Goal: Transaction & Acquisition: Purchase product/service

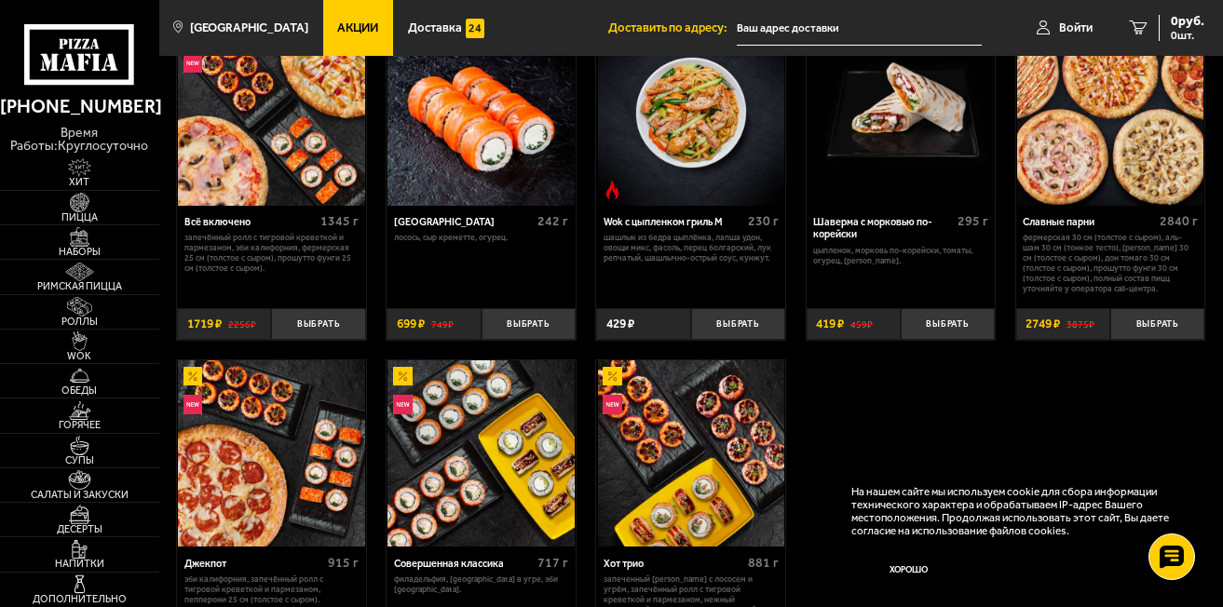
scroll to position [745, 0]
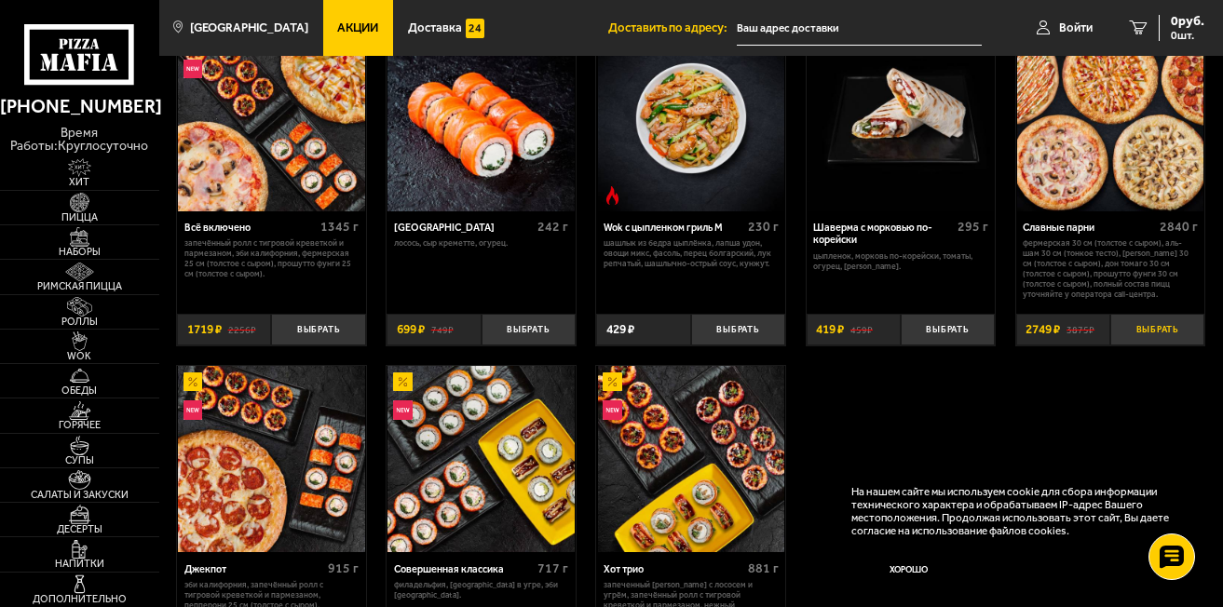
click at [1153, 329] on button "Выбрать" at bounding box center [1158, 330] width 94 height 32
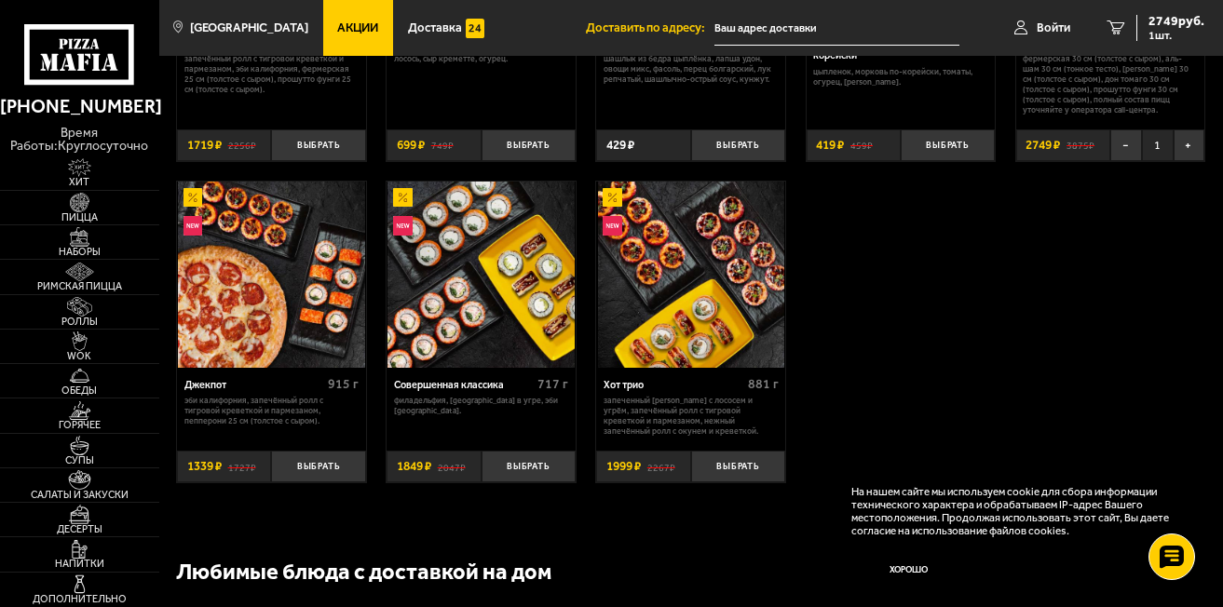
scroll to position [932, 0]
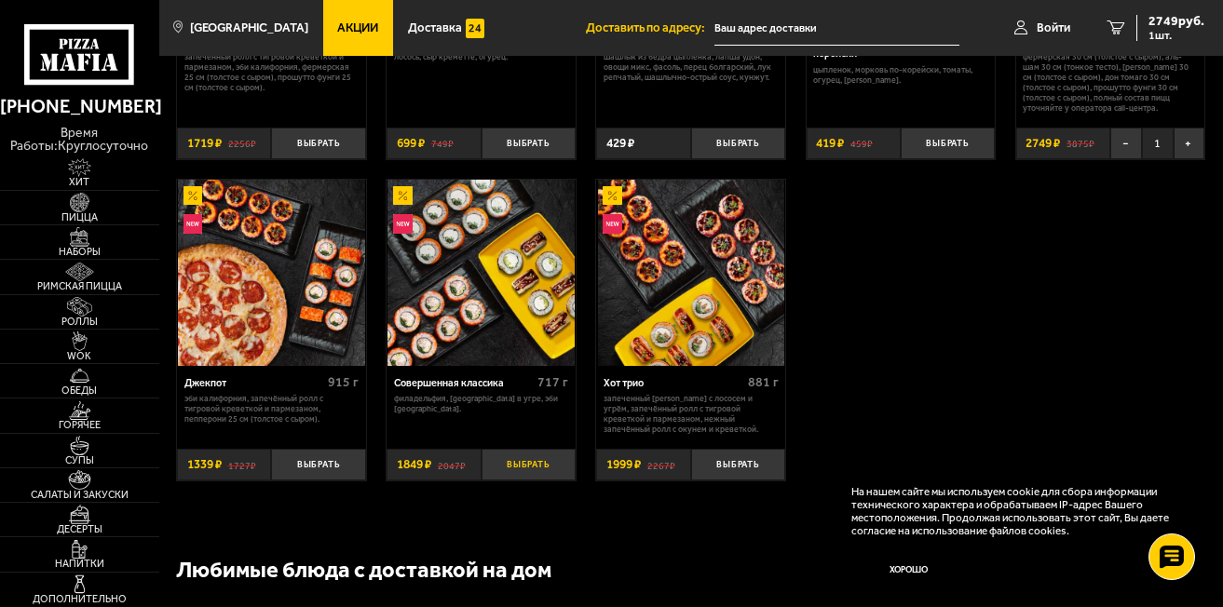
drag, startPoint x: 514, startPoint y: 469, endPoint x: 485, endPoint y: 454, distance: 32.5
click at [512, 469] on button "Выбрать" at bounding box center [529, 465] width 94 height 32
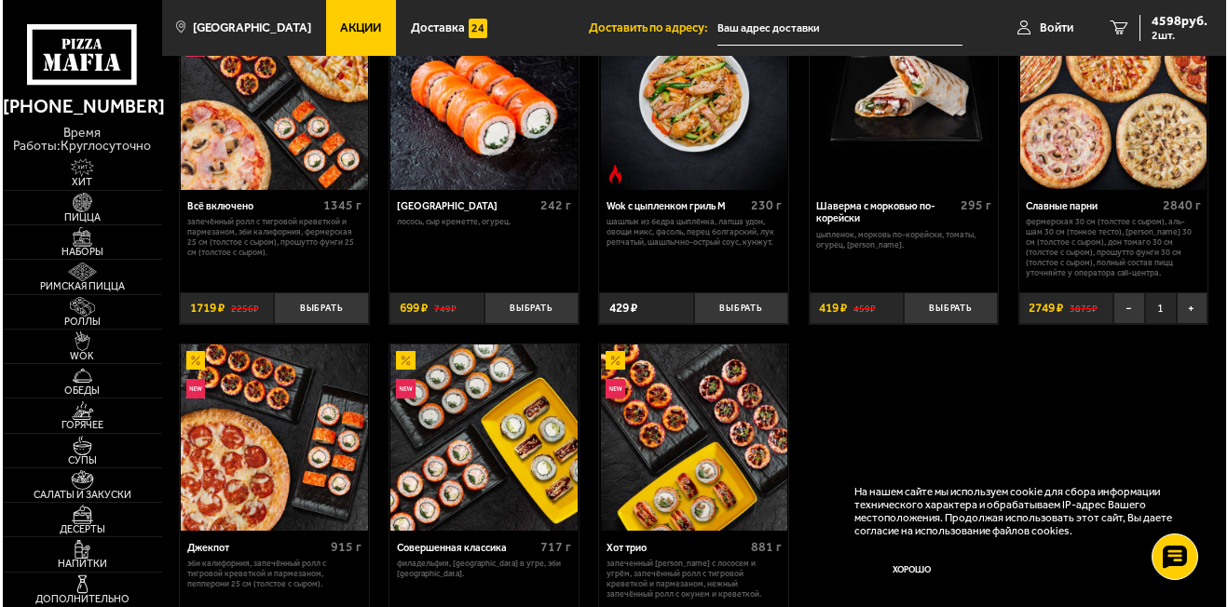
scroll to position [745, 0]
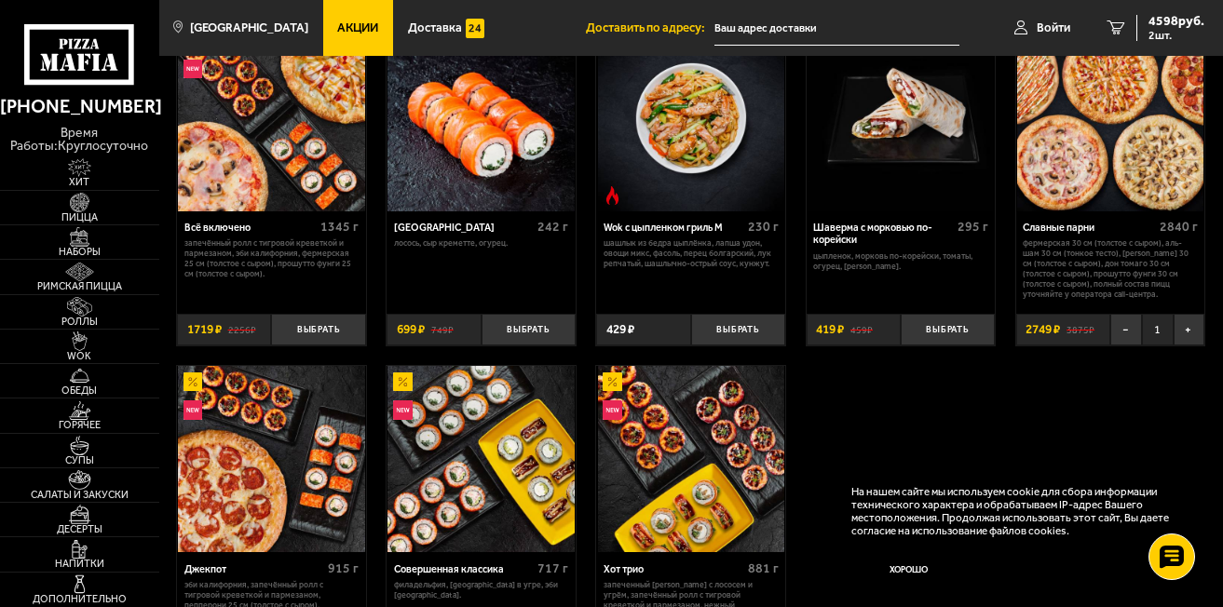
click at [736, 32] on input "text" at bounding box center [837, 28] width 245 height 34
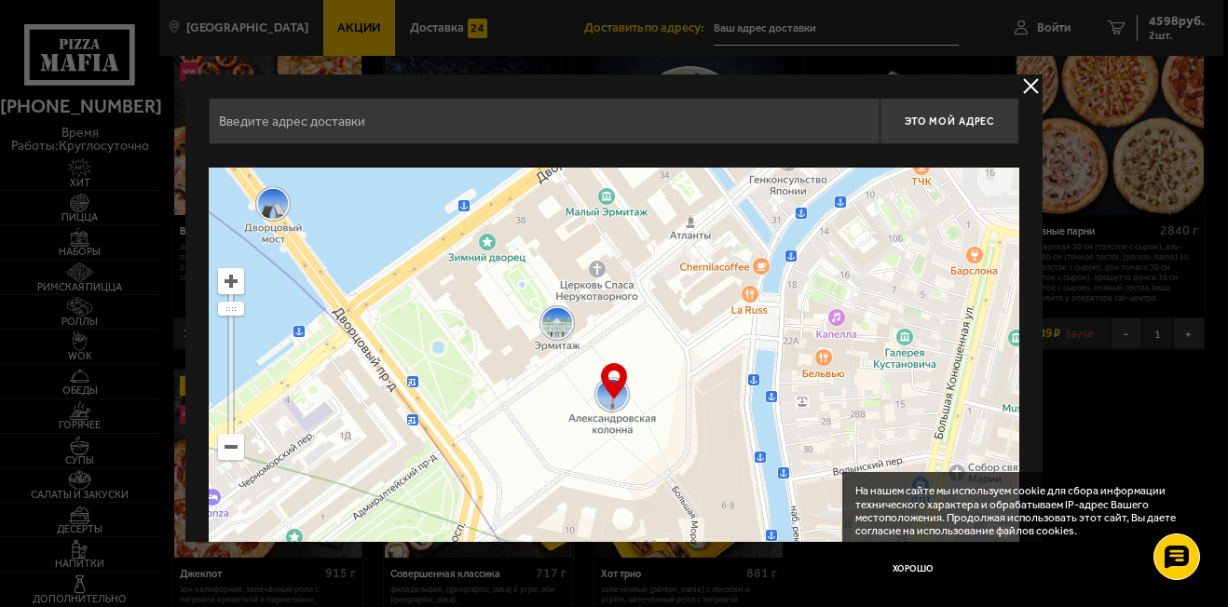
click at [1169, 32] on div at bounding box center [614, 303] width 1228 height 607
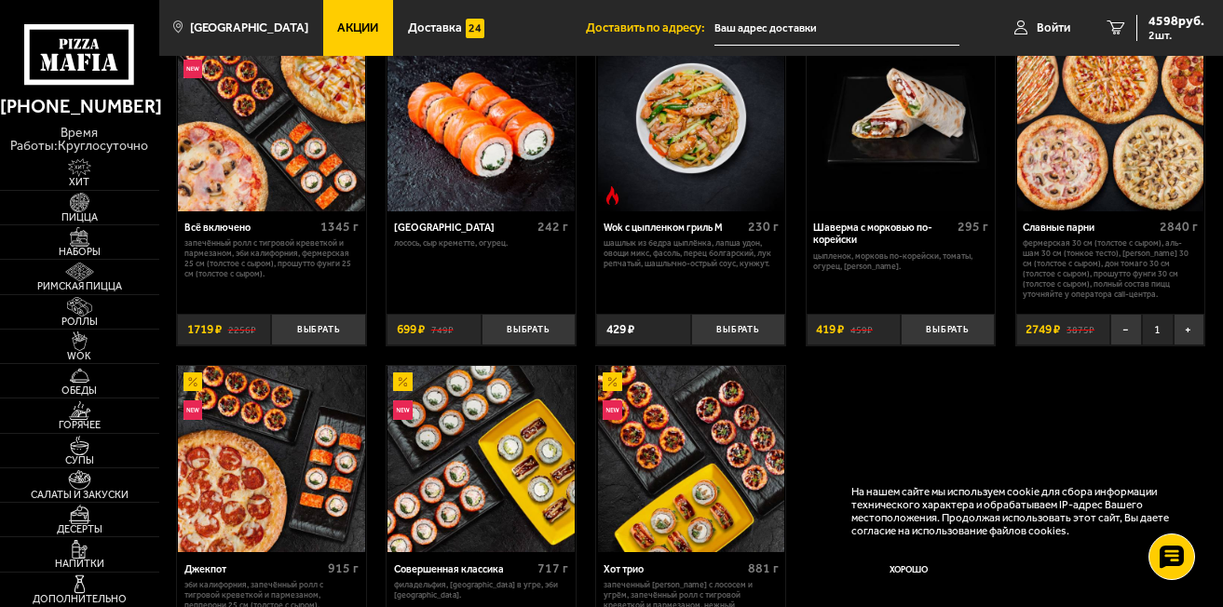
click at [721, 25] on input "text" at bounding box center [837, 28] width 245 height 34
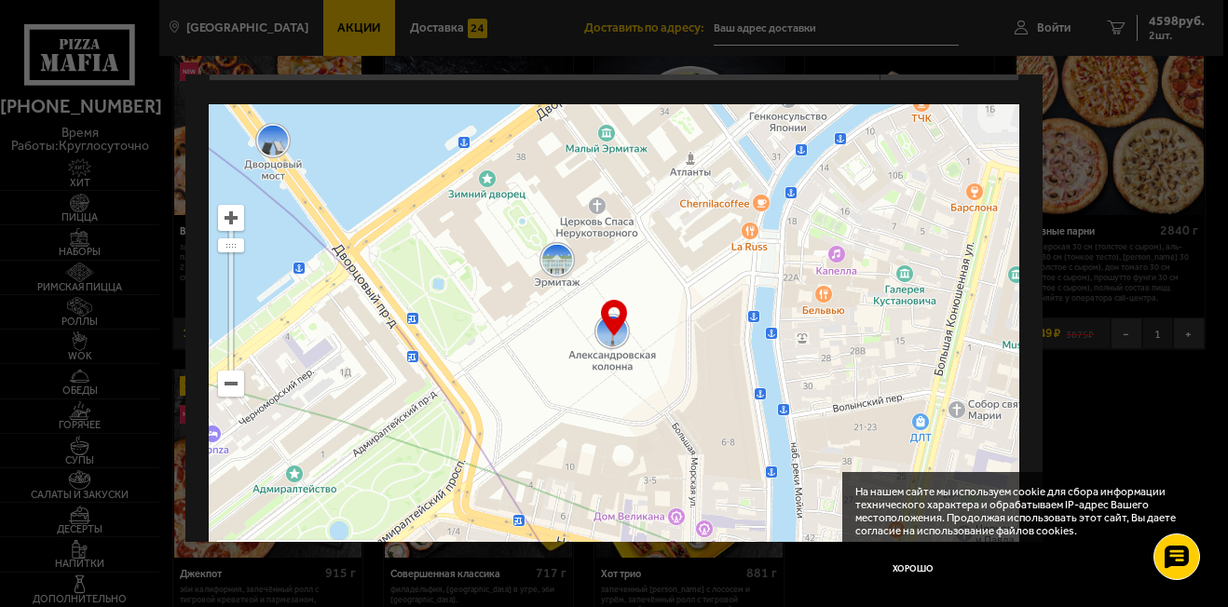
scroll to position [129, 0]
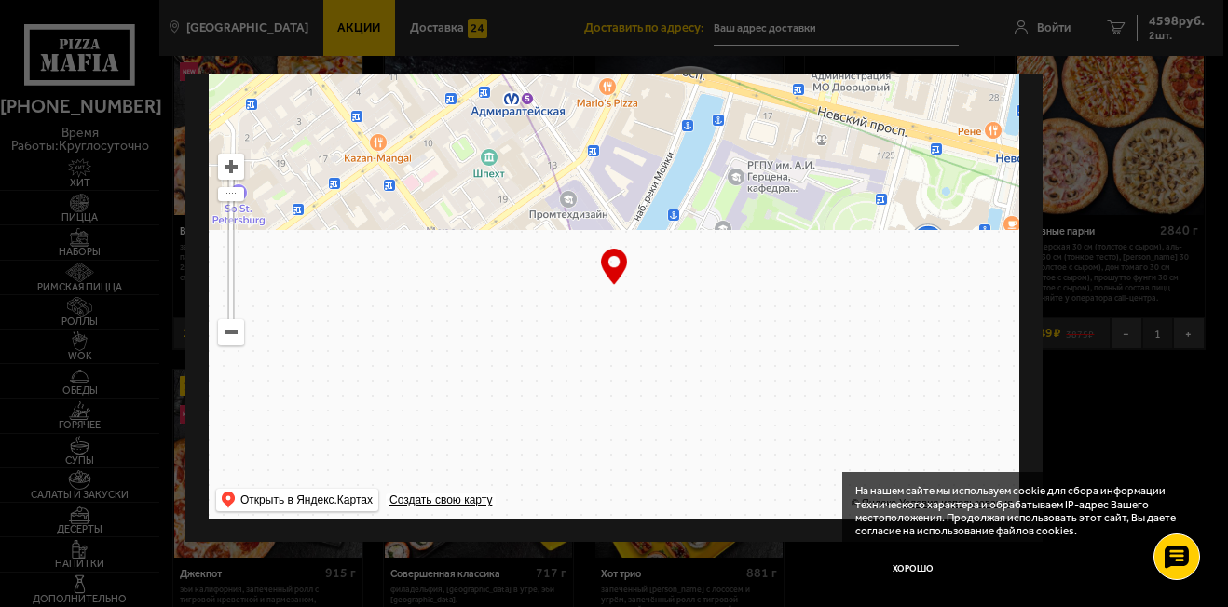
drag, startPoint x: 482, startPoint y: 386, endPoint x: 415, endPoint y: -71, distance: 461.4
click at [415, 0] on html "[PHONE_NUMBER] время работы: круглосуточно [PERSON_NAME] Наборы Римская пицца Р…" at bounding box center [614, 425] width 1228 height 2341
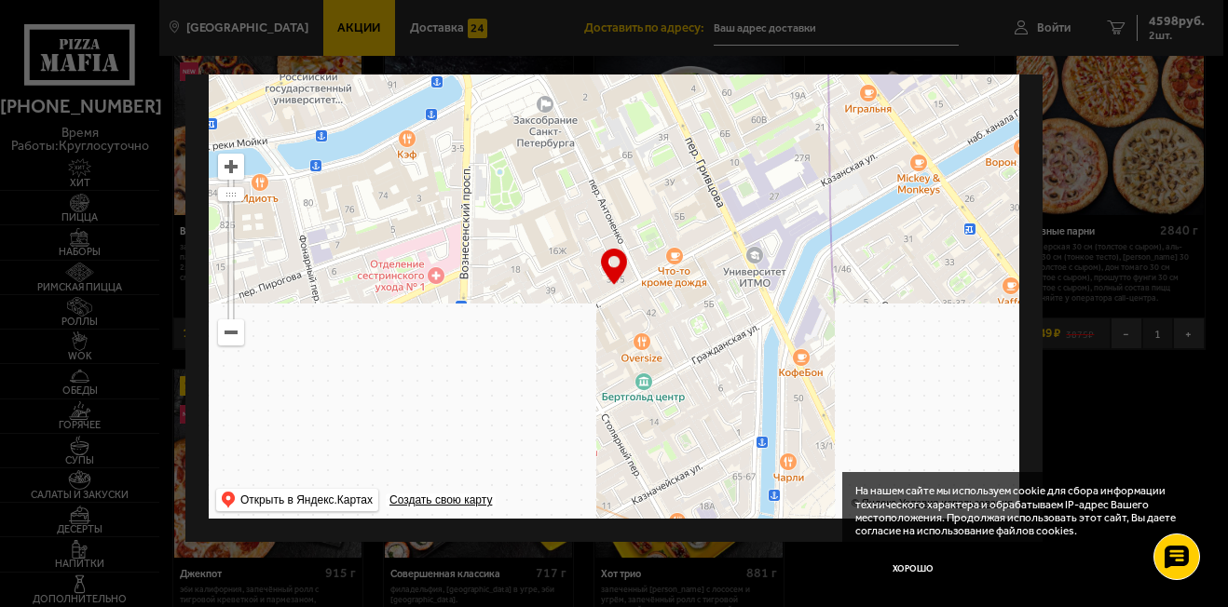
drag, startPoint x: 668, startPoint y: 461, endPoint x: 816, endPoint y: 56, distance: 431.5
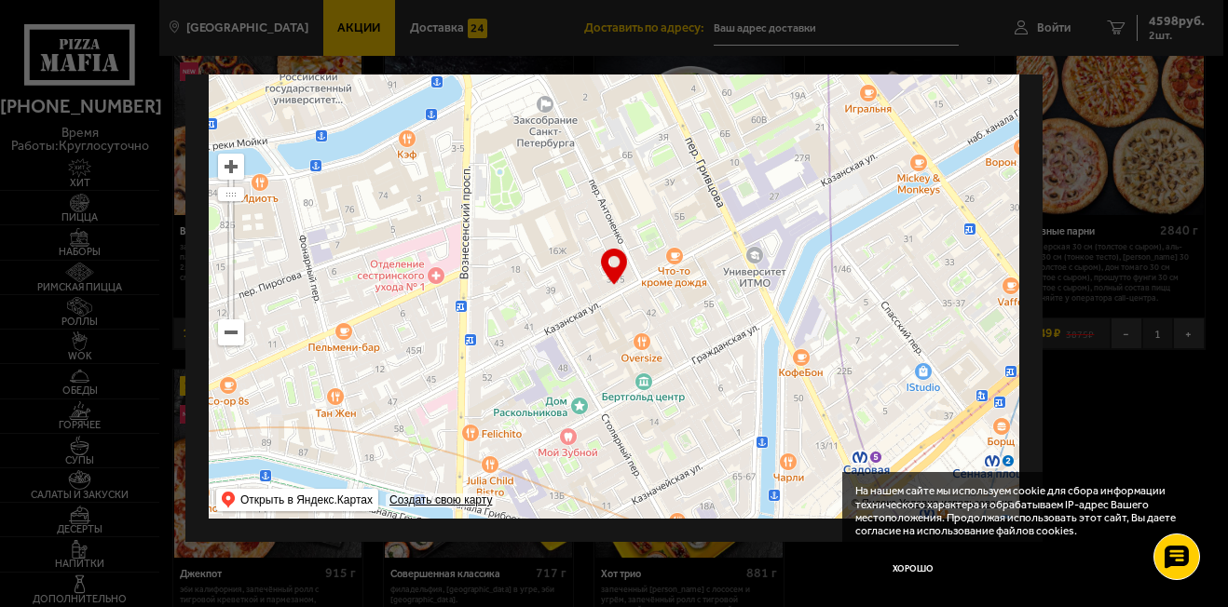
click at [914, 50] on main "[GEOGRAPHIC_DATA] Все Акции Доставка Личный кабинет Акции Доставка Доставить по…" at bounding box center [689, 425] width 1069 height 2340
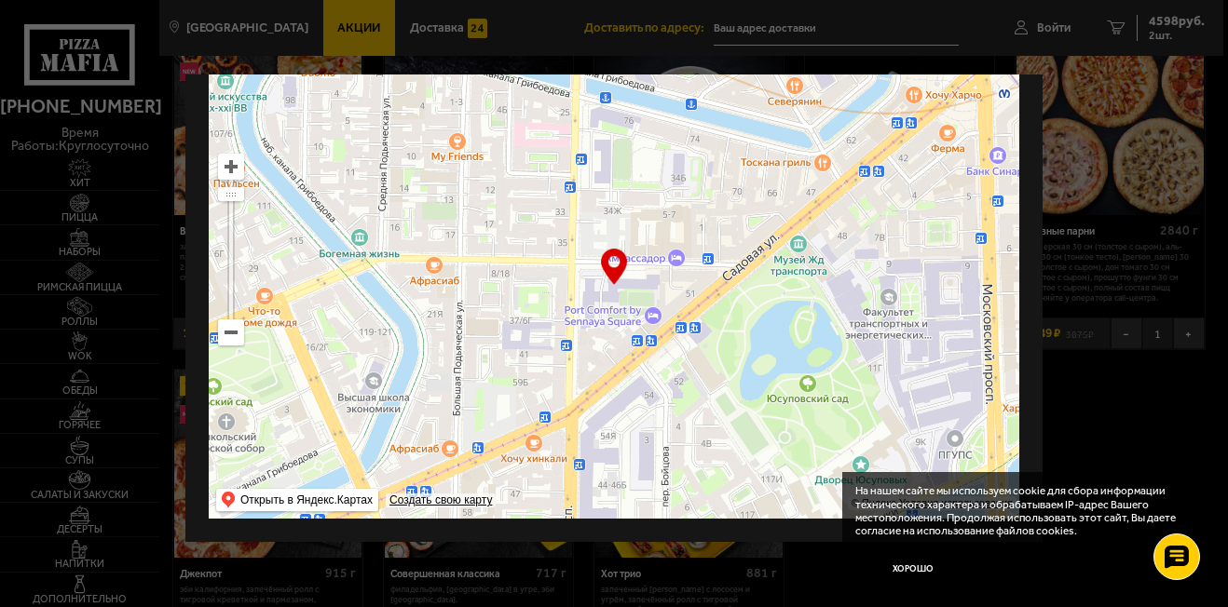
drag, startPoint x: 700, startPoint y: 453, endPoint x: 873, endPoint y: 89, distance: 402.6
click at [880, 89] on ymaps at bounding box center [614, 286] width 811 height 466
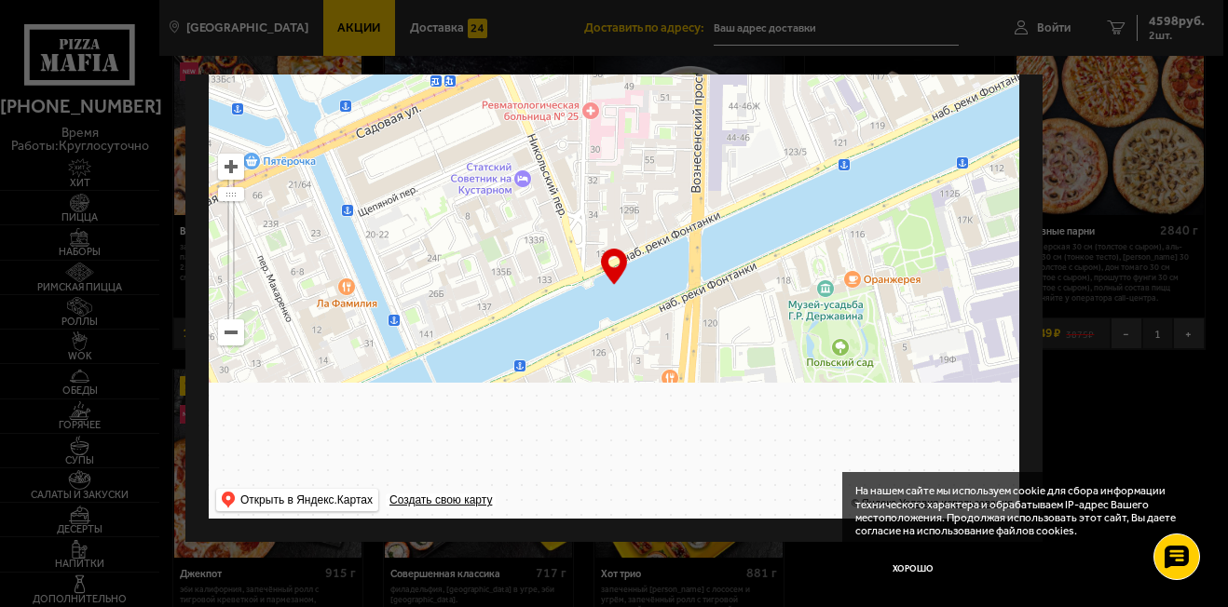
drag, startPoint x: 520, startPoint y: 454, endPoint x: 642, endPoint y: 30, distance: 441.1
click at [642, 30] on main "[GEOGRAPHIC_DATA] Все Акции Доставка Личный кабинет Акции Доставка Доставить по…" at bounding box center [689, 425] width 1069 height 2340
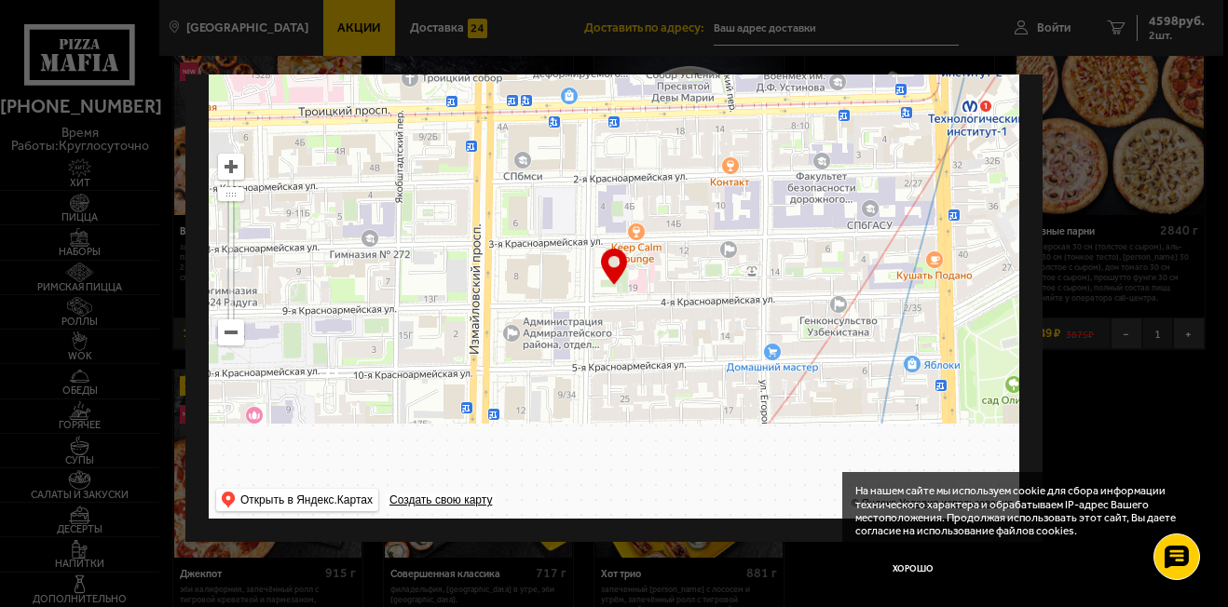
drag, startPoint x: 685, startPoint y: 381, endPoint x: 533, endPoint y: 9, distance: 401.6
click at [528, 12] on main "[GEOGRAPHIC_DATA] Все Акции Доставка Личный кабинет Акции Доставка Доставить по…" at bounding box center [689, 425] width 1069 height 2340
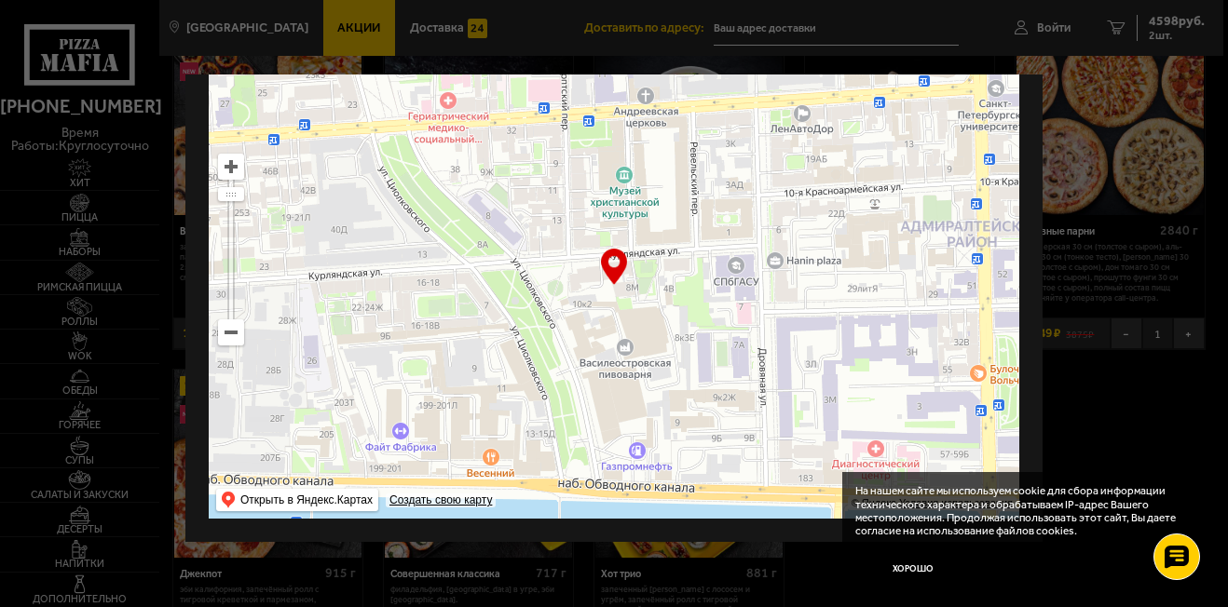
drag, startPoint x: 458, startPoint y: 367, endPoint x: 846, endPoint y: 251, distance: 404.7
click at [926, 204] on ymaps at bounding box center [614, 286] width 811 height 466
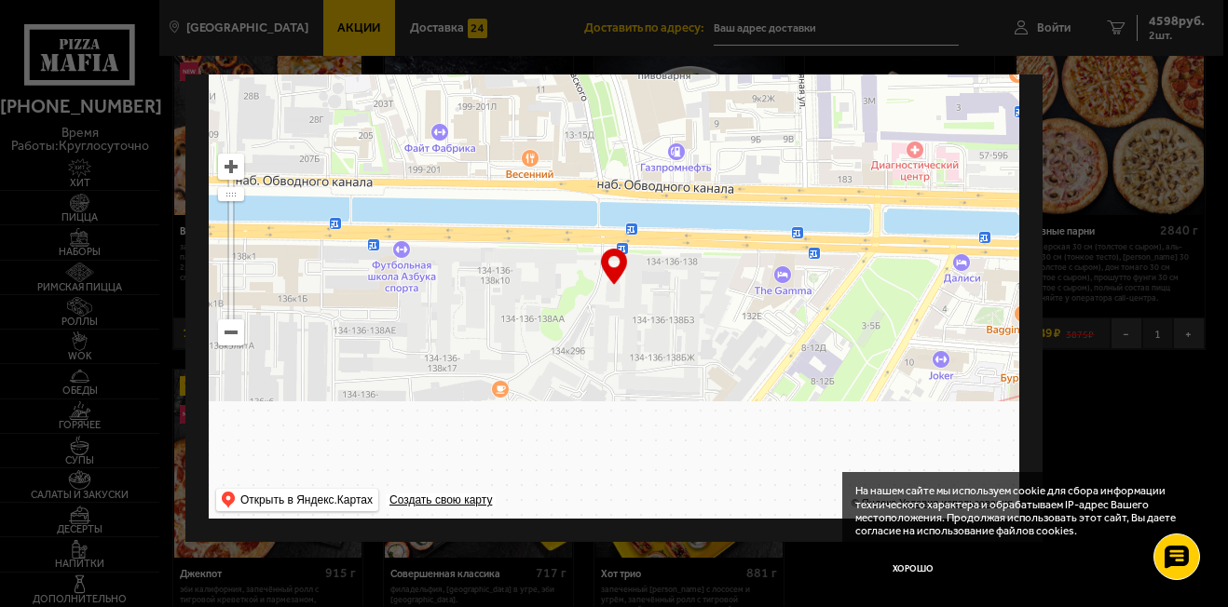
drag, startPoint x: 501, startPoint y: 314, endPoint x: 512, endPoint y: 5, distance: 309.5
click at [512, 13] on main "[GEOGRAPHIC_DATA] Все Акции Доставка Личный кабинет Акции Доставка Доставить по…" at bounding box center [689, 425] width 1069 height 2340
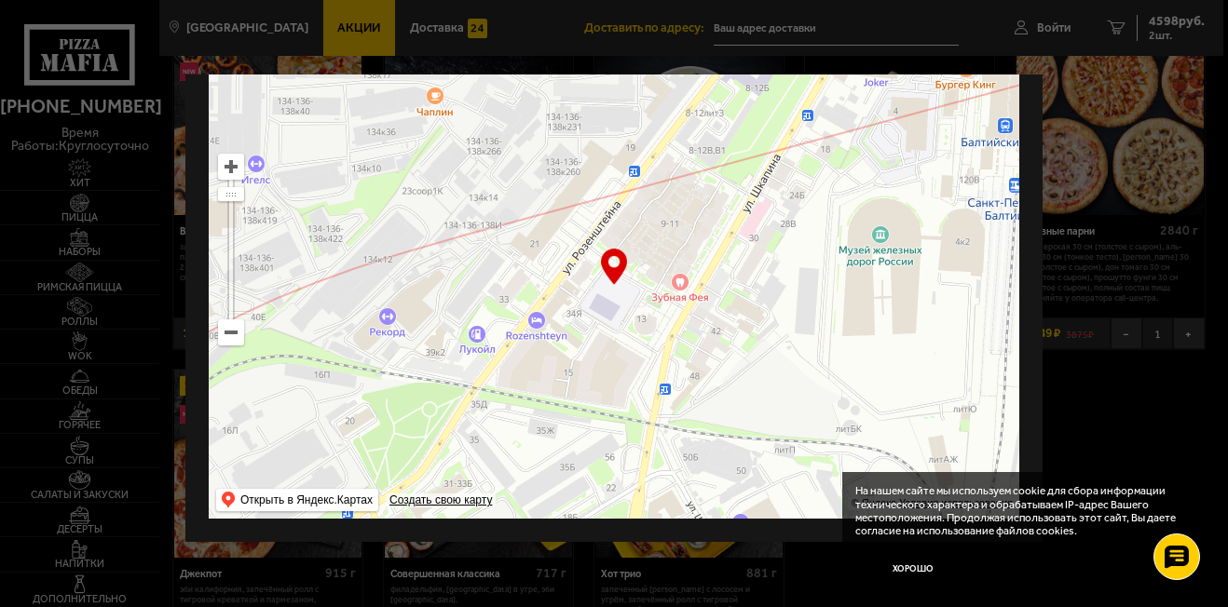
drag, startPoint x: 749, startPoint y: 289, endPoint x: 656, endPoint y: 160, distance: 158.8
click at [656, 160] on ymaps at bounding box center [614, 286] width 811 height 466
click at [748, 261] on ymaps at bounding box center [614, 286] width 811 height 466
click at [746, 257] on ymaps at bounding box center [614, 286] width 811 height 466
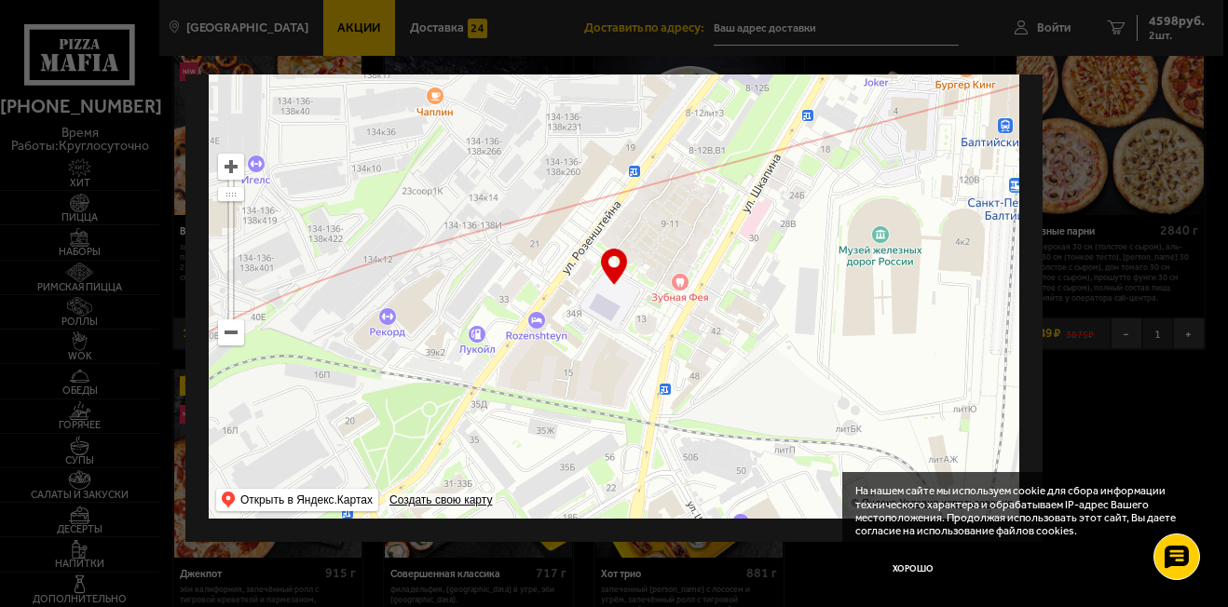
click at [746, 257] on ymaps at bounding box center [614, 286] width 811 height 466
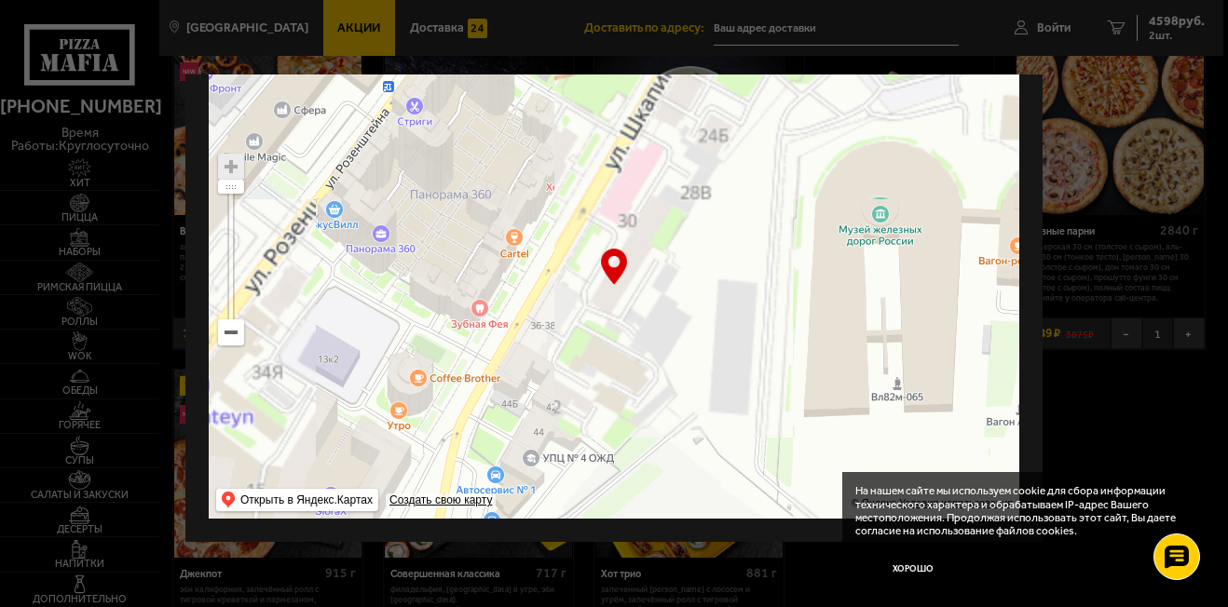
type input "[STREET_ADDRESS]"
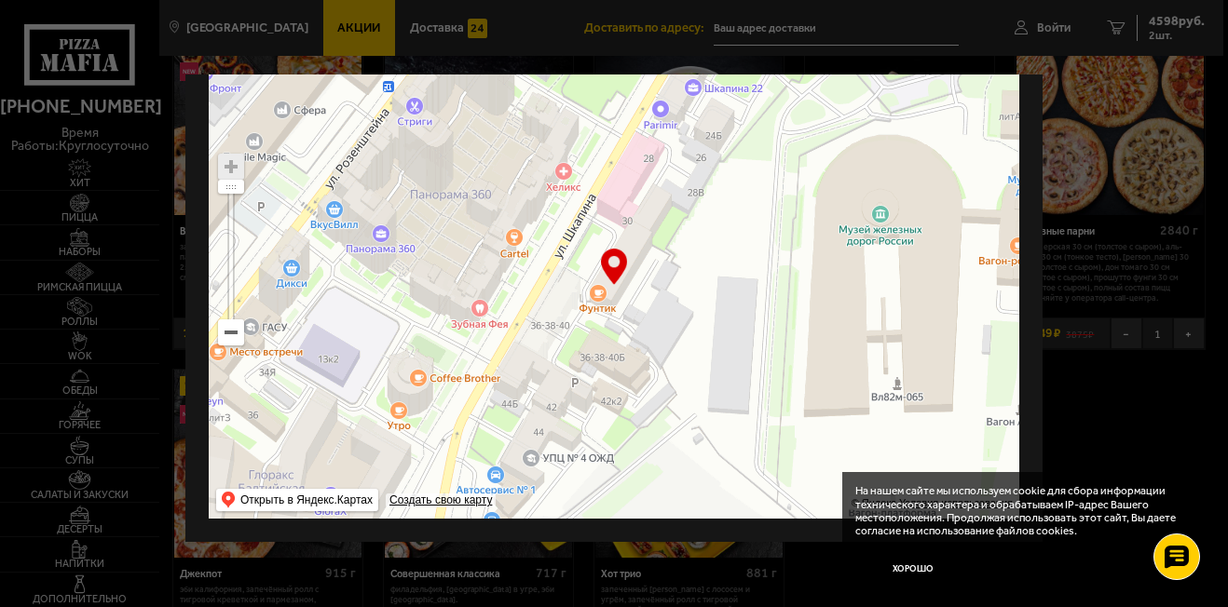
click at [605, 274] on ymaps at bounding box center [614, 286] width 811 height 466
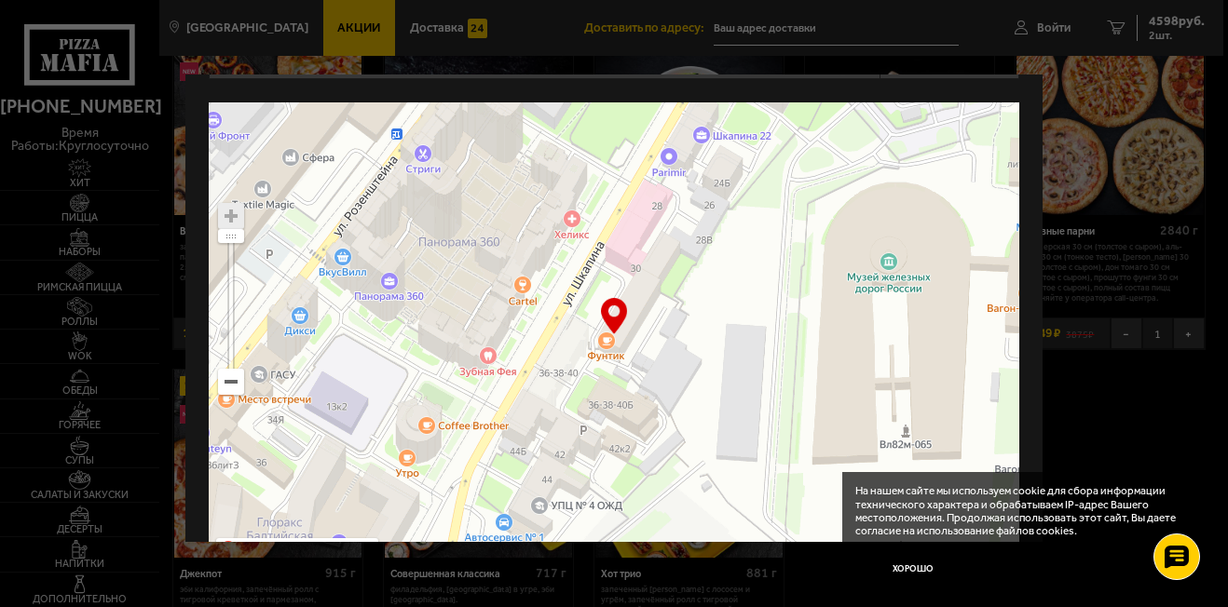
scroll to position [93, 0]
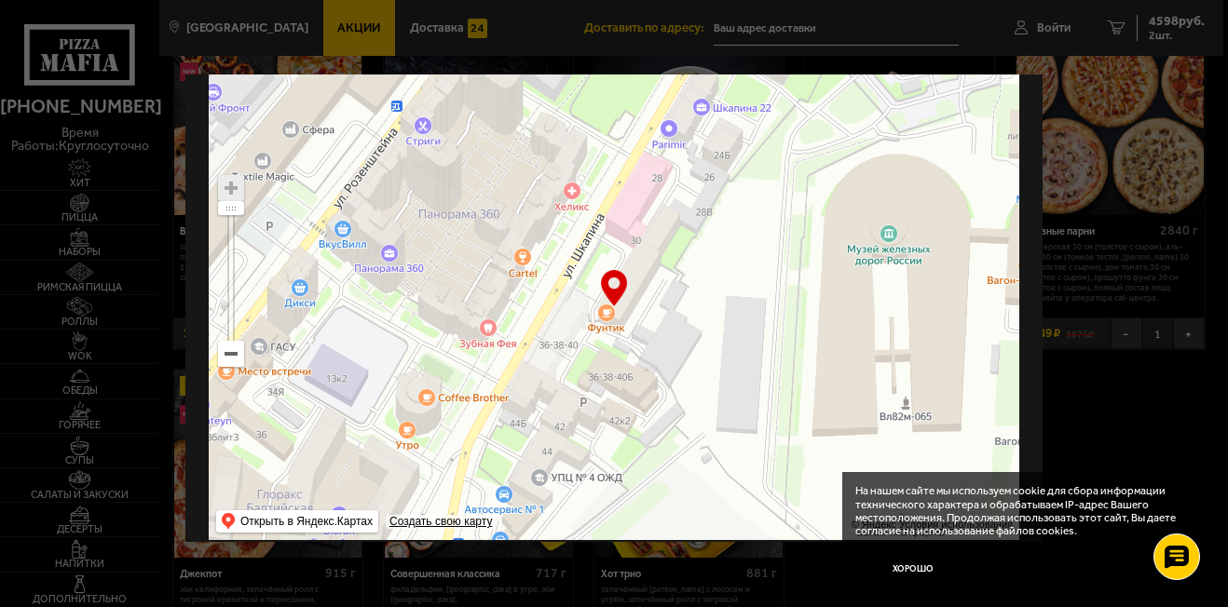
click at [621, 290] on div "… © Яндекс Условия использования Открыть в Яндекс.Картах Создать свою карту" at bounding box center [614, 308] width 811 height 466
click at [907, 569] on button "Хорошо" at bounding box center [913, 570] width 116 height 38
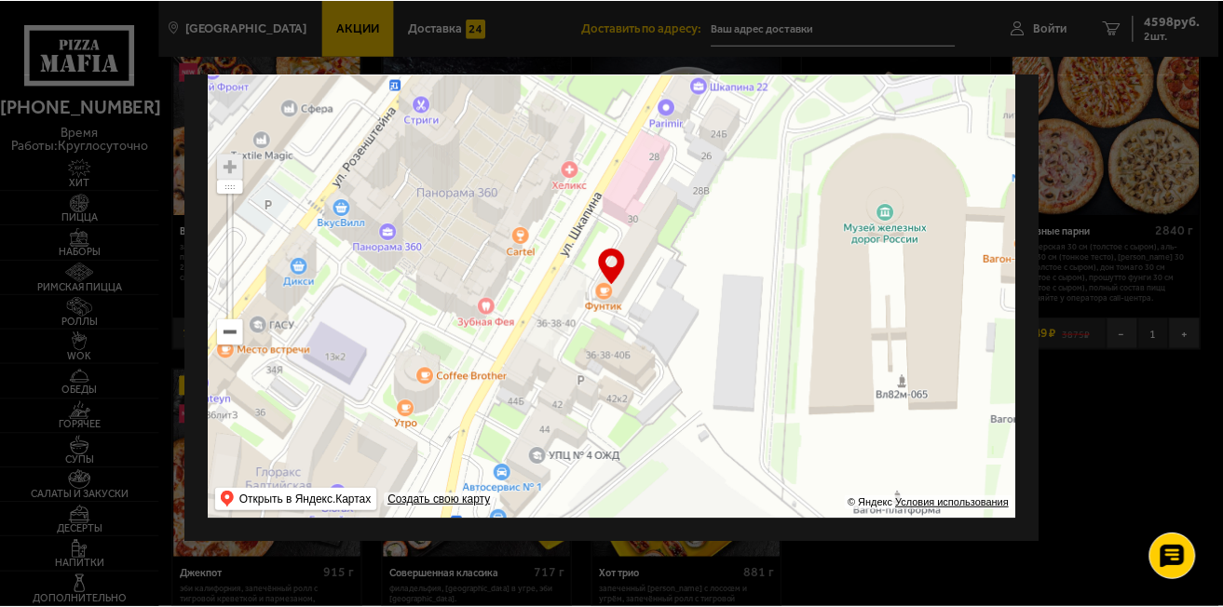
scroll to position [129, 0]
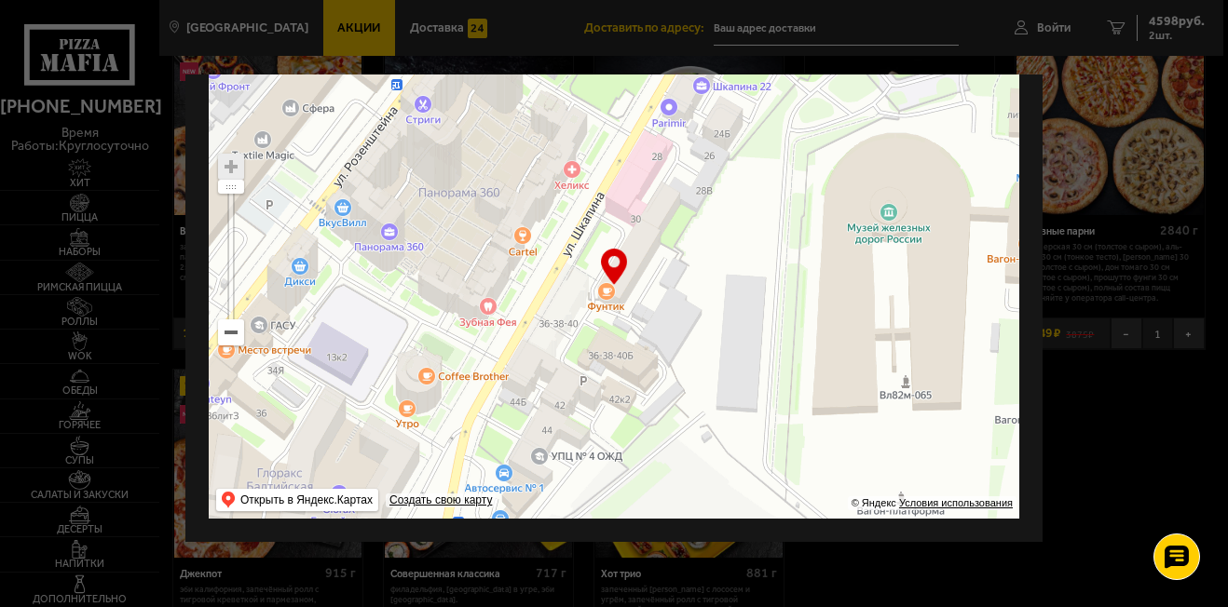
click at [607, 255] on div "… © Яндекс Условия использования Открыть в Яндекс.Картах Создать свою карту" at bounding box center [614, 286] width 811 height 466
click at [617, 263] on div "… © Яндекс Условия использования Открыть в Яндекс.Картах Создать свою карту" at bounding box center [614, 286] width 811 height 466
click at [722, 27] on div at bounding box center [614, 303] width 1228 height 607
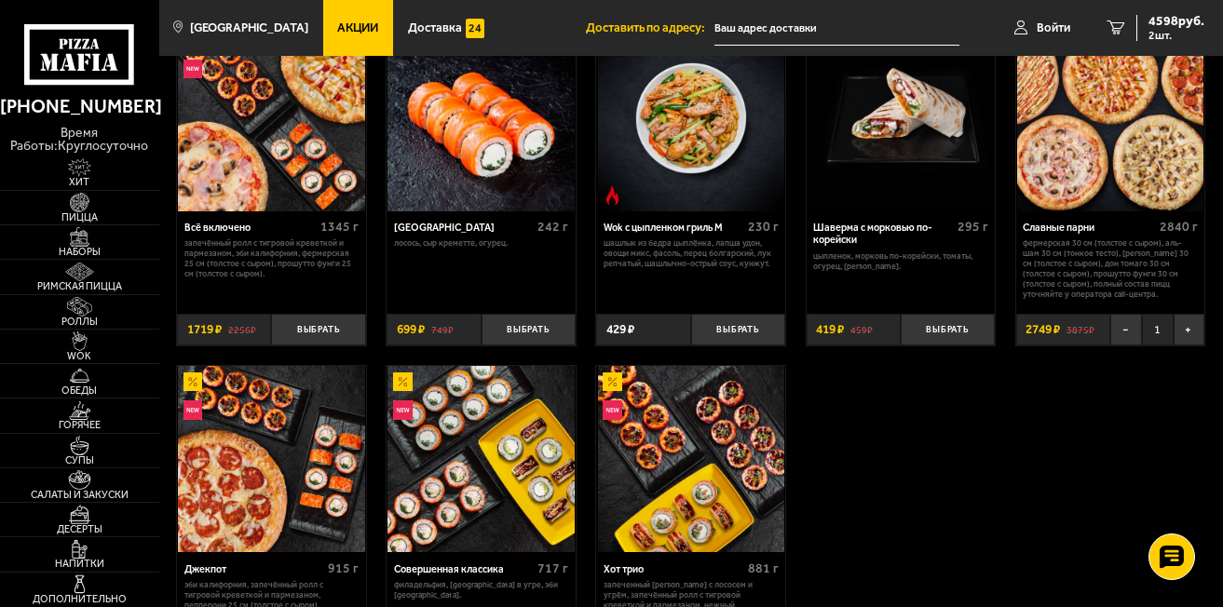
click at [715, 22] on input "text" at bounding box center [837, 28] width 245 height 34
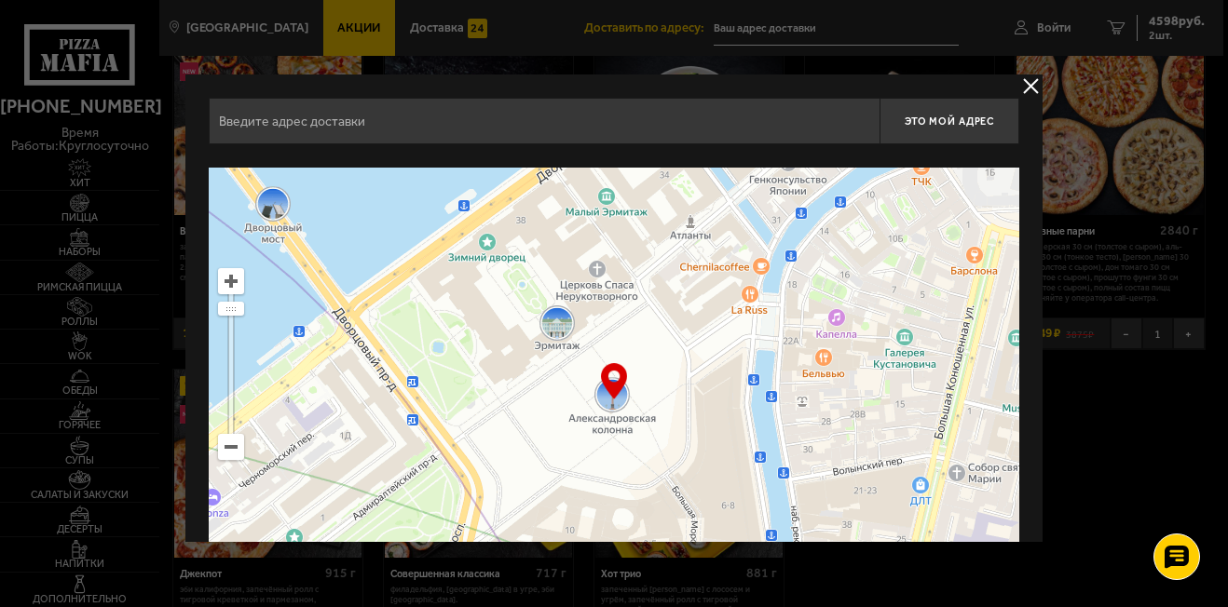
click at [726, 31] on div at bounding box center [614, 303] width 1228 height 607
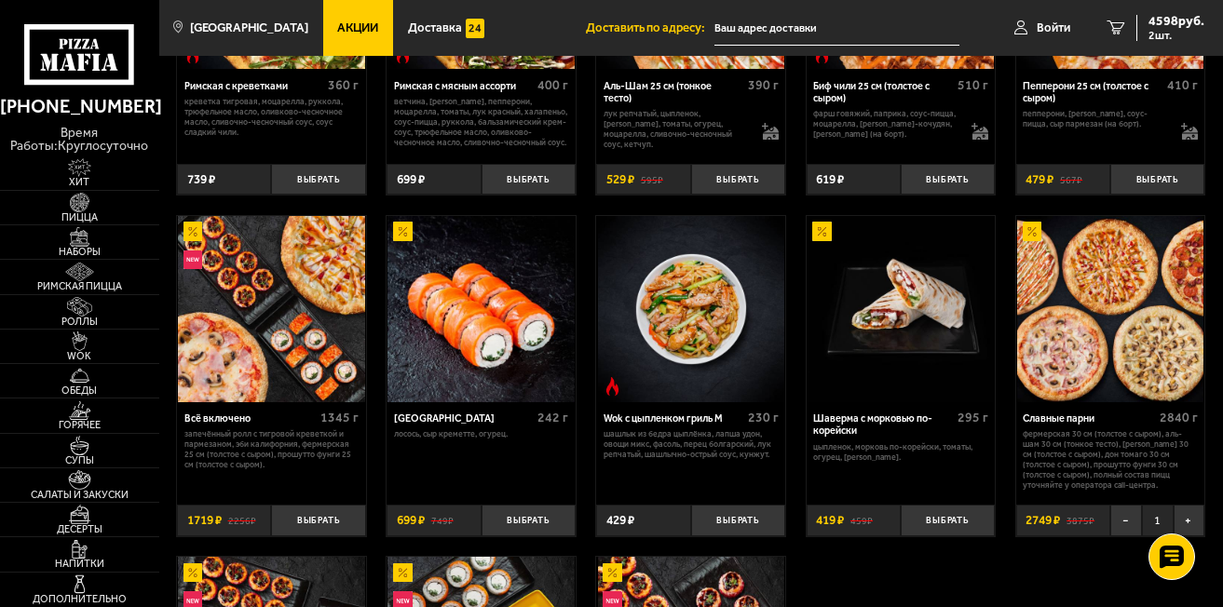
scroll to position [466, 0]
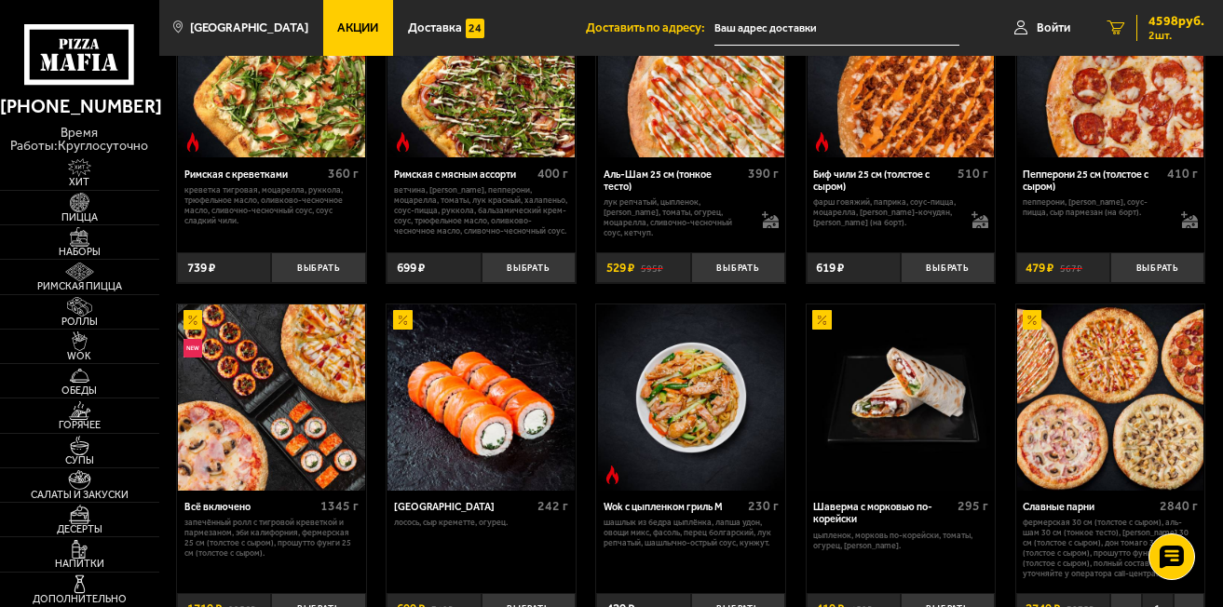
click at [1157, 27] on span "4598 руб." at bounding box center [1177, 21] width 56 height 13
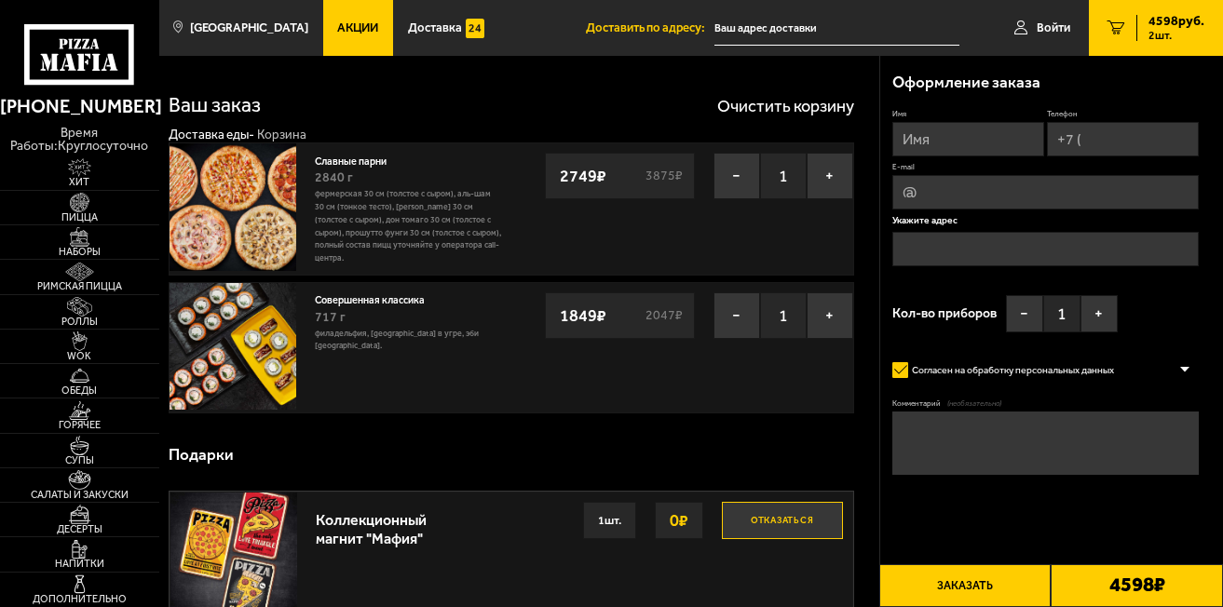
click at [937, 138] on input "Имя" at bounding box center [969, 139] width 152 height 34
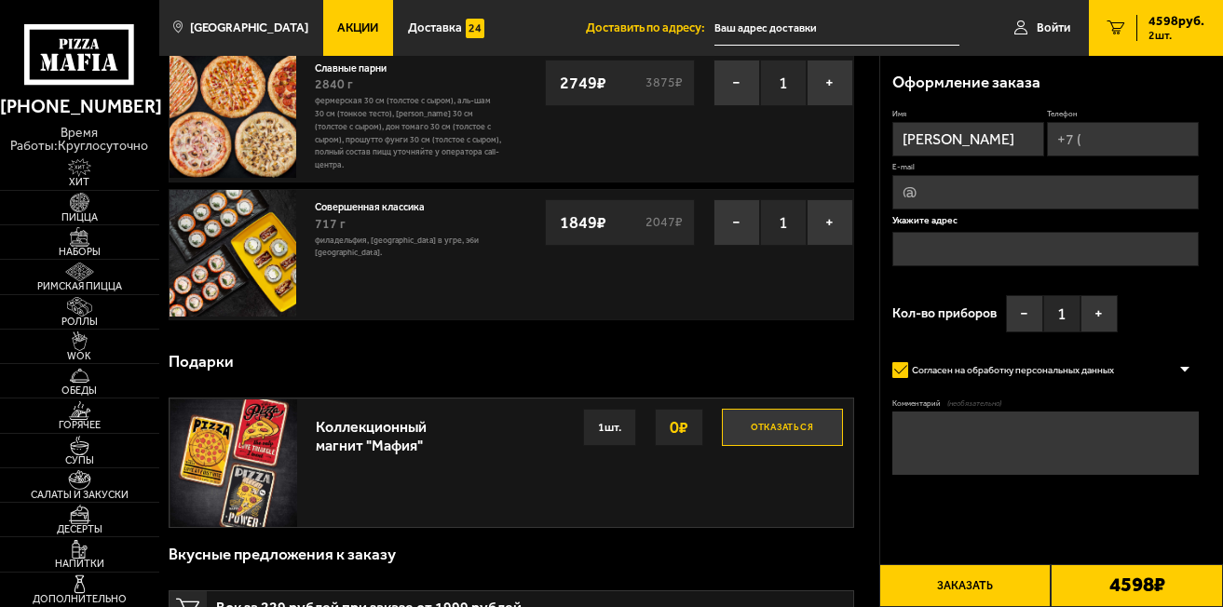
type input "[PERSON_NAME]"
click at [1027, 507] on form "Имя [PERSON_NAME] E-mail Укажите адрес Кол-во приборов − 1 + Согласен на обрабо…" at bounding box center [1046, 330] width 306 height 443
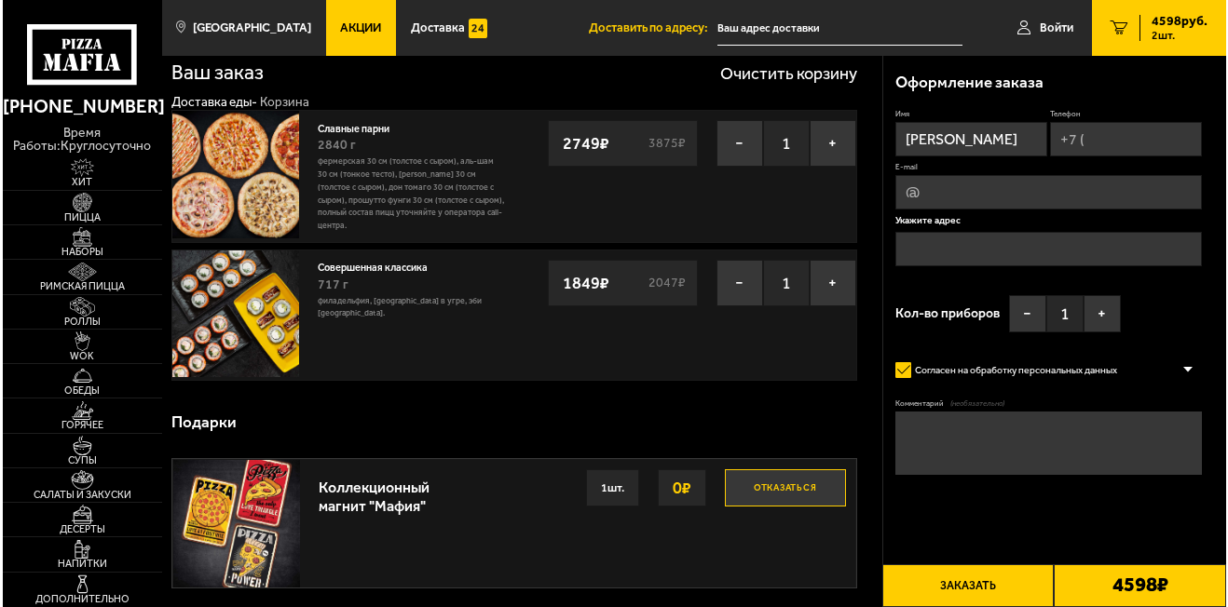
scroll to position [0, 0]
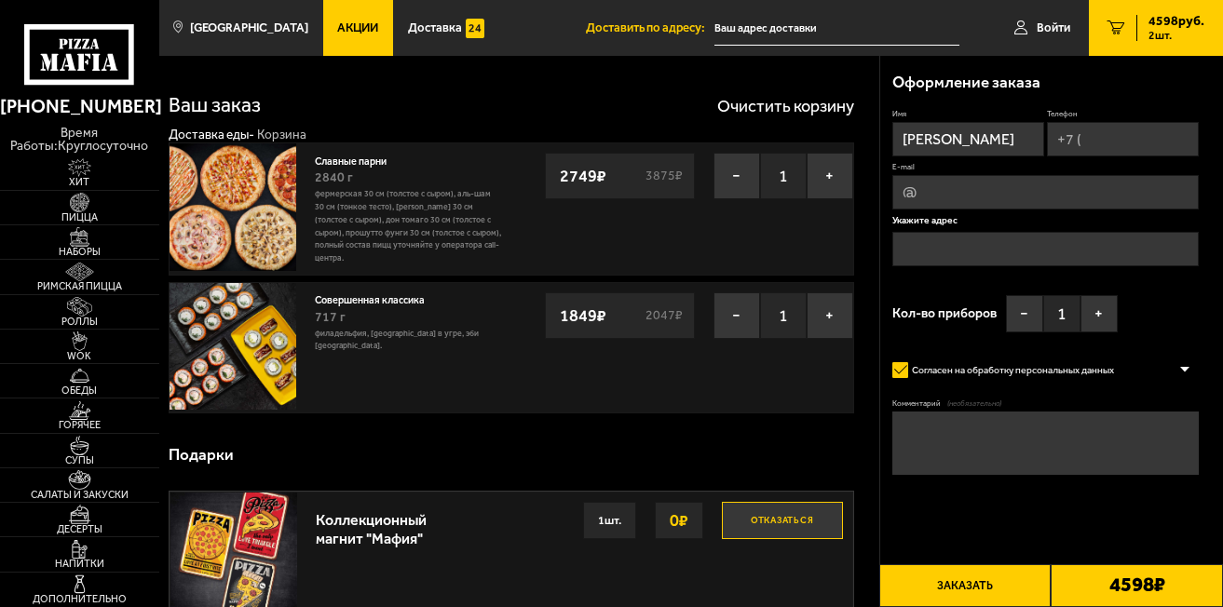
click at [1086, 141] on input "Телефон" at bounding box center [1123, 139] width 152 height 34
type input "[PHONE_NUMBER]"
type input "[EMAIL_ADDRESS][DOMAIN_NAME]"
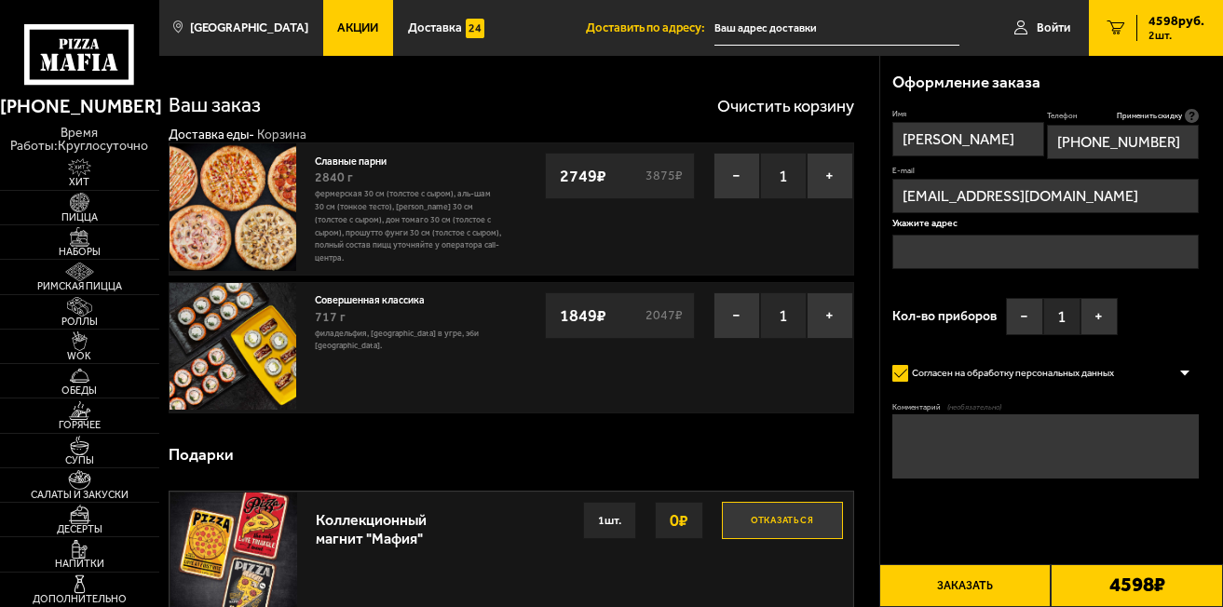
type input "[PHONE_NUMBER]"
click at [903, 250] on input "text" at bounding box center [1046, 252] width 306 height 34
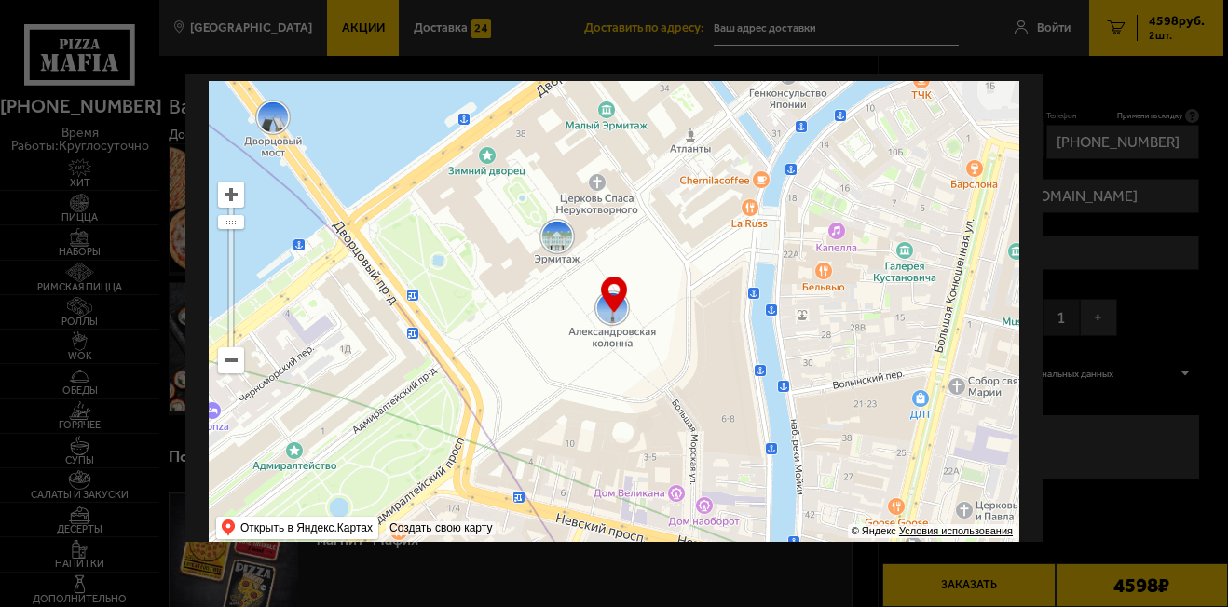
scroll to position [129, 0]
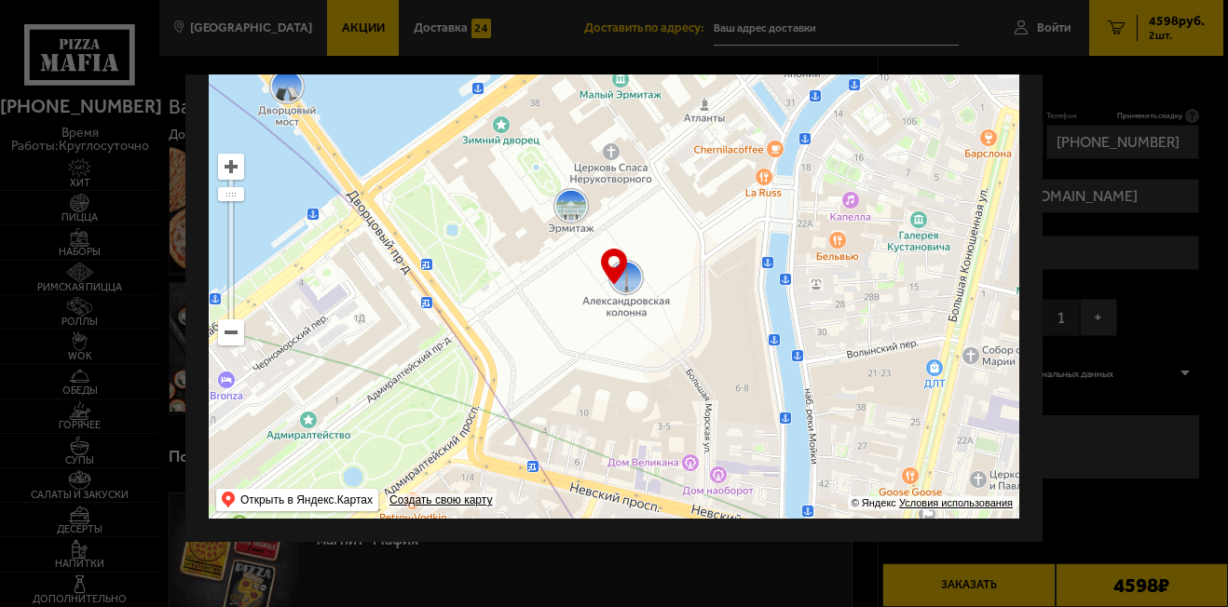
drag, startPoint x: 691, startPoint y: 369, endPoint x: 813, endPoint y: 39, distance: 351.7
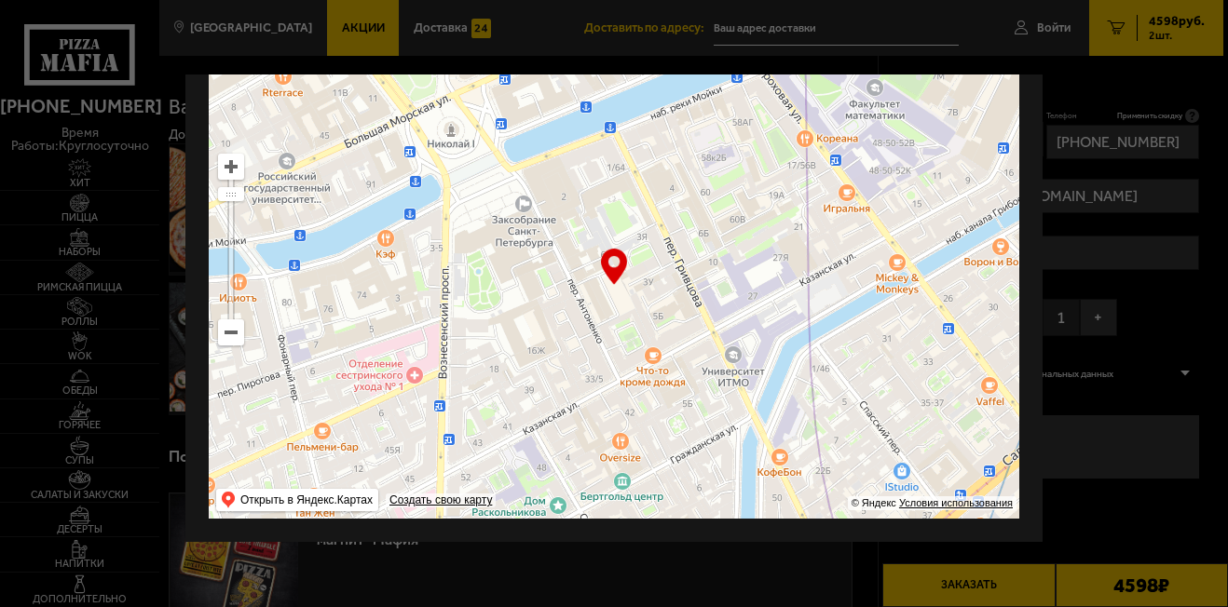
drag, startPoint x: 770, startPoint y: 353, endPoint x: 746, endPoint y: 23, distance: 330.6
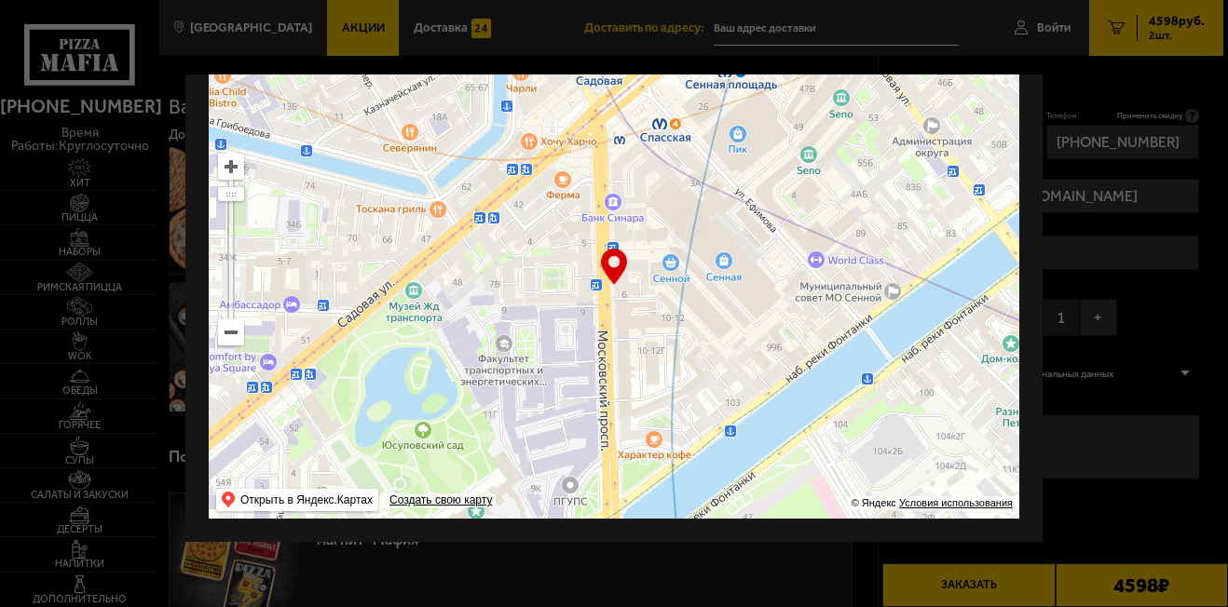
drag, startPoint x: 771, startPoint y: 375, endPoint x: 816, endPoint y: 71, distance: 308.1
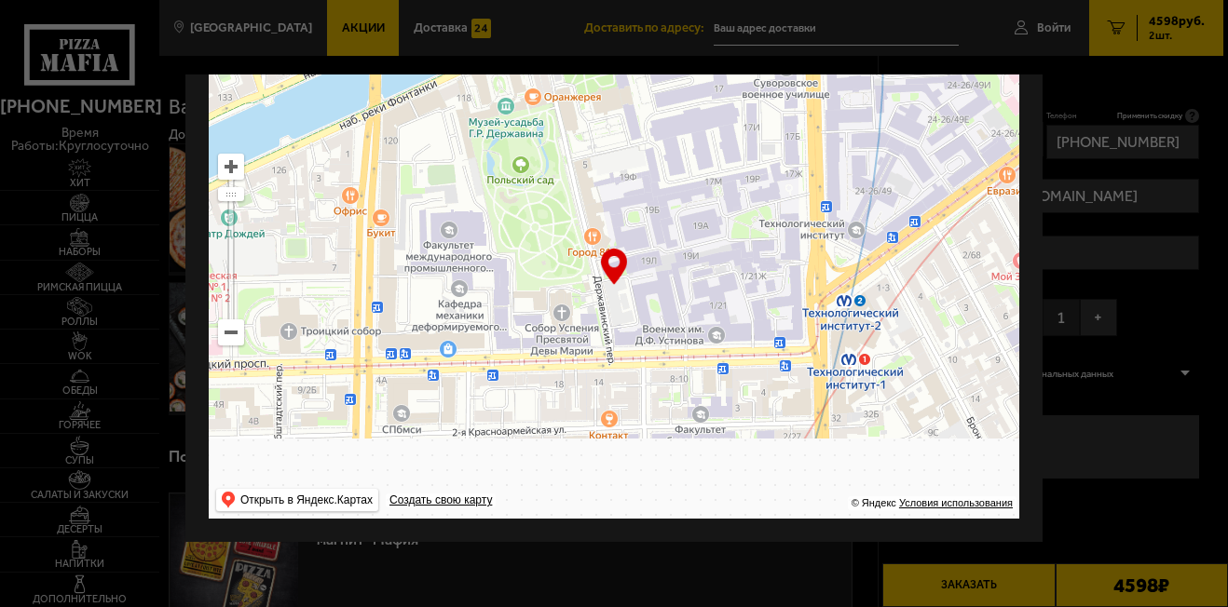
drag, startPoint x: 657, startPoint y: 368, endPoint x: 921, endPoint y: -71, distance: 512.4
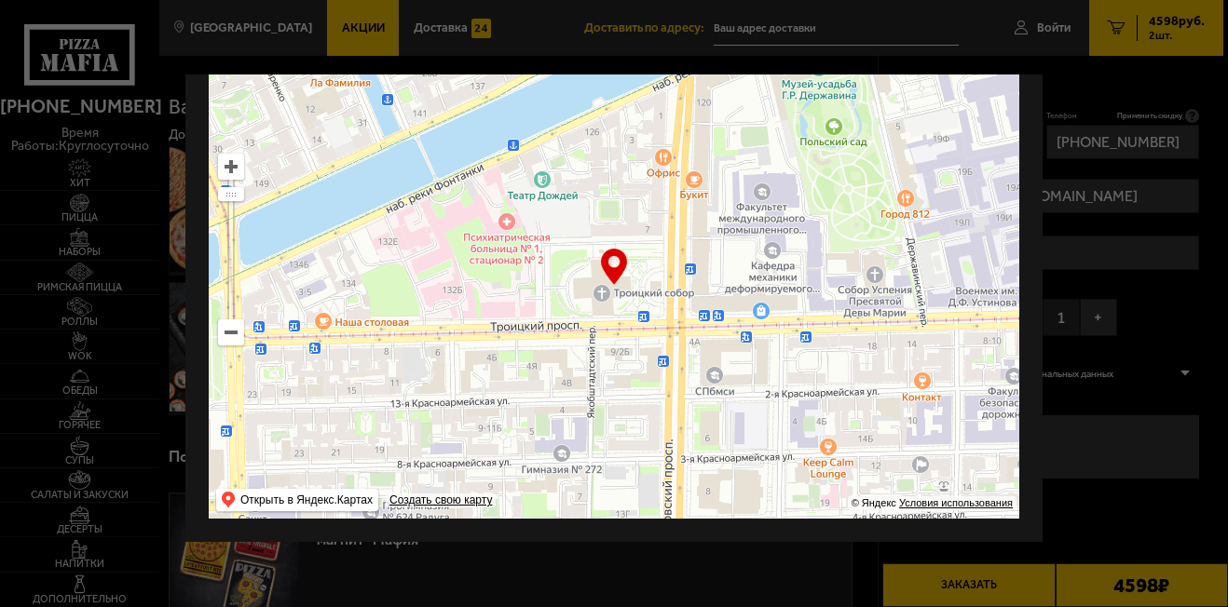
type input "[STREET_ADDRESS]"
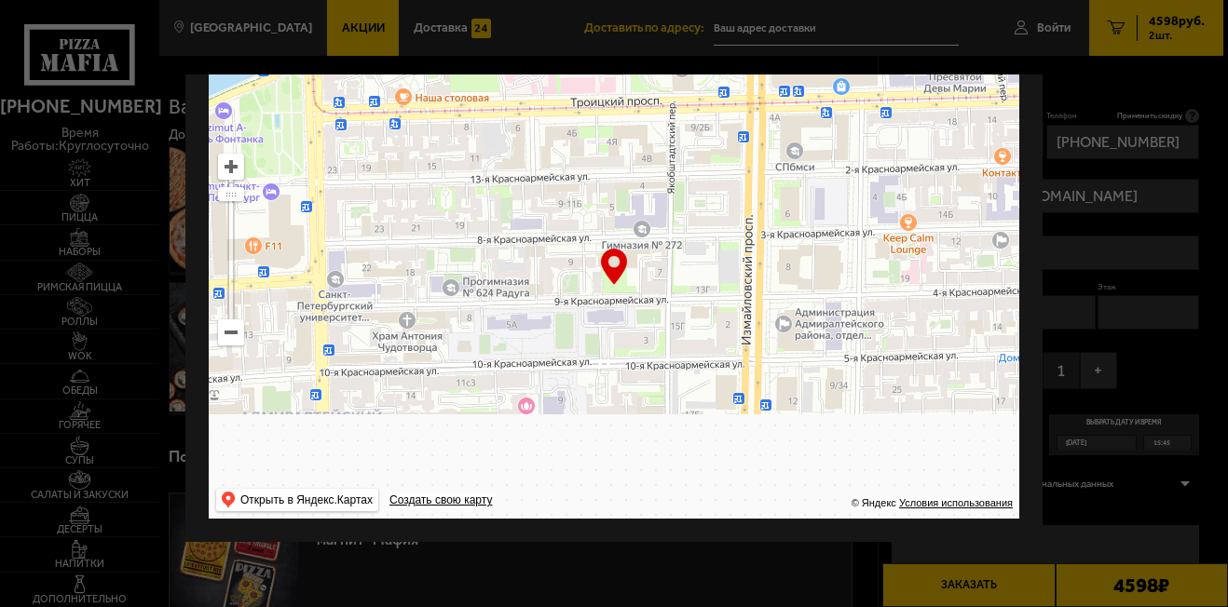
drag, startPoint x: 759, startPoint y: 434, endPoint x: 919, endPoint y: 66, distance: 401.0
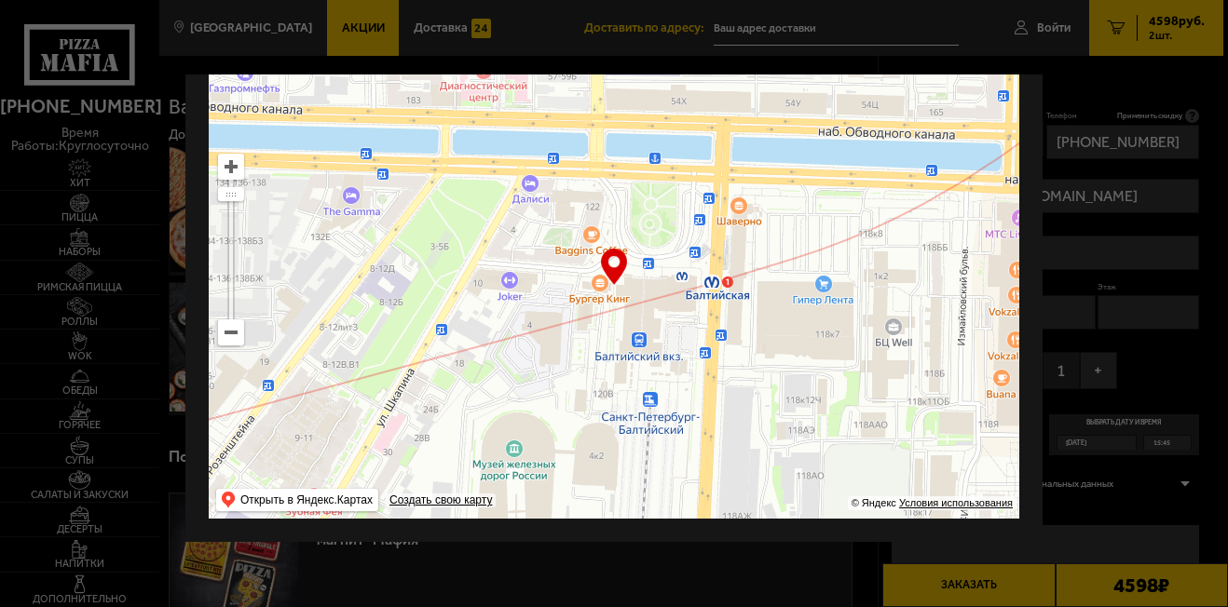
drag, startPoint x: 635, startPoint y: 428, endPoint x: 747, endPoint y: 184, distance: 267.6
click at [747, 184] on ymaps at bounding box center [614, 286] width 811 height 466
type input "[STREET_ADDRESS]"
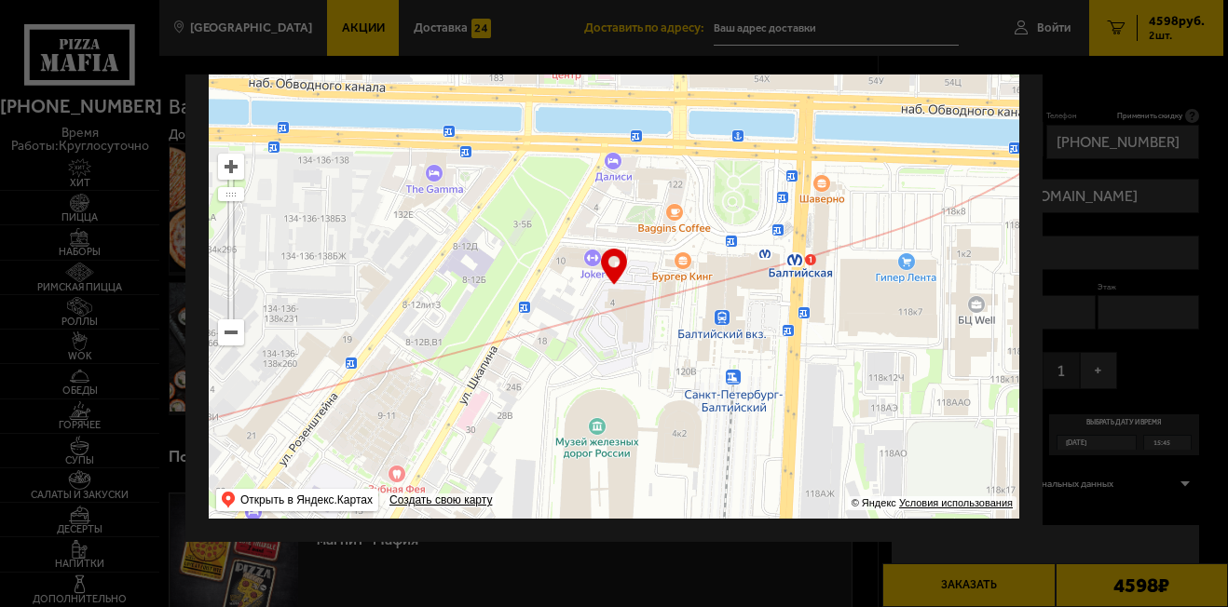
type input "[STREET_ADDRESS]"
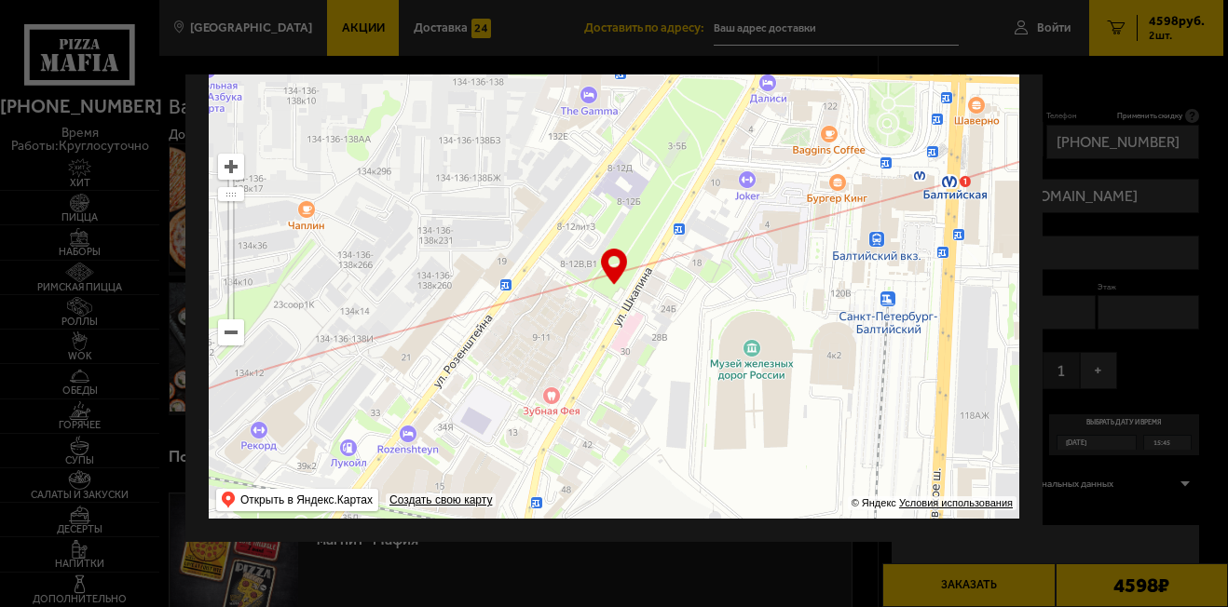
drag, startPoint x: 703, startPoint y: 370, endPoint x: 940, endPoint y: 268, distance: 258.4
click at [940, 268] on ymaps at bounding box center [614, 286] width 811 height 466
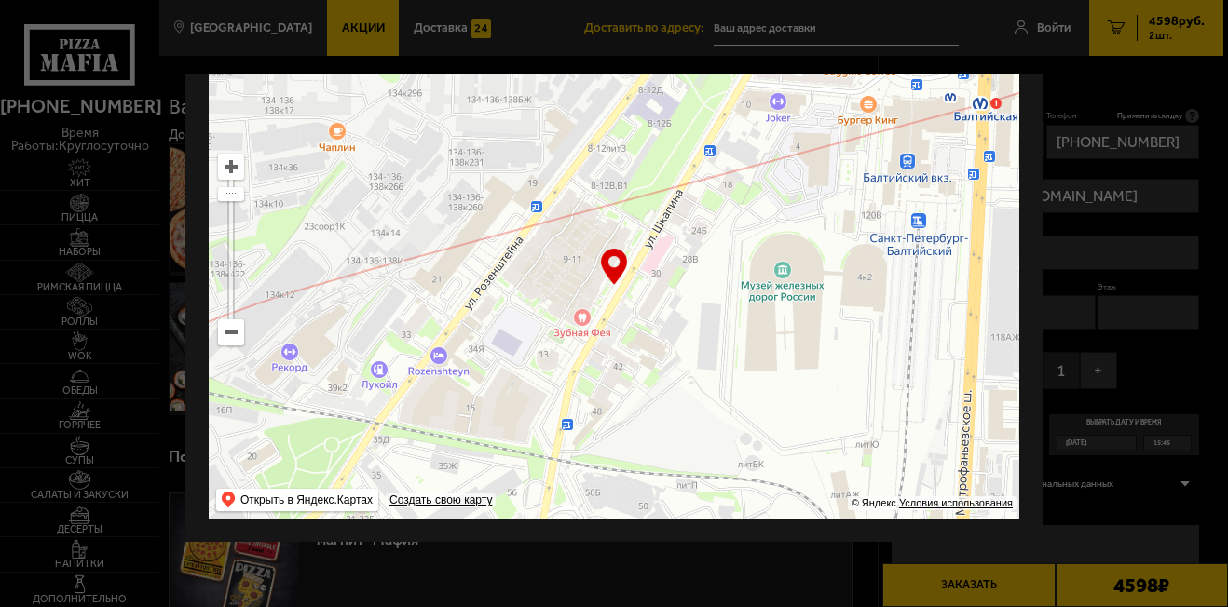
drag, startPoint x: 689, startPoint y: 375, endPoint x: 713, endPoint y: 304, distance: 75.4
click at [713, 304] on ymaps at bounding box center [614, 286] width 811 height 466
click at [655, 287] on ymaps at bounding box center [614, 286] width 811 height 466
click at [662, 289] on ymaps at bounding box center [614, 286] width 811 height 466
click at [663, 289] on ymaps at bounding box center [614, 286] width 811 height 466
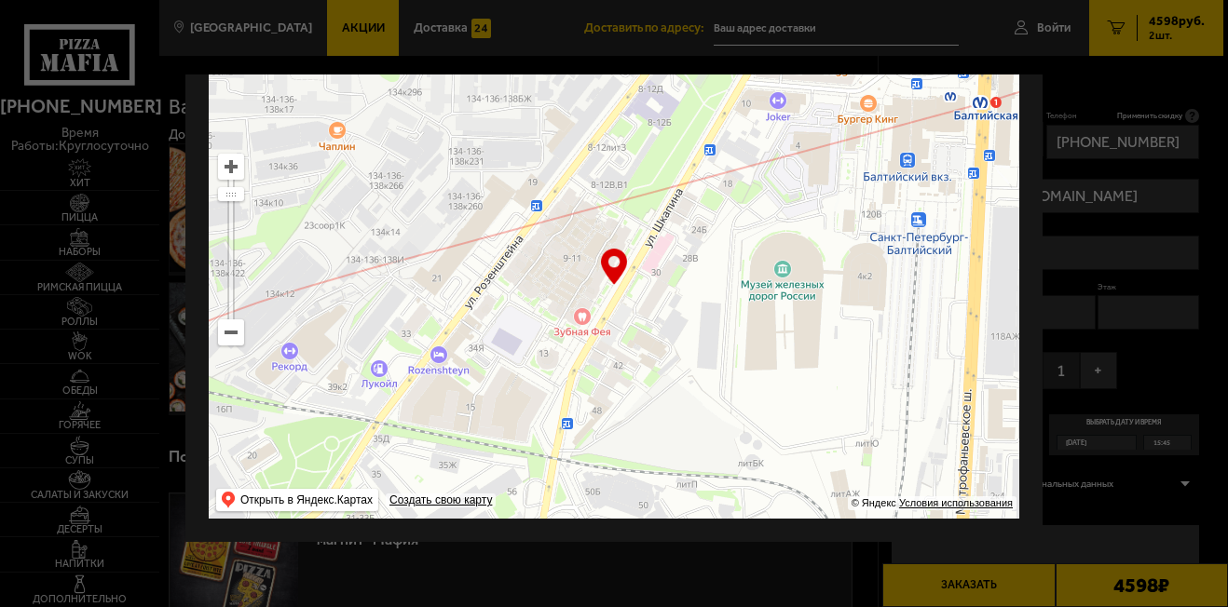
click at [647, 282] on ymaps at bounding box center [614, 286] width 811 height 466
click at [655, 289] on ymaps at bounding box center [614, 286] width 811 height 466
click at [655, 290] on ymaps at bounding box center [614, 286] width 811 height 466
click at [657, 292] on ymaps at bounding box center [614, 286] width 811 height 466
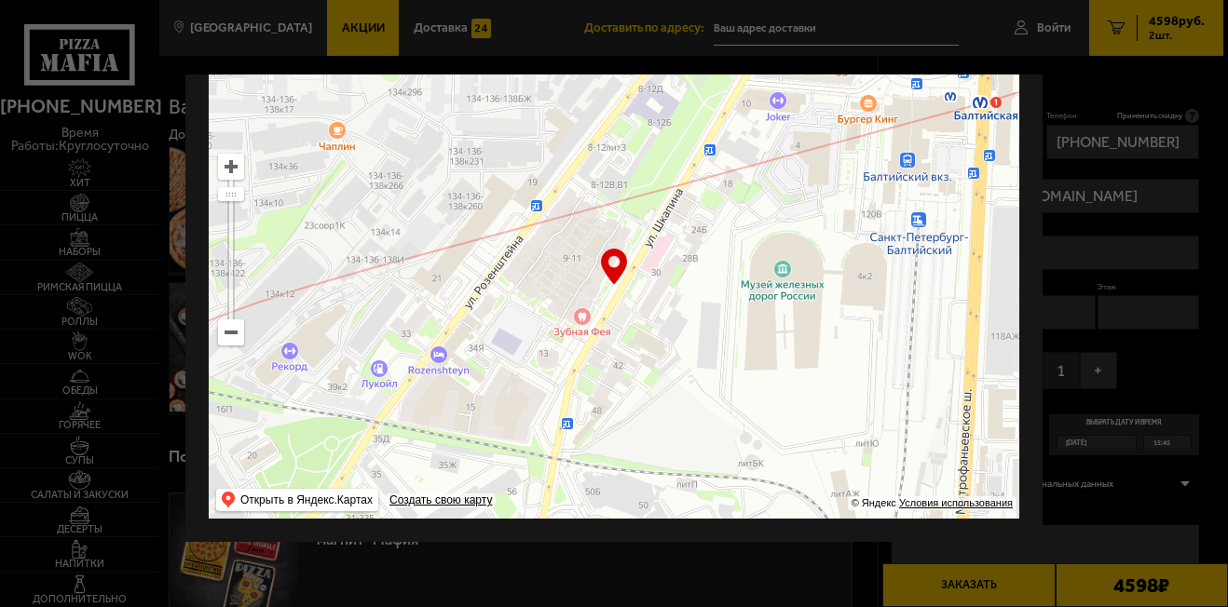
click at [728, 23] on div at bounding box center [614, 303] width 1228 height 607
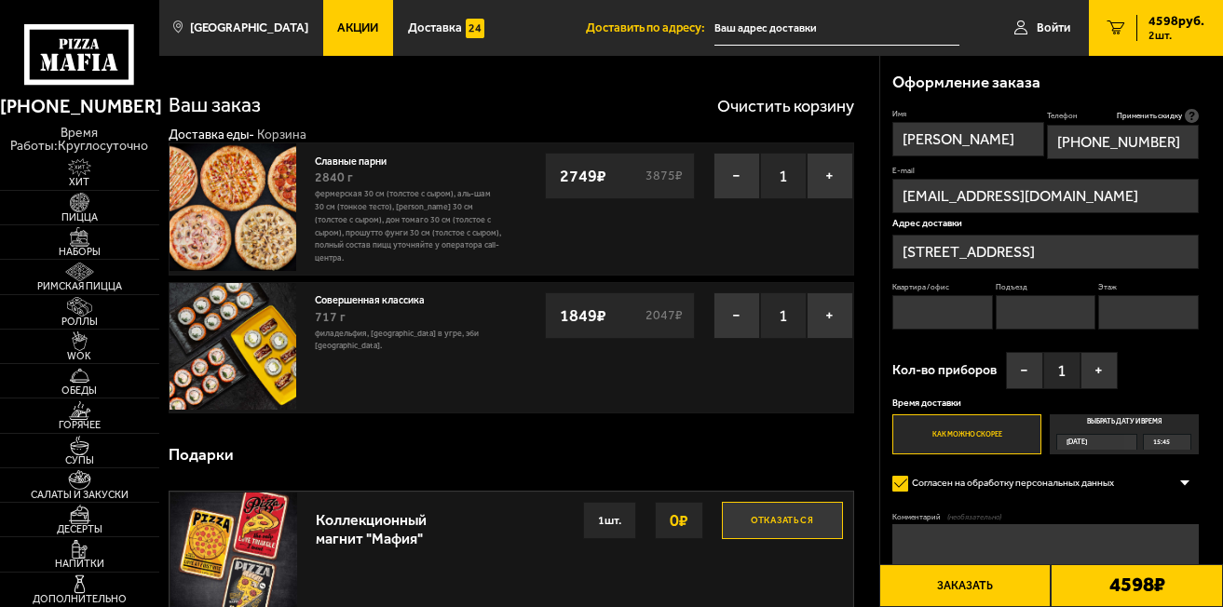
click at [883, 32] on input "text" at bounding box center [837, 28] width 245 height 34
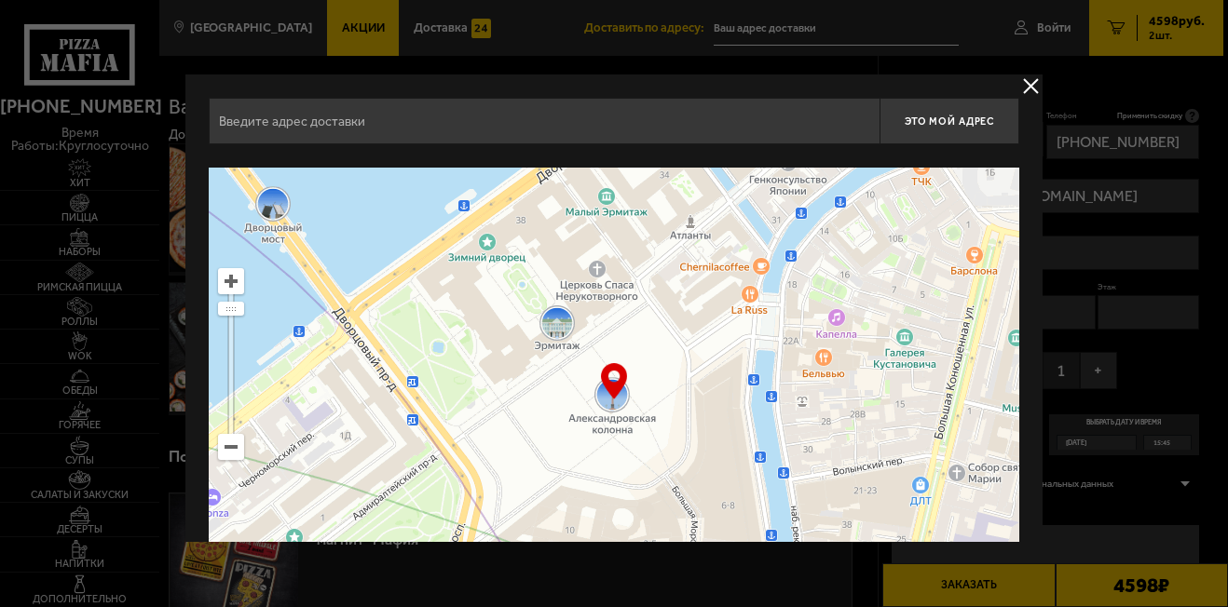
click at [397, 140] on input "text" at bounding box center [544, 121] width 671 height 47
type input "[STREET_ADDRESS]"
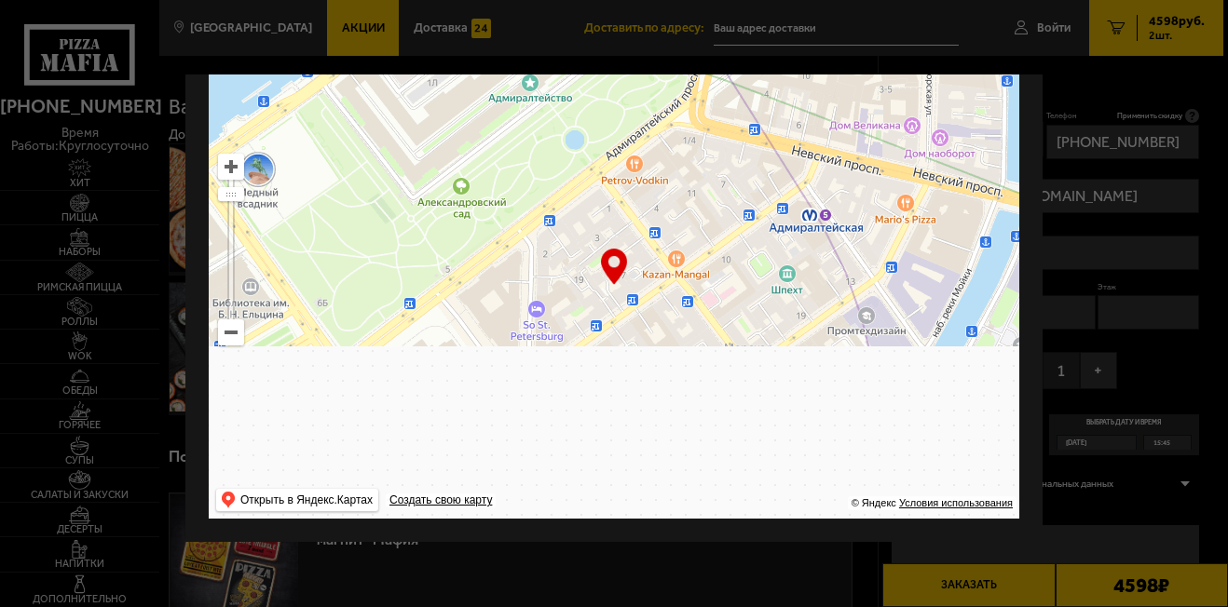
drag, startPoint x: 732, startPoint y: 423, endPoint x: 989, endPoint y: -4, distance: 498.2
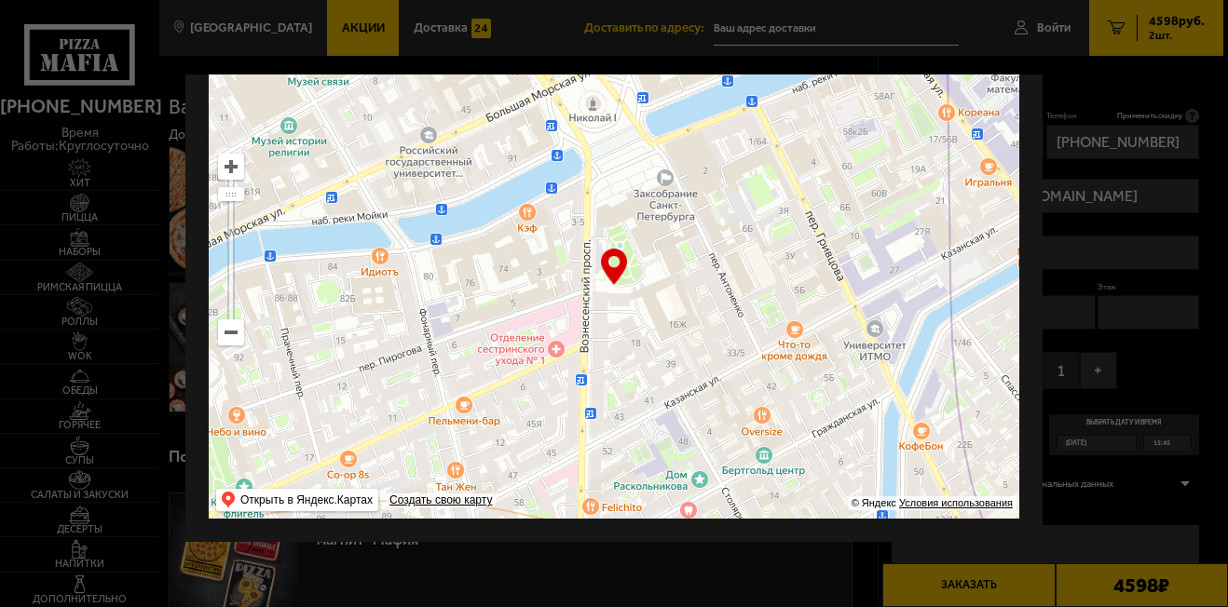
type input "[PERSON_NAME][STREET_ADDRESS]"
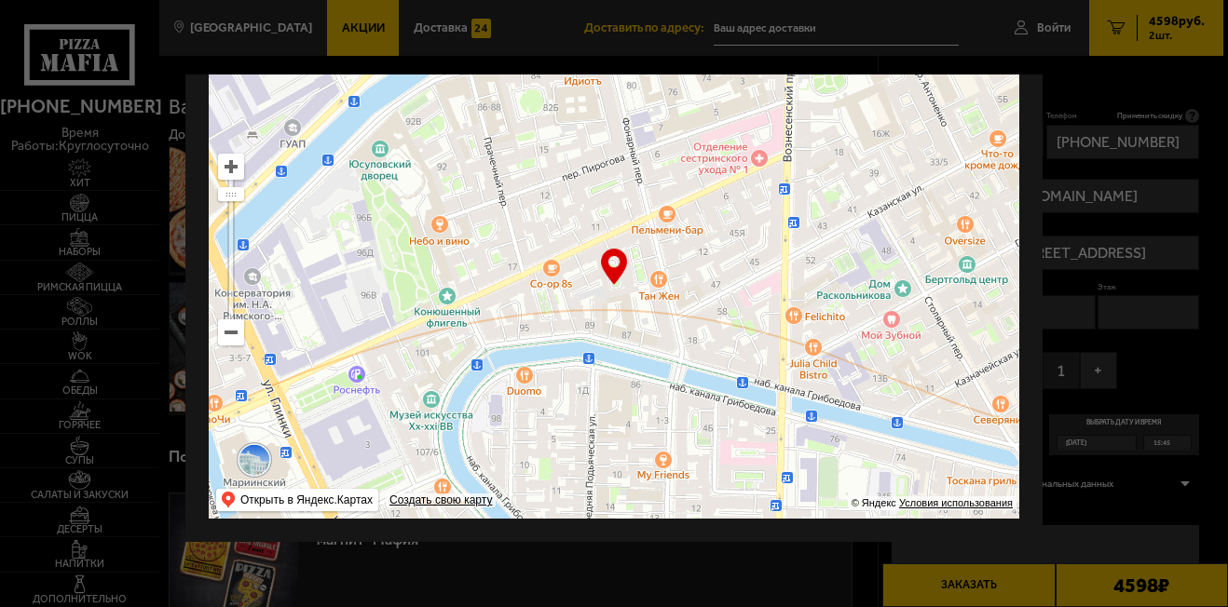
drag, startPoint x: 717, startPoint y: 318, endPoint x: 914, endPoint y: 127, distance: 274.1
click at [914, 127] on ymaps at bounding box center [614, 286] width 811 height 466
type input "[STREET_ADDRESS]"
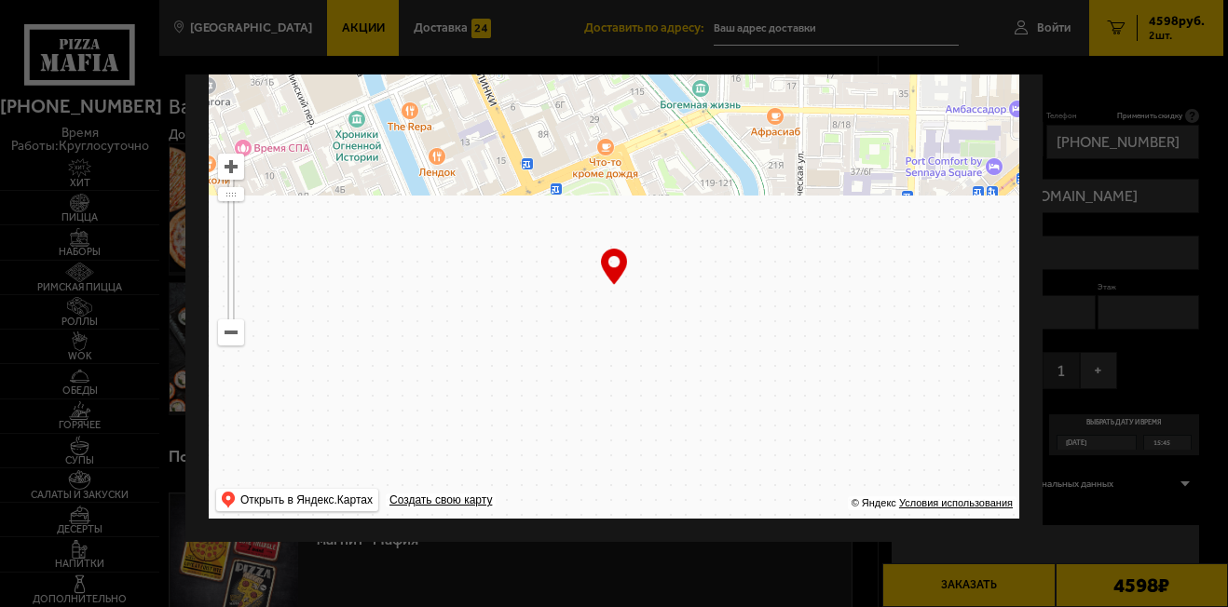
drag, startPoint x: 776, startPoint y: 444, endPoint x: 895, endPoint y: -71, distance: 528.9
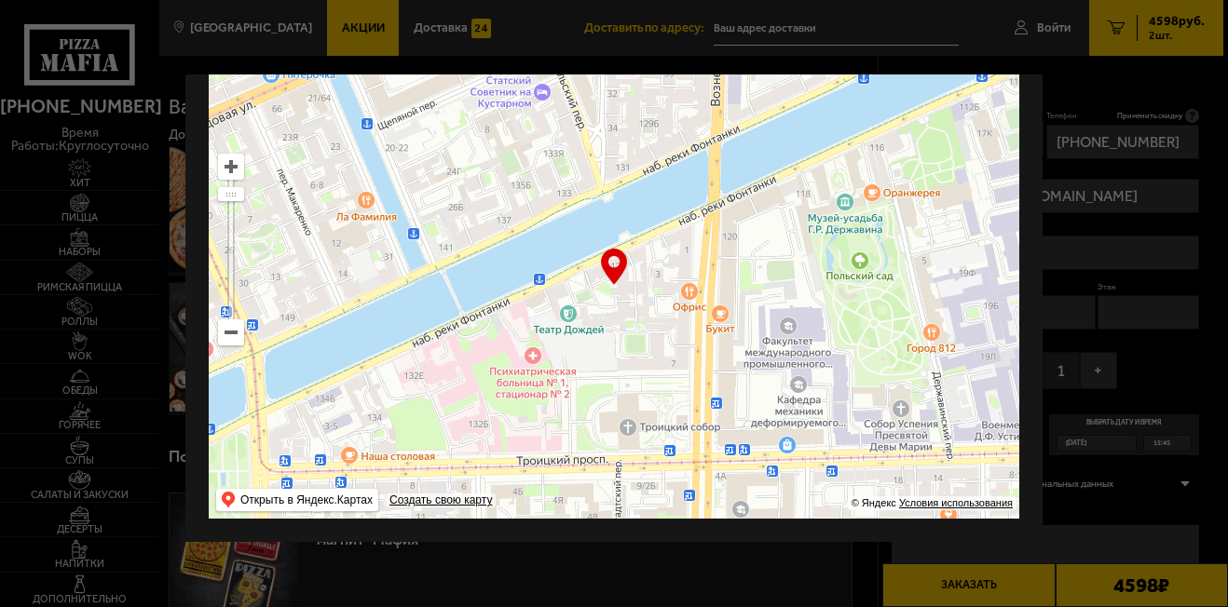
type input "[STREET_ADDRESS]"
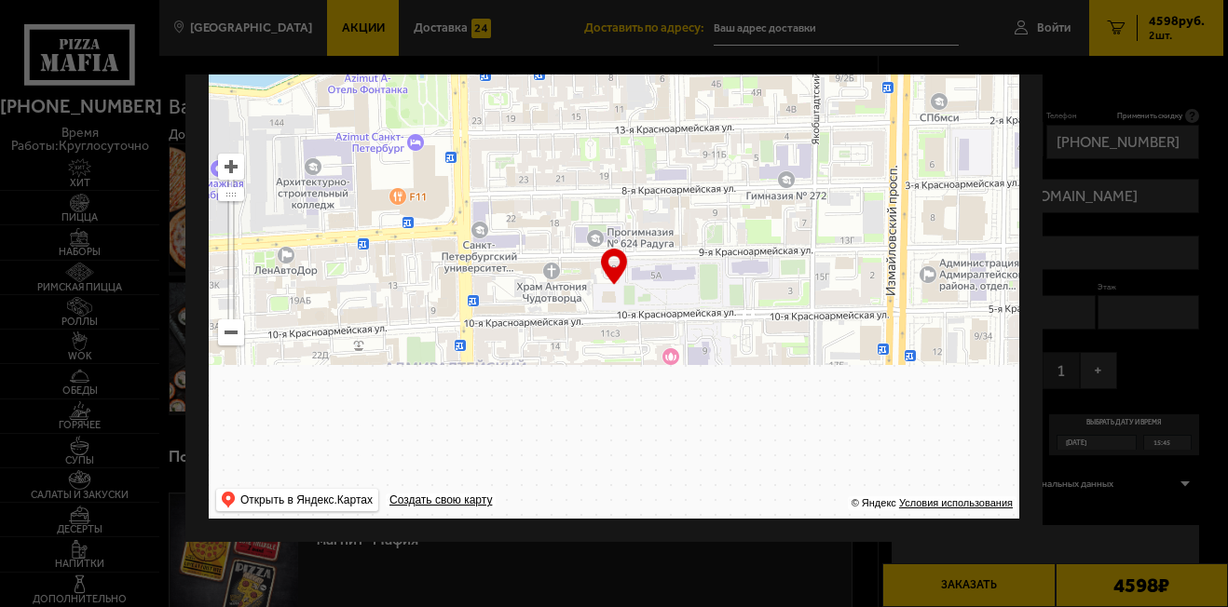
drag, startPoint x: 667, startPoint y: 337, endPoint x: 898, endPoint y: -71, distance: 469.0
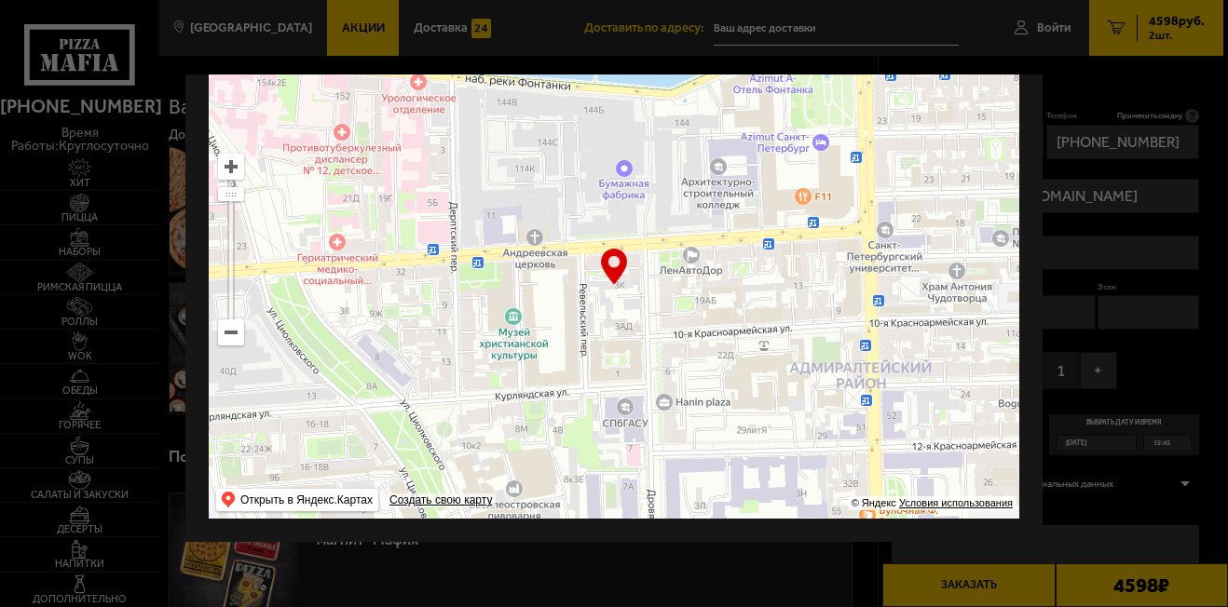
type input "[STREET_ADDRESS]"
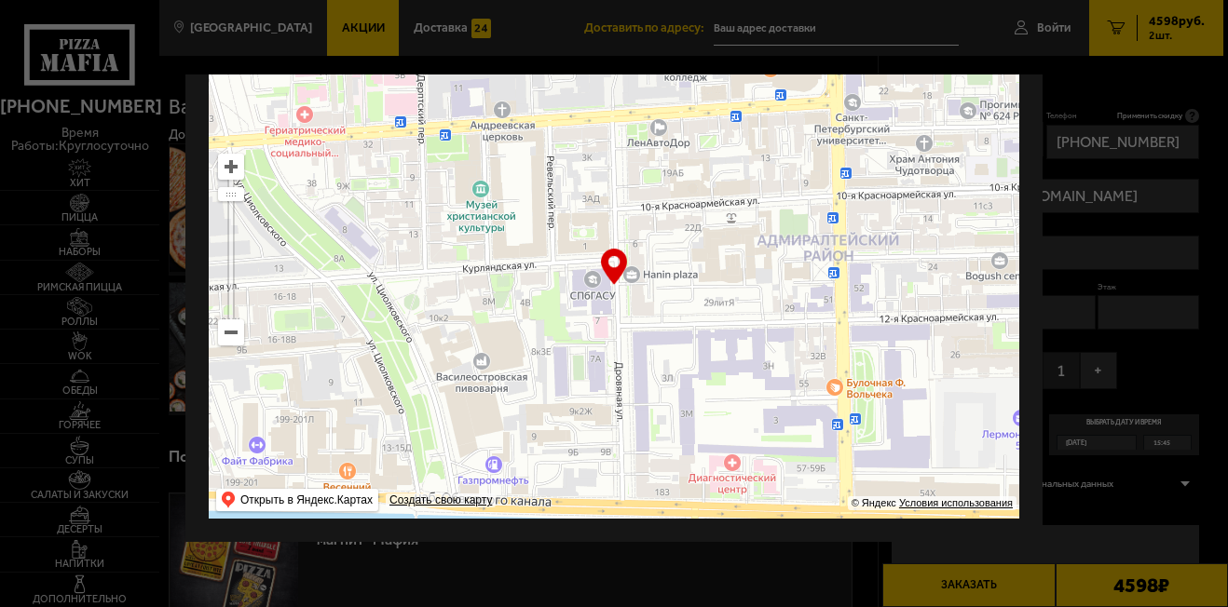
drag, startPoint x: 727, startPoint y: 426, endPoint x: 637, endPoint y: 141, distance: 298.8
click at [637, 150] on ymaps at bounding box center [614, 286] width 811 height 466
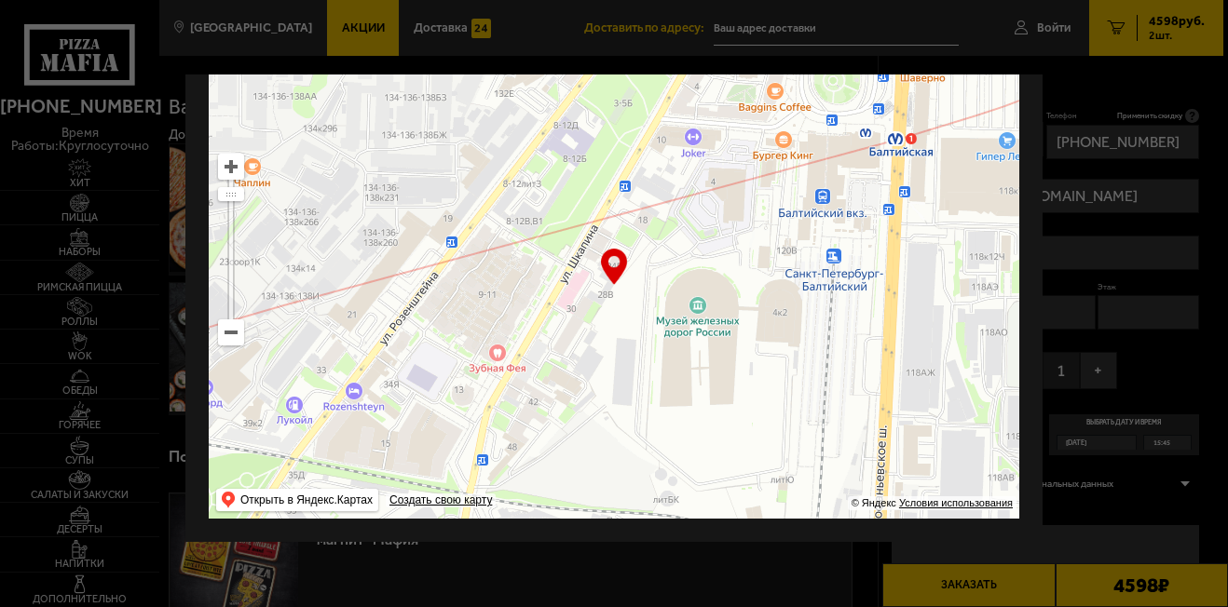
type input "[STREET_ADDRESS]"
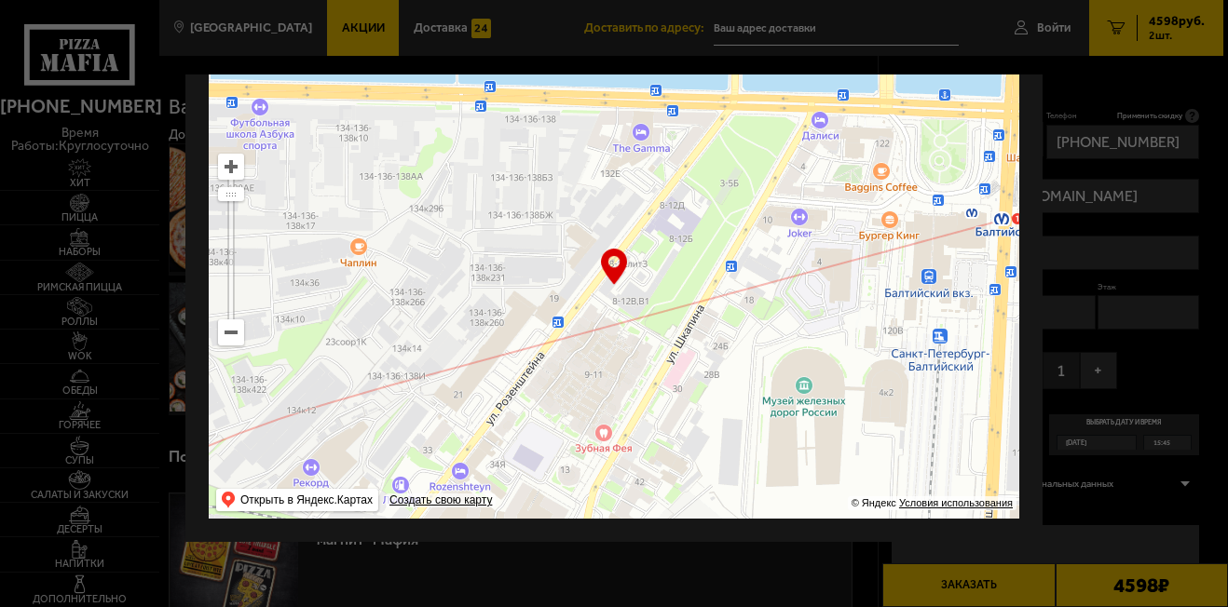
drag, startPoint x: 687, startPoint y: 195, endPoint x: 793, endPoint y: 275, distance: 133.0
click at [793, 275] on ymaps at bounding box center [614, 286] width 811 height 466
type input "[STREET_ADDRESS]"
drag, startPoint x: 617, startPoint y: 255, endPoint x: 617, endPoint y: 405, distance: 150.0
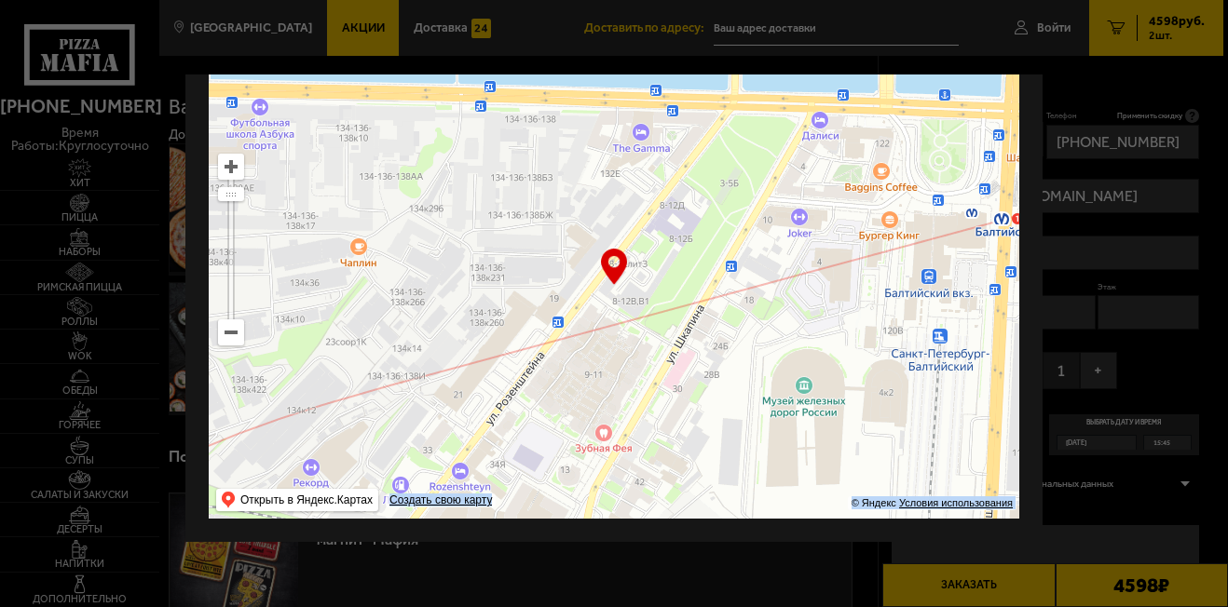
click at [628, 412] on div "… © Яндекс Условия использования Открыть в Яндекс.Картах Создать свою карту" at bounding box center [614, 286] width 811 height 466
click at [232, 157] on ymaps at bounding box center [231, 167] width 24 height 24
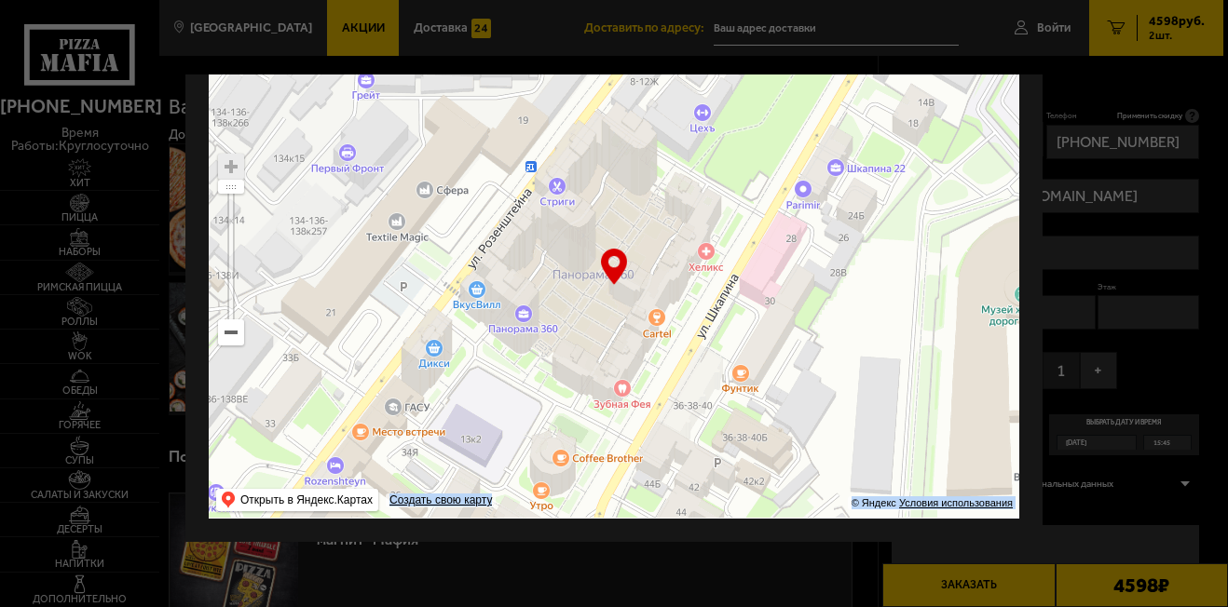
drag, startPoint x: 653, startPoint y: 434, endPoint x: 682, endPoint y: 243, distance: 193.2
click at [682, 243] on ymaps at bounding box center [614, 286] width 811 height 466
type input "[STREET_ADDRESS]"
click at [227, 157] on ymaps at bounding box center [231, 167] width 24 height 24
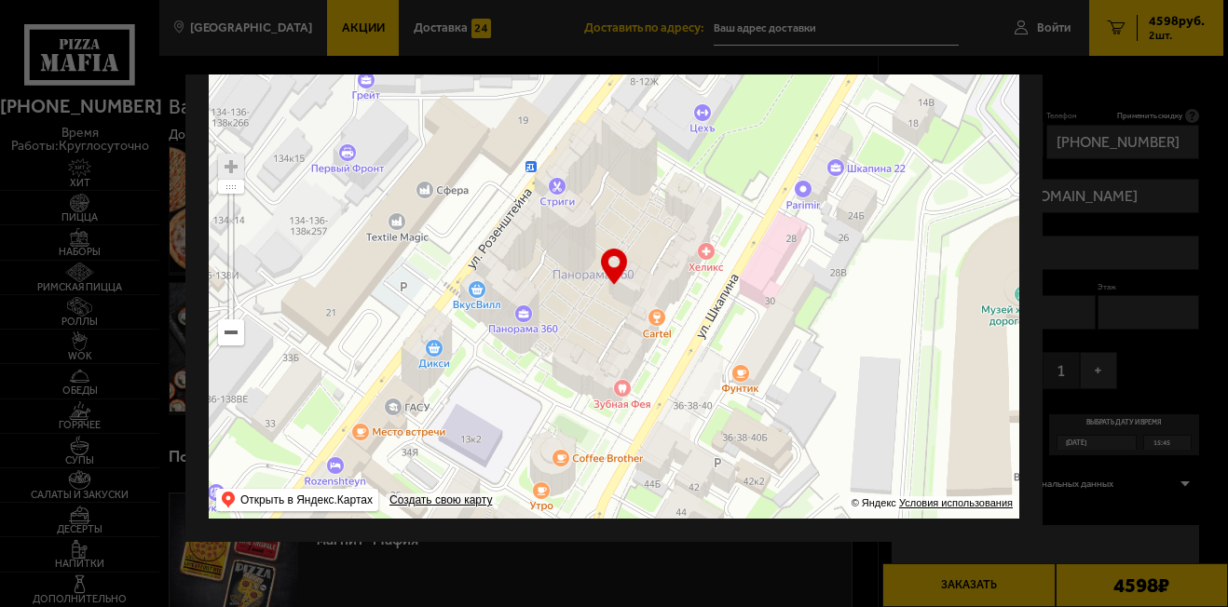
click at [763, 344] on ymaps at bounding box center [614, 286] width 811 height 466
click at [761, 343] on ymaps at bounding box center [614, 286] width 811 height 466
click at [765, 334] on ymaps at bounding box center [614, 286] width 811 height 466
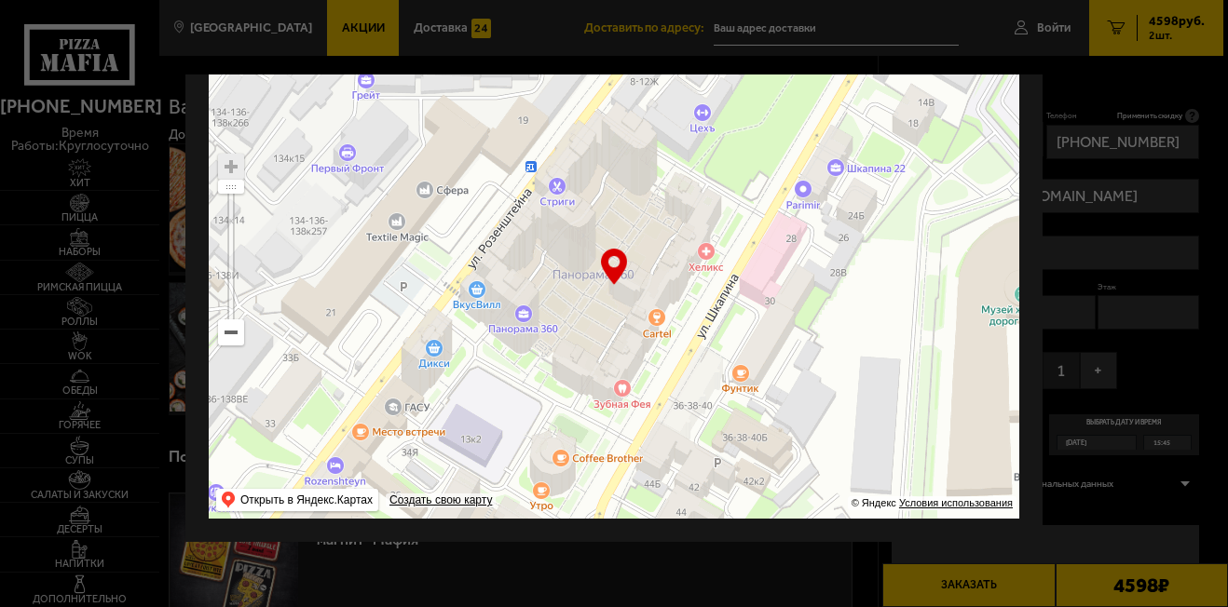
click at [765, 334] on ymaps at bounding box center [614, 286] width 811 height 466
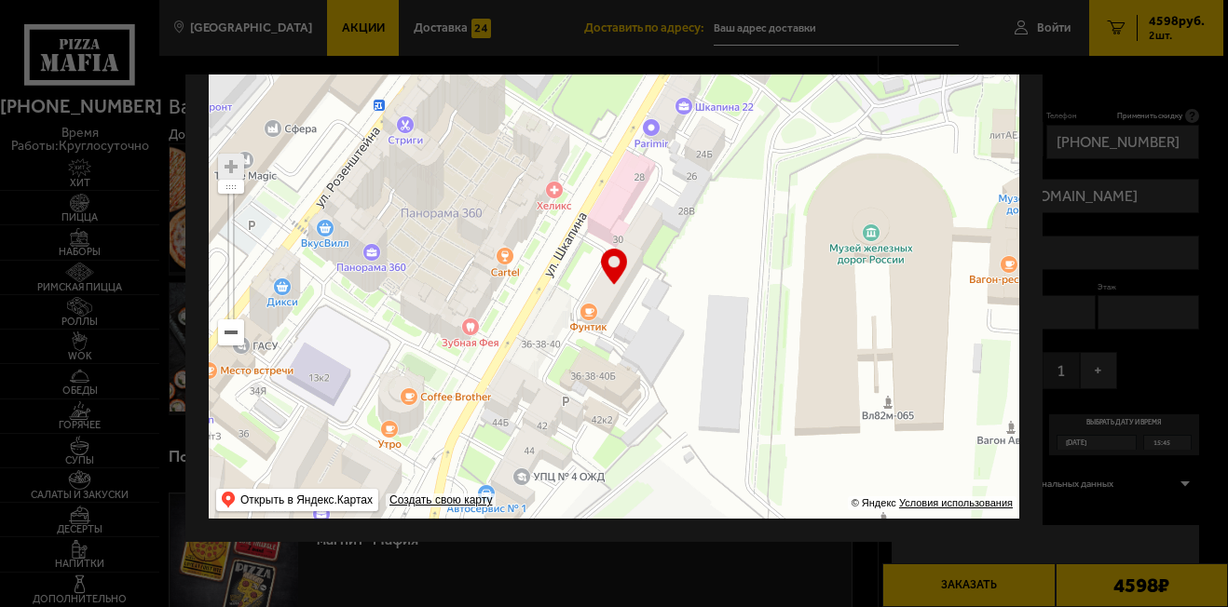
type input "[STREET_ADDRESS]"
click at [613, 258] on div "… © Яндекс Условия использования Открыть в Яндекс.Картах Создать свою карту" at bounding box center [614, 286] width 811 height 466
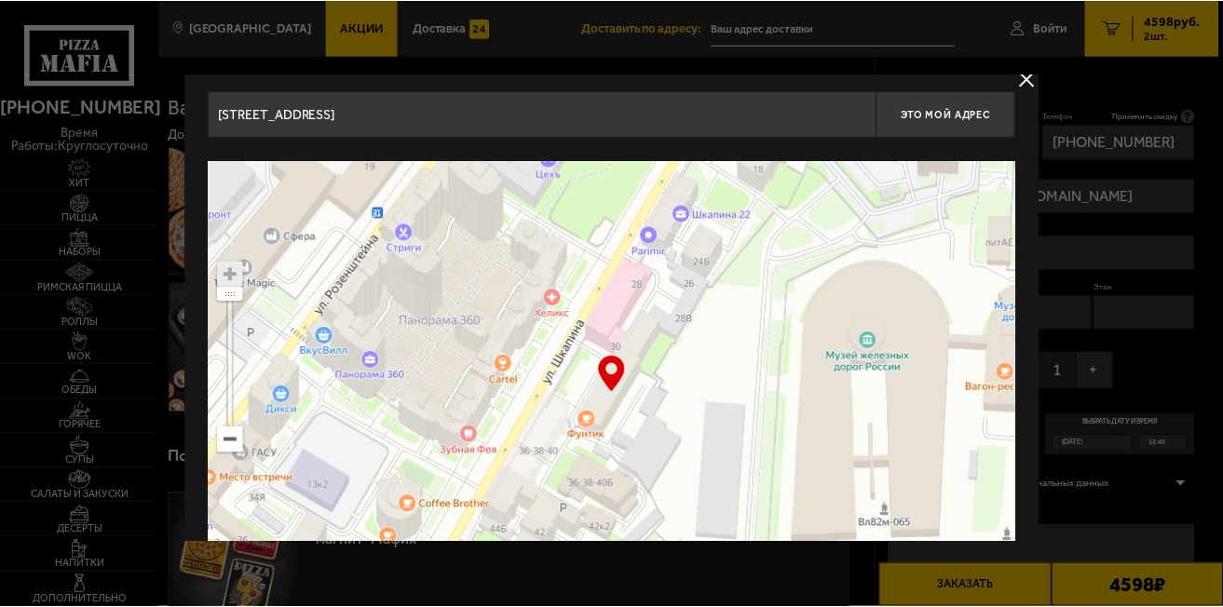
scroll to position [0, 0]
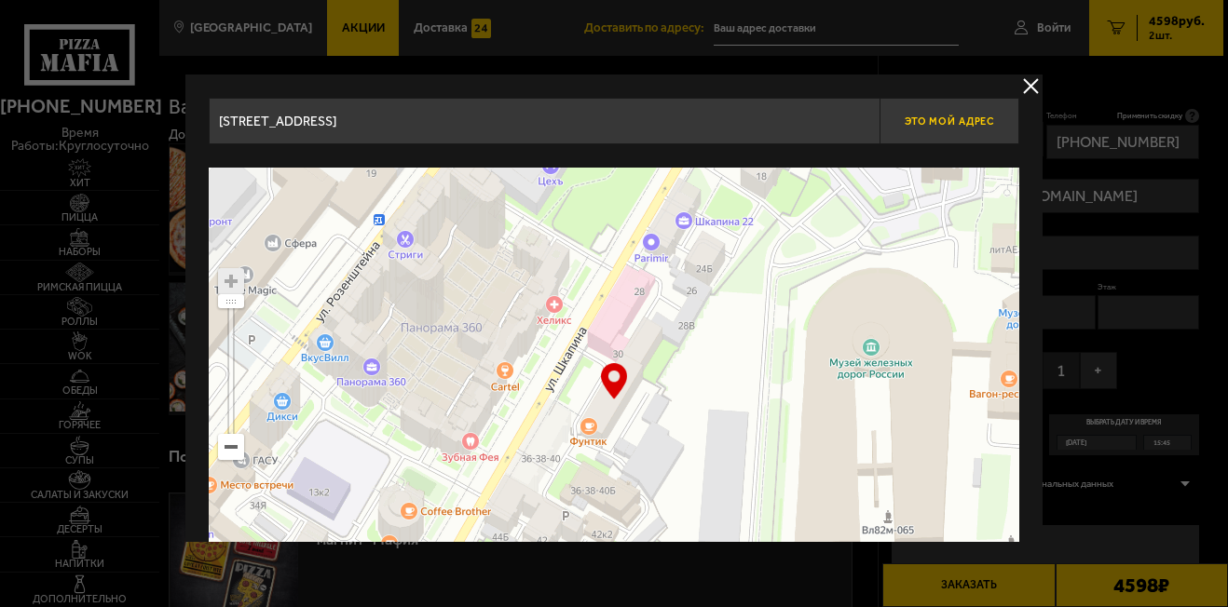
click at [961, 124] on span "Это мой адрес" at bounding box center [949, 122] width 89 height 12
type input "[STREET_ADDRESS]"
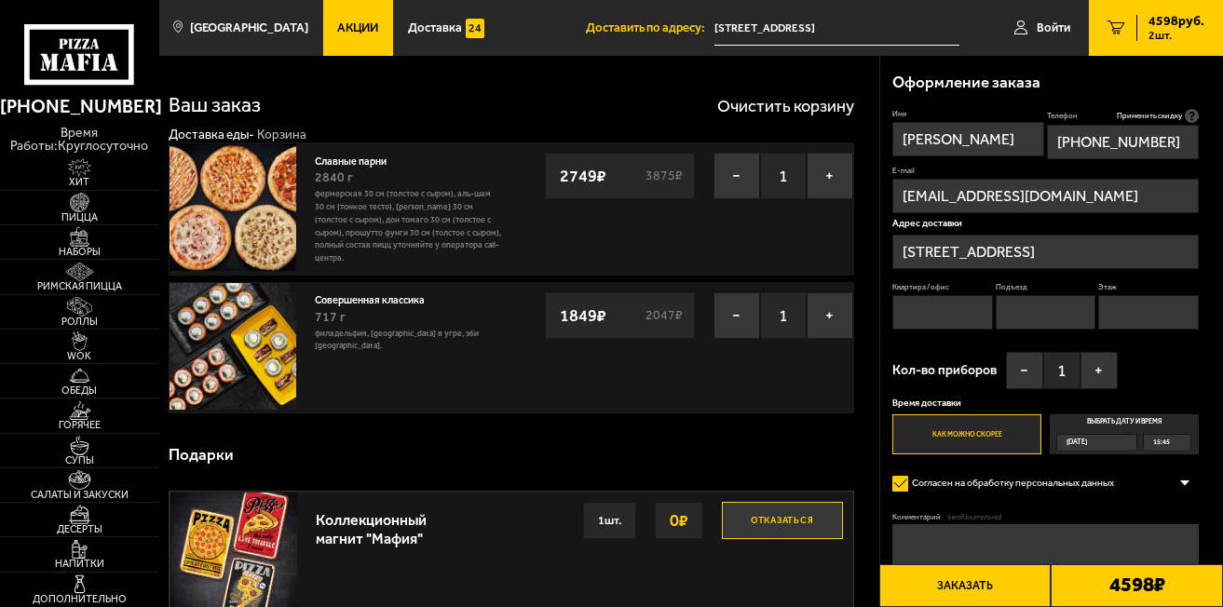
click at [1110, 428] on label "Выбрать дату и время [DATE] 15:45" at bounding box center [1124, 435] width 149 height 41
click at [0, 0] on input "Выбрать дату и время [DATE] 15:45" at bounding box center [0, 0] width 0 height 0
click at [1125, 443] on div "[DATE]" at bounding box center [1090, 442] width 67 height 15
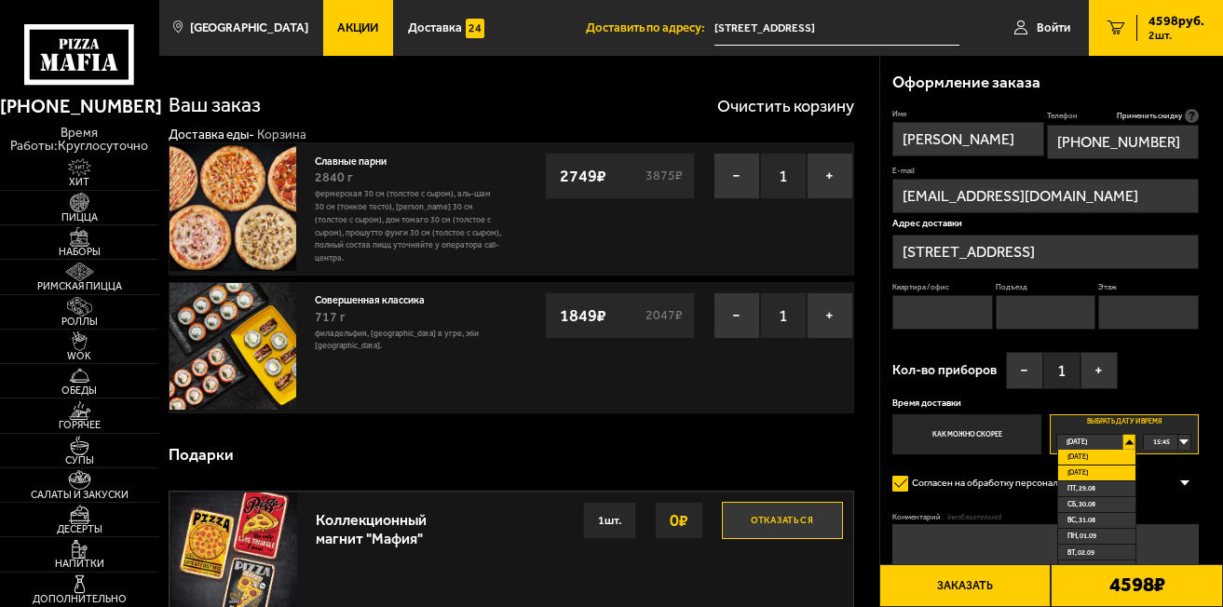
click at [1075, 468] on span "[DATE]" at bounding box center [1078, 473] width 20 height 15
click at [1185, 444] on div "00:00" at bounding box center [1167, 442] width 46 height 15
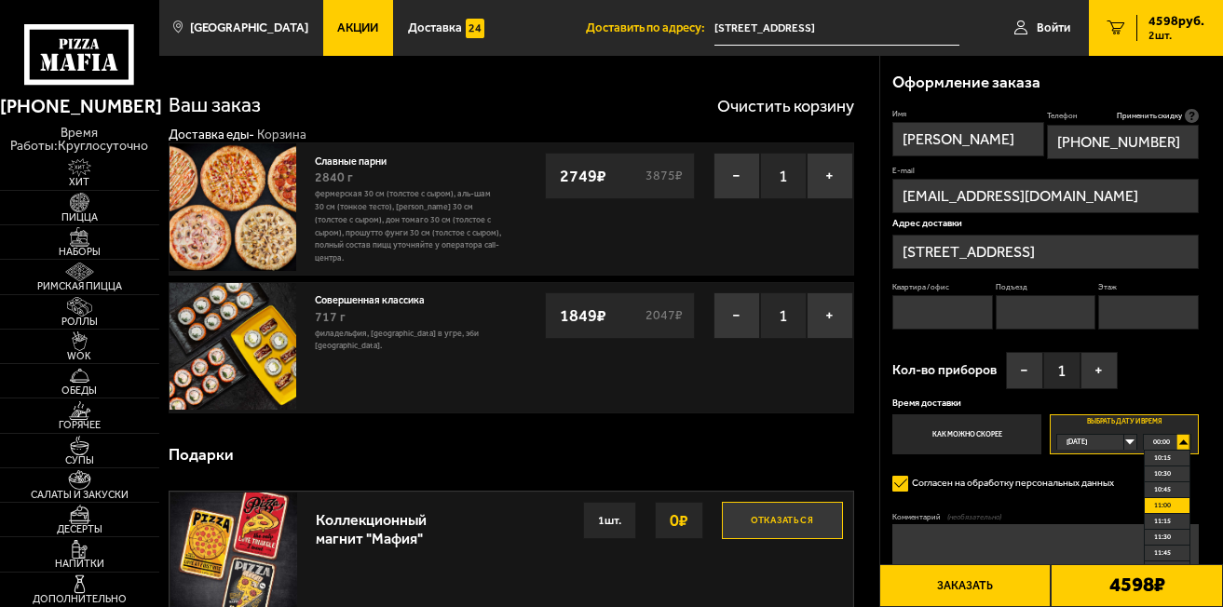
scroll to position [839, 0]
click at [1159, 549] on span "14:30" at bounding box center [1162, 542] width 17 height 15
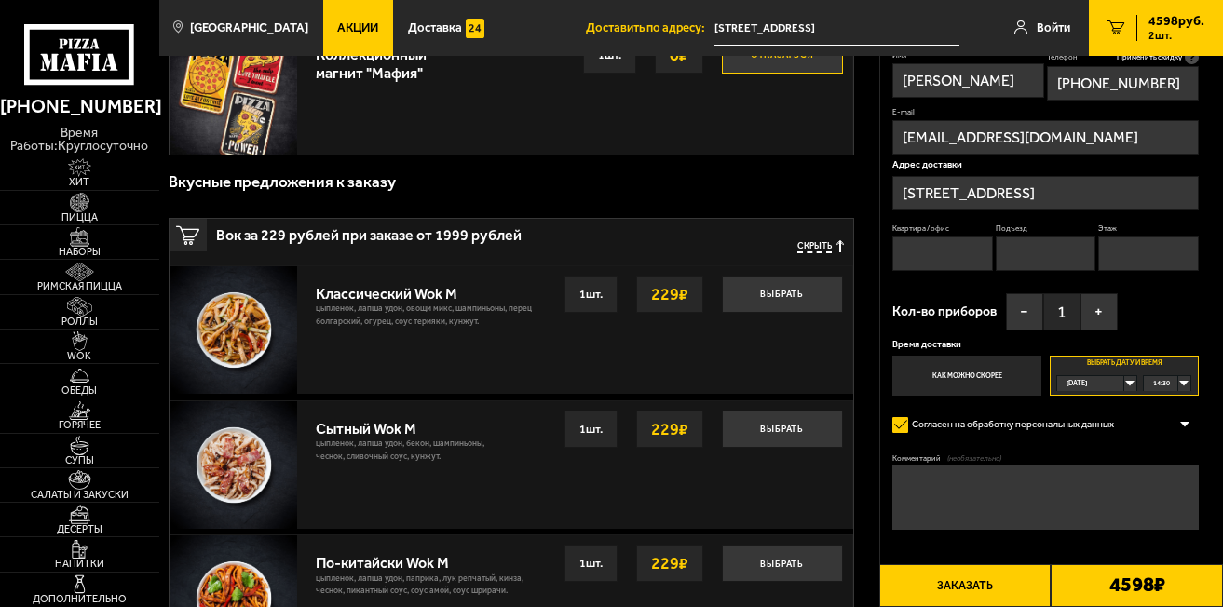
scroll to position [373, 0]
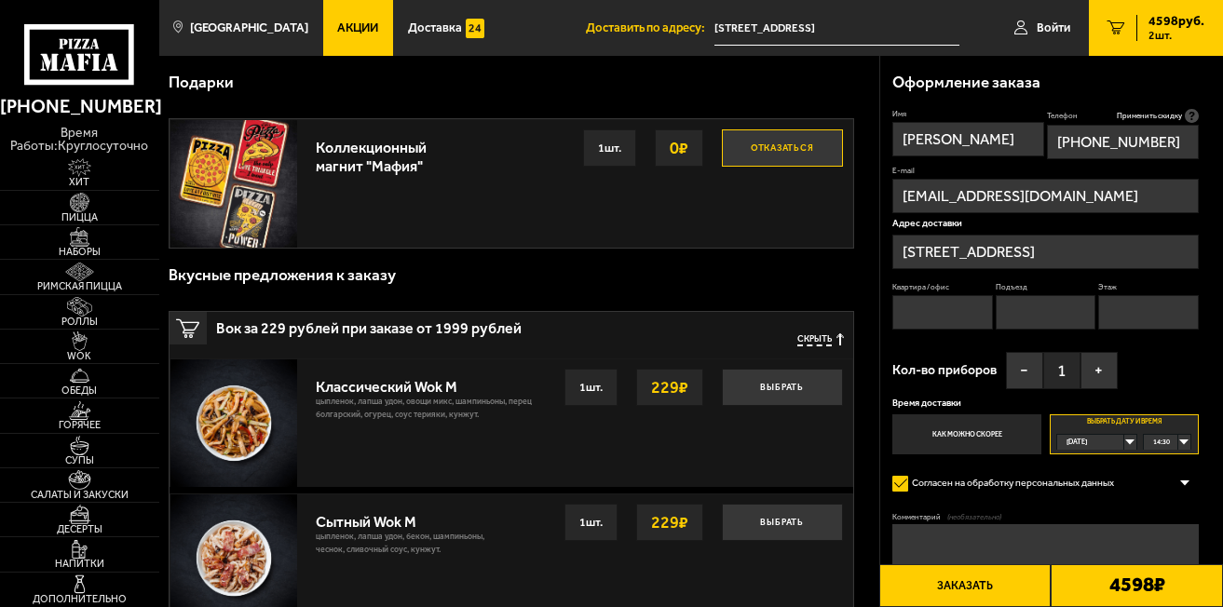
click at [786, 148] on button "Отказаться" at bounding box center [782, 148] width 121 height 37
click at [1094, 371] on button "+" at bounding box center [1099, 370] width 37 height 37
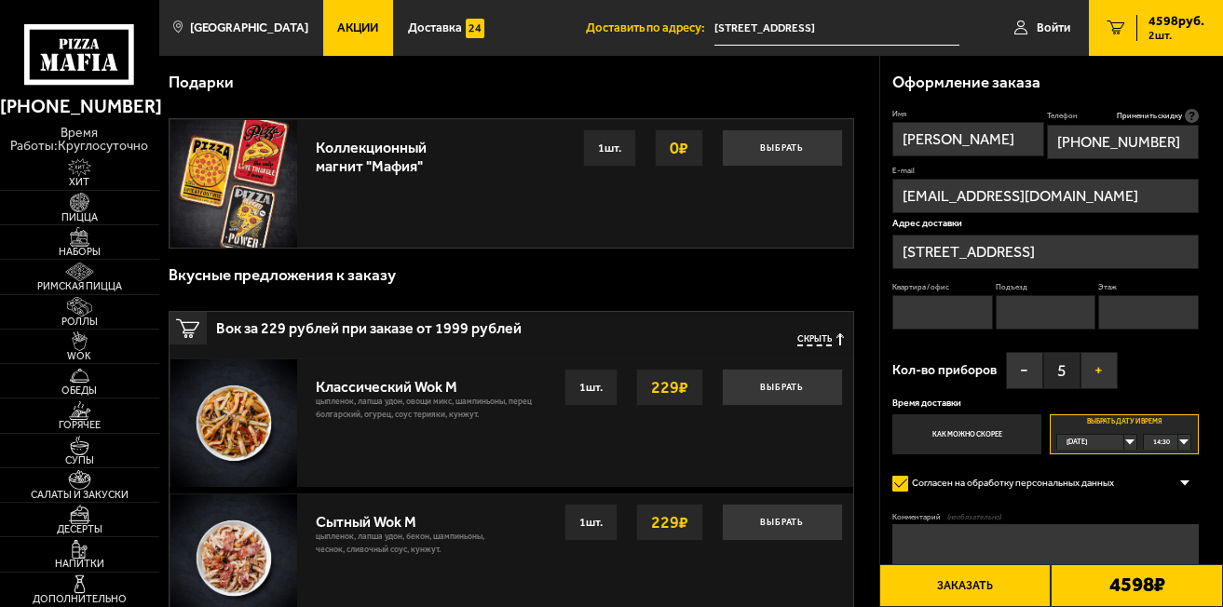
click at [1094, 371] on button "+" at bounding box center [1099, 370] width 37 height 37
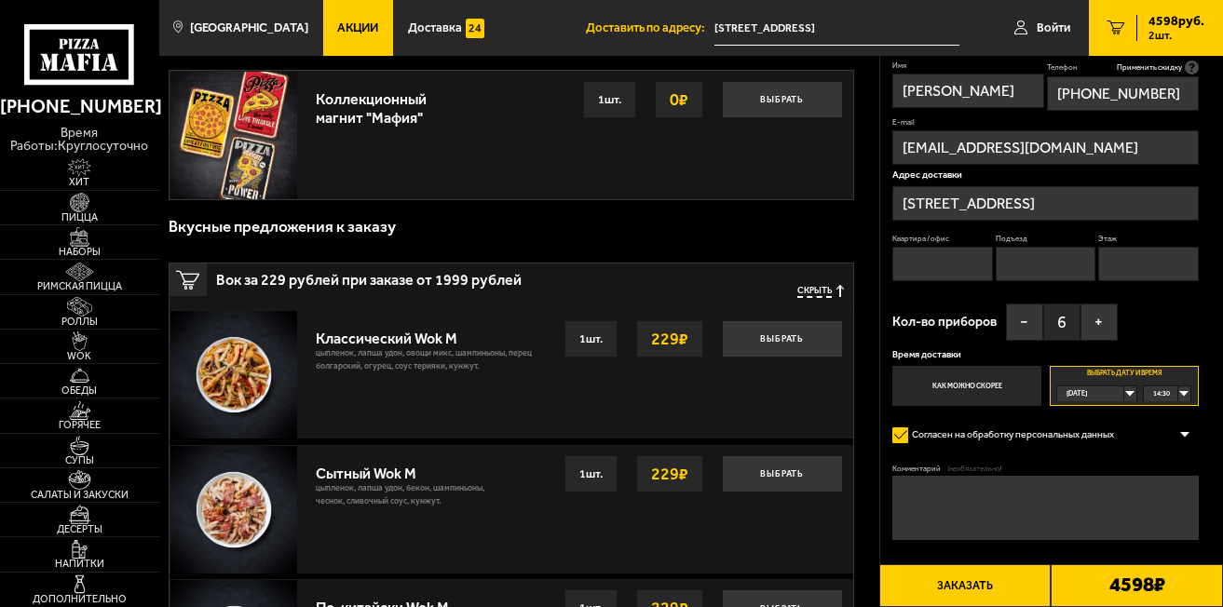
scroll to position [466, 0]
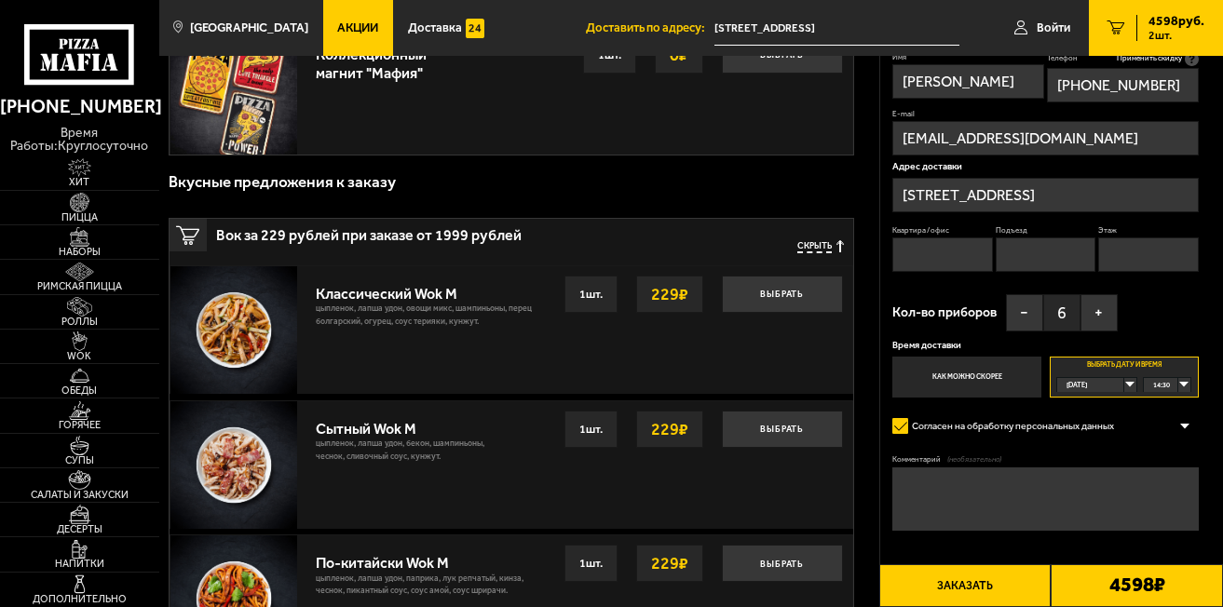
click at [981, 584] on button "Заказать" at bounding box center [966, 587] width 172 height 44
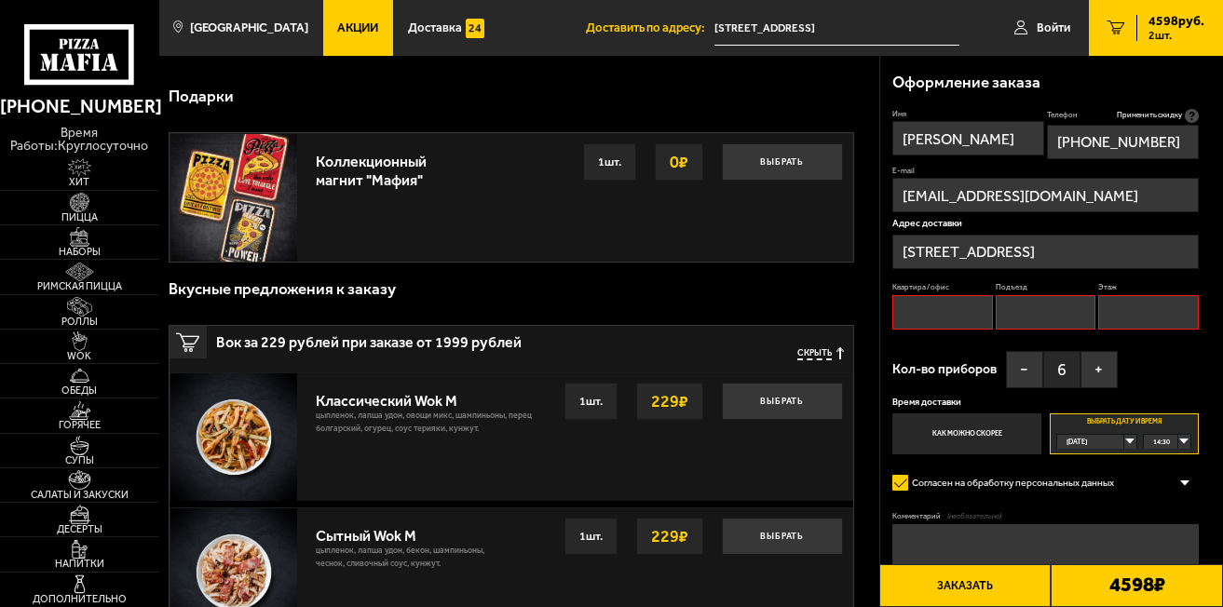
scroll to position [158, 0]
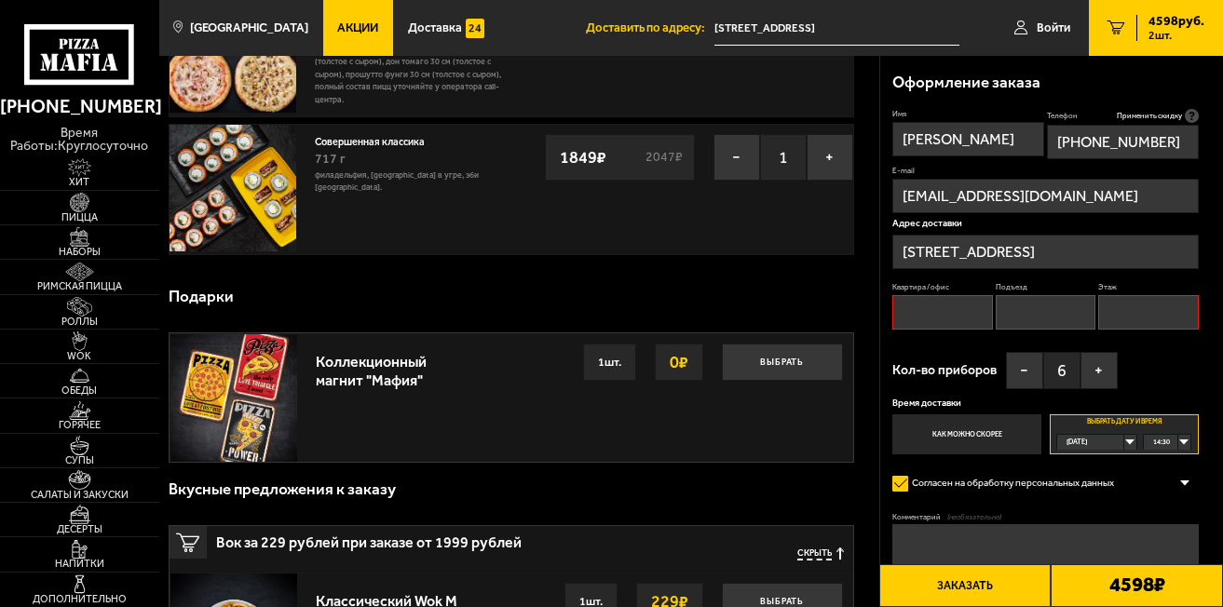
click at [920, 313] on input "Квартира / офис" at bounding box center [943, 312] width 101 height 34
click at [1105, 314] on input "Этаж" at bounding box center [1148, 312] width 101 height 34
type input "1"
click at [1029, 315] on input "Подъезд" at bounding box center [1046, 312] width 101 height 34
type input "1"
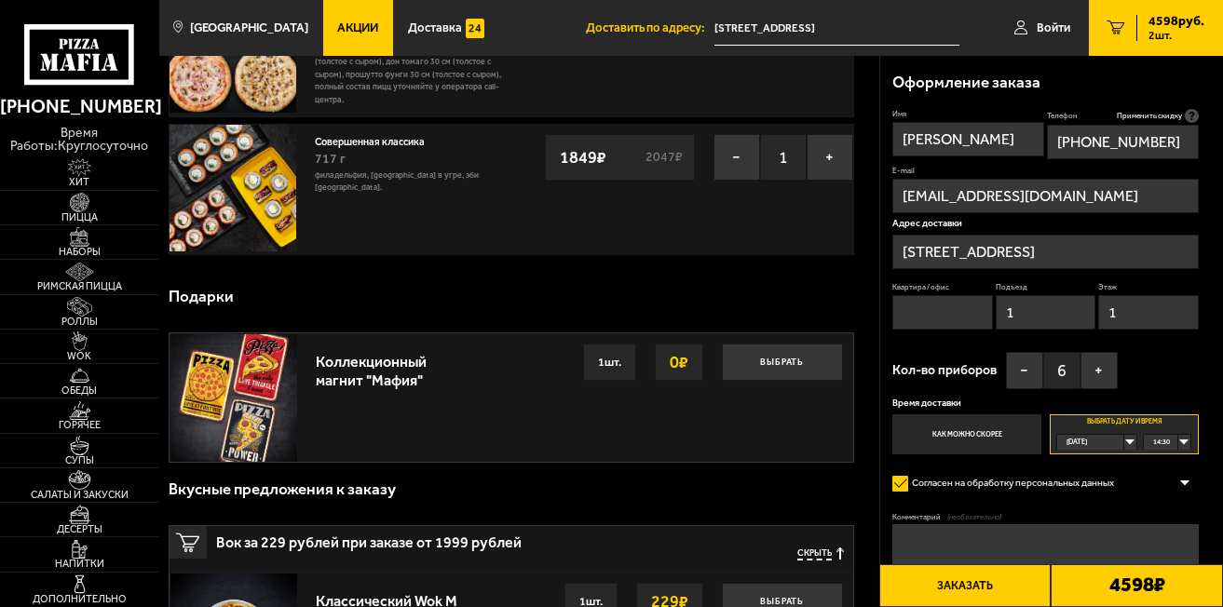
click at [914, 309] on input "Квартира / офис" at bounding box center [943, 312] width 101 height 34
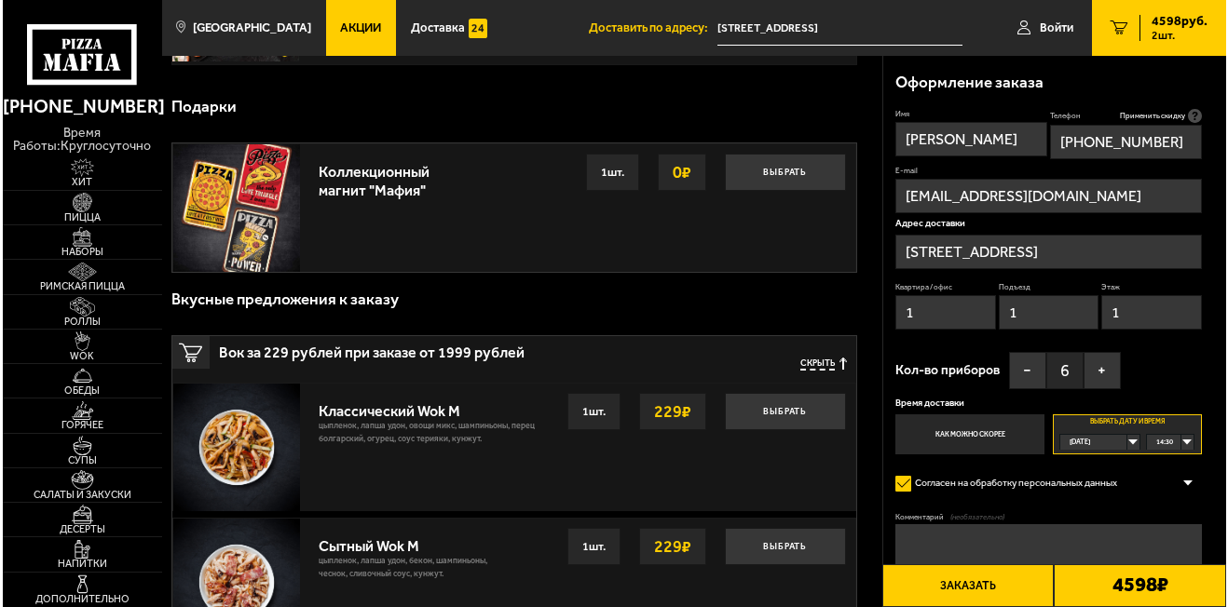
scroll to position [345, 0]
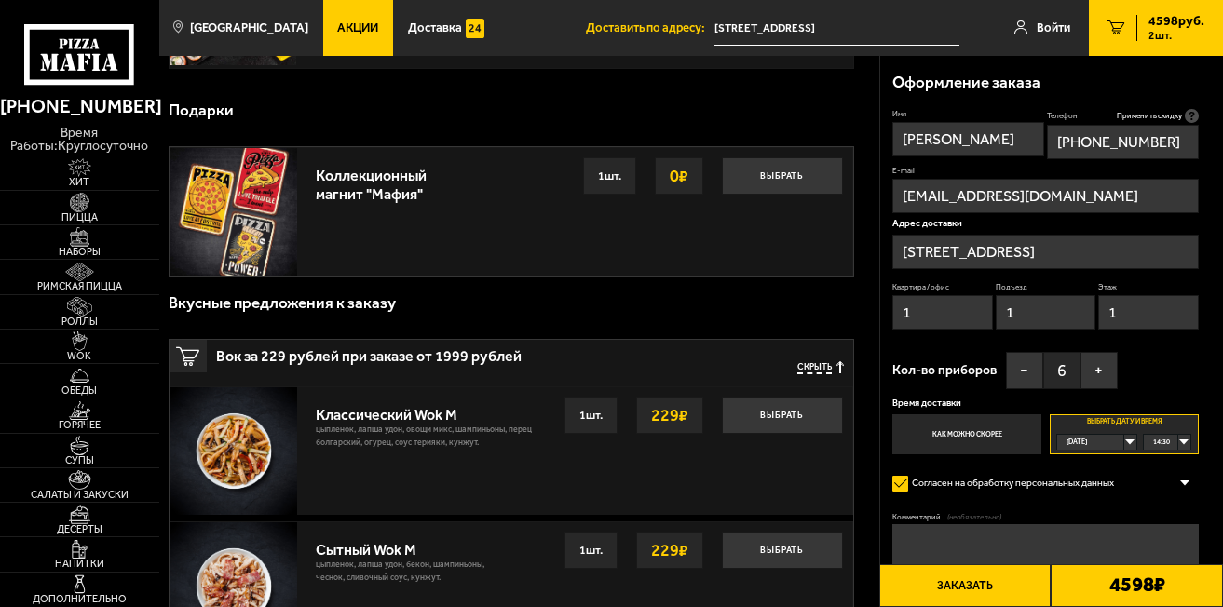
type input "1"
click at [1067, 255] on input "[STREET_ADDRESS]" at bounding box center [1046, 252] width 306 height 34
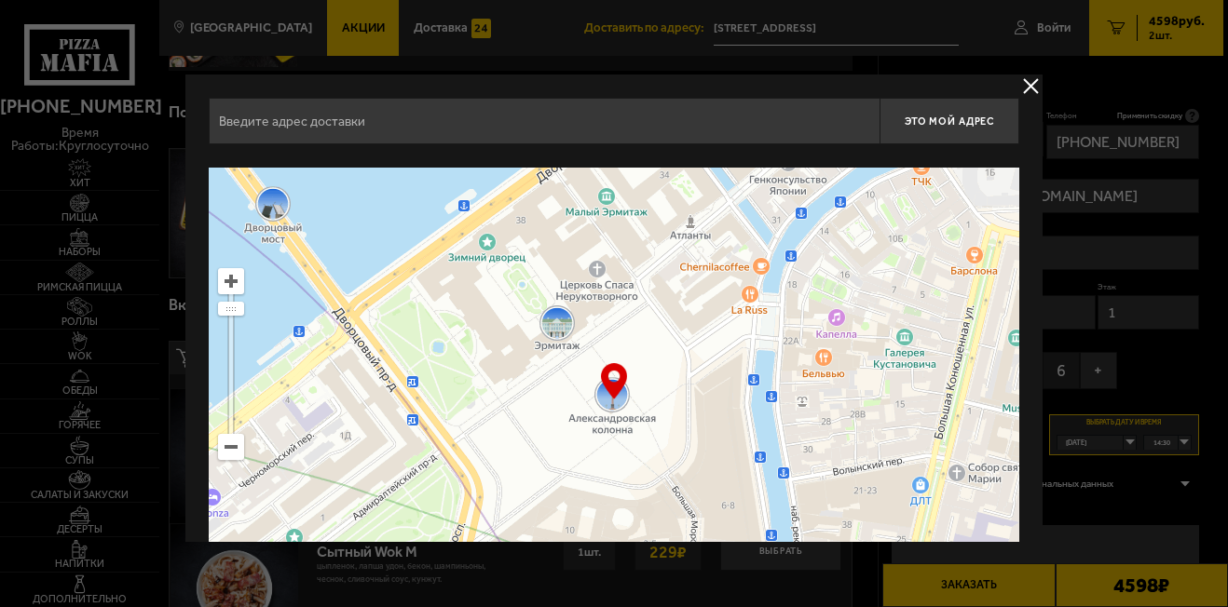
type input "[STREET_ADDRESS]"
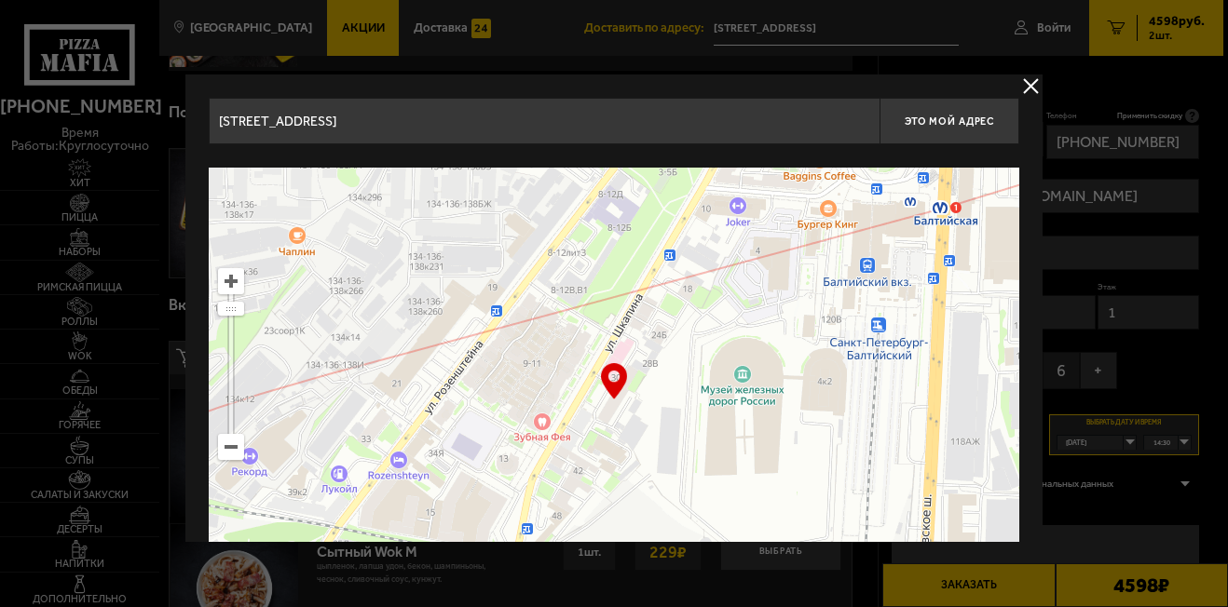
click at [1024, 79] on button "delivery type" at bounding box center [1030, 86] width 23 height 23
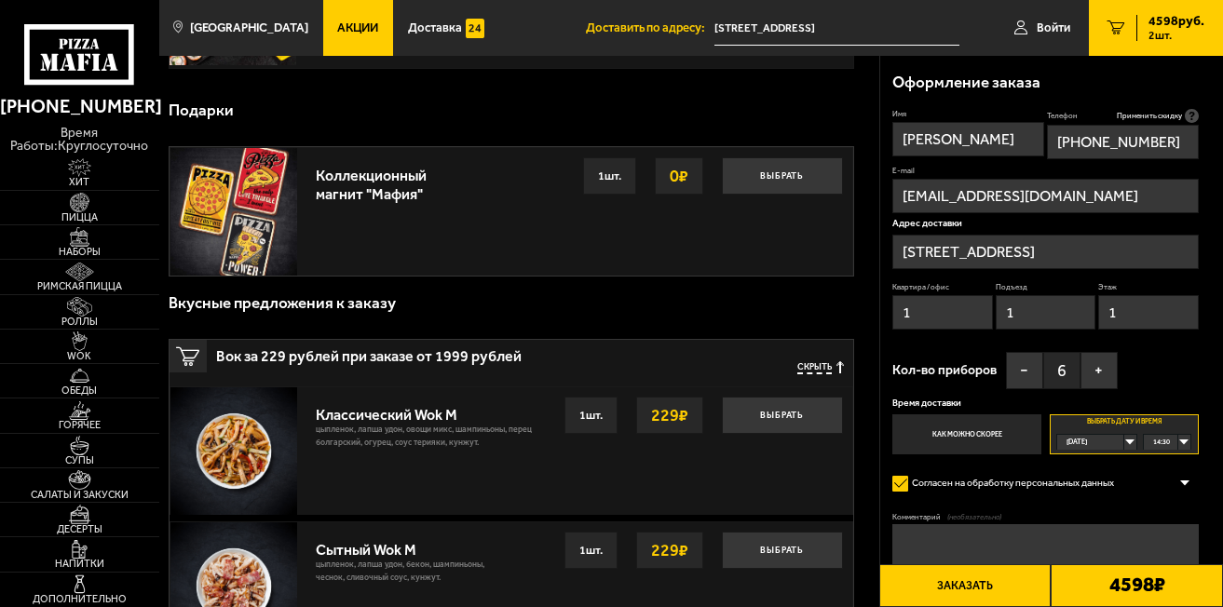
click at [949, 586] on button "Заказать" at bounding box center [966, 587] width 172 height 44
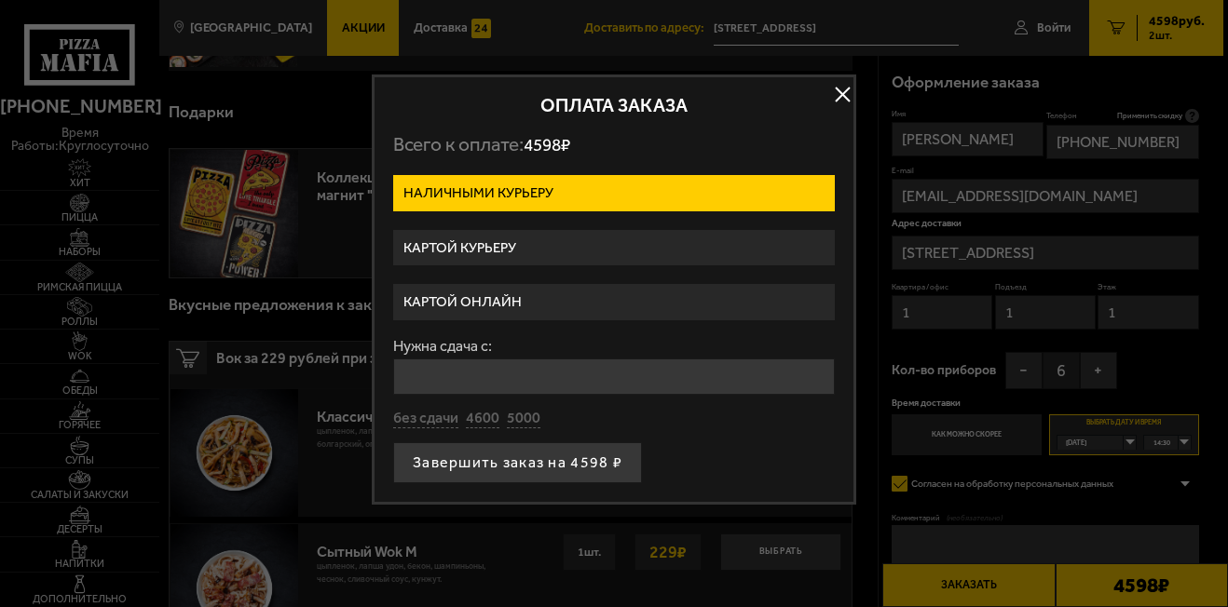
click at [470, 241] on label "Картой курьеру" at bounding box center [614, 248] width 442 height 36
click at [0, 0] on input "Картой курьеру" at bounding box center [0, 0] width 0 height 0
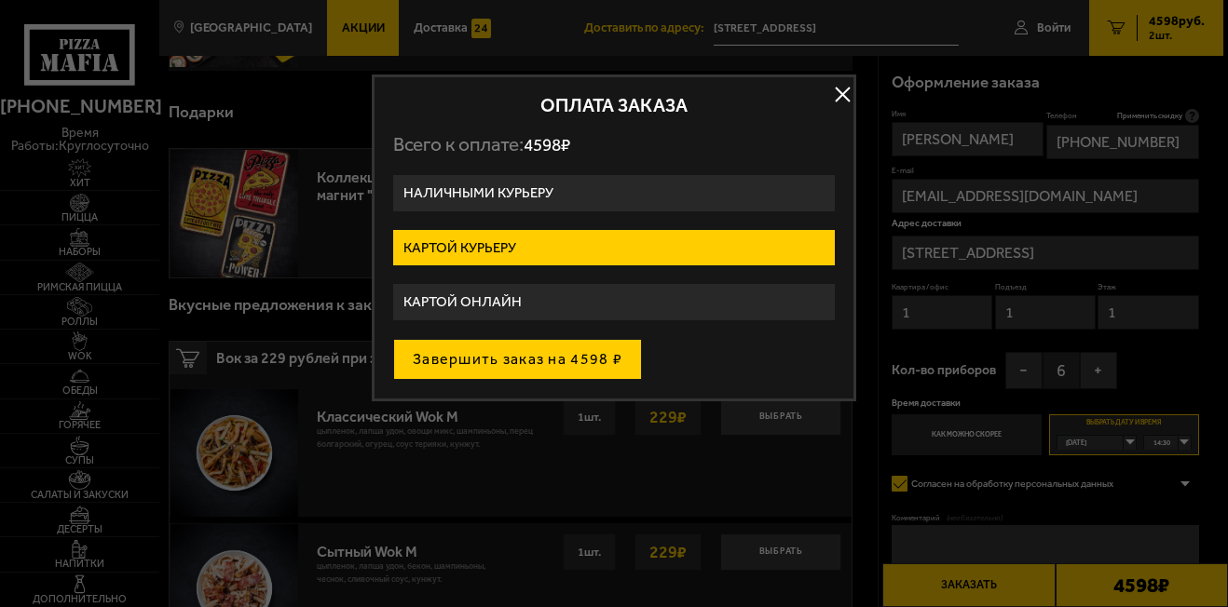
drag, startPoint x: 514, startPoint y: 360, endPoint x: 495, endPoint y: 350, distance: 21.7
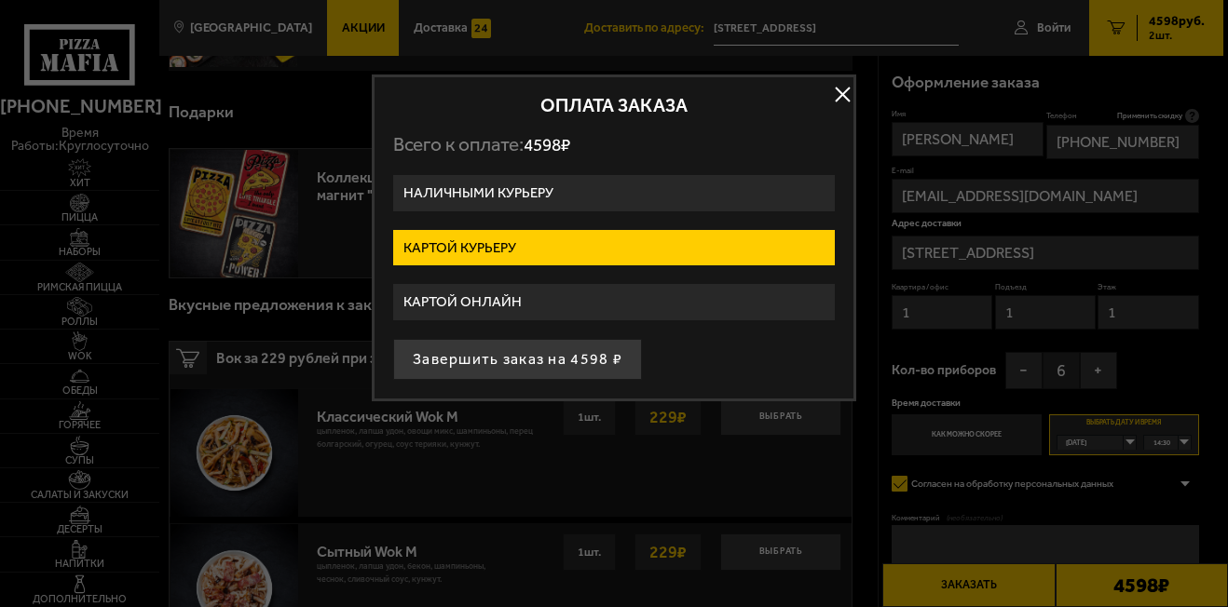
click at [513, 359] on button "Завершить заказ на 4598 ₽" at bounding box center [517, 359] width 249 height 41
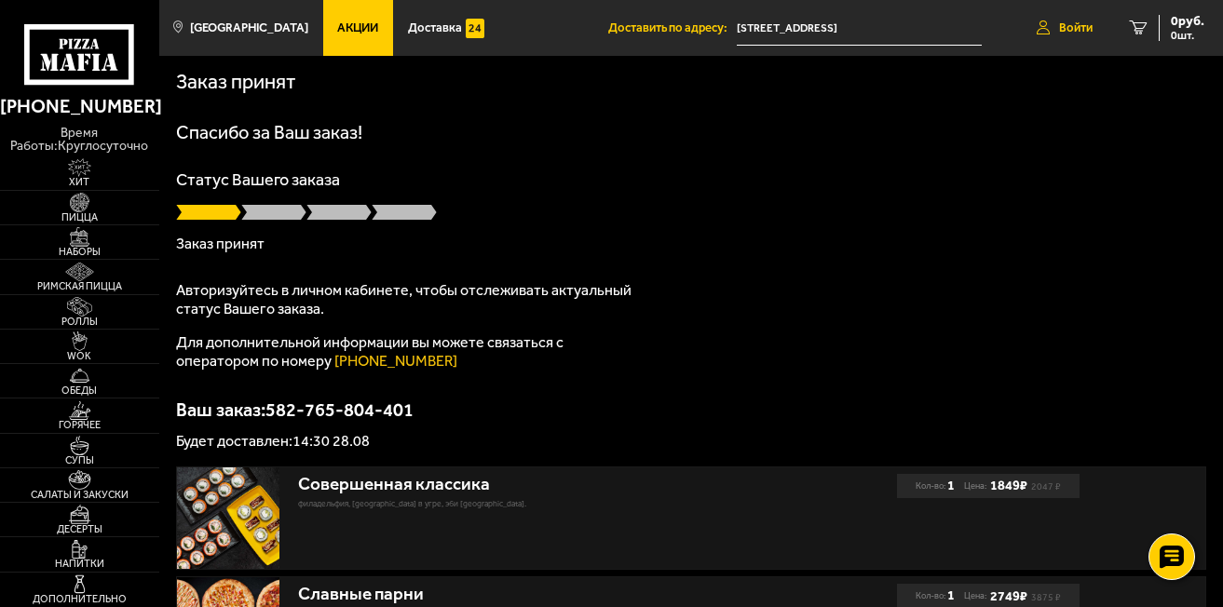
click at [1075, 29] on span "Войти" at bounding box center [1076, 27] width 34 height 12
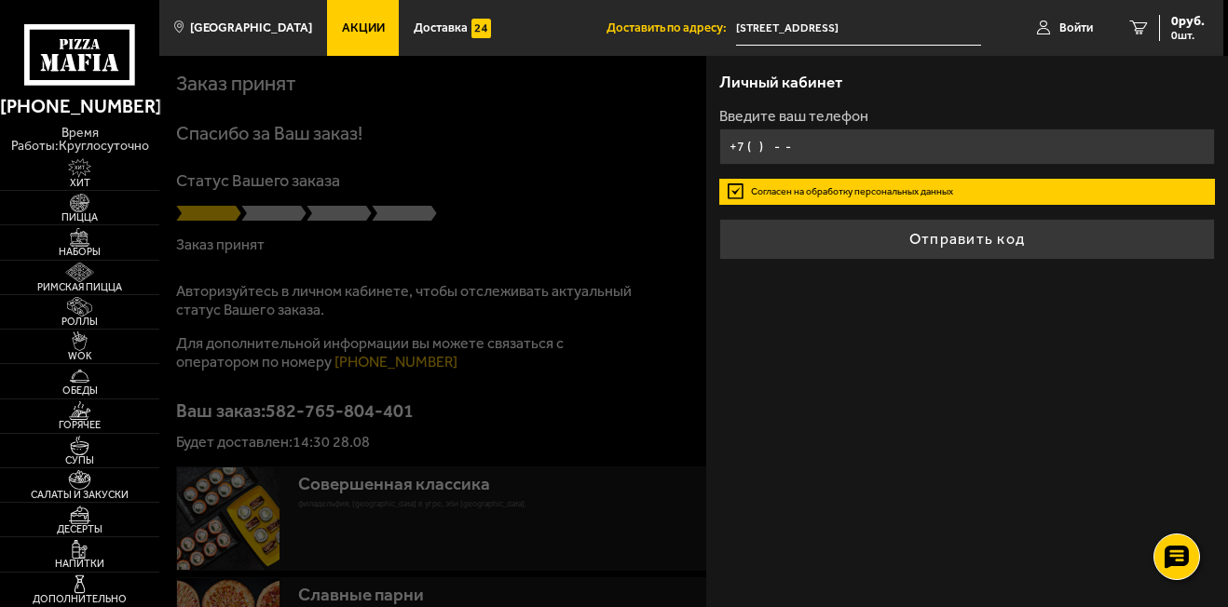
type input "+7 ( ) - -"
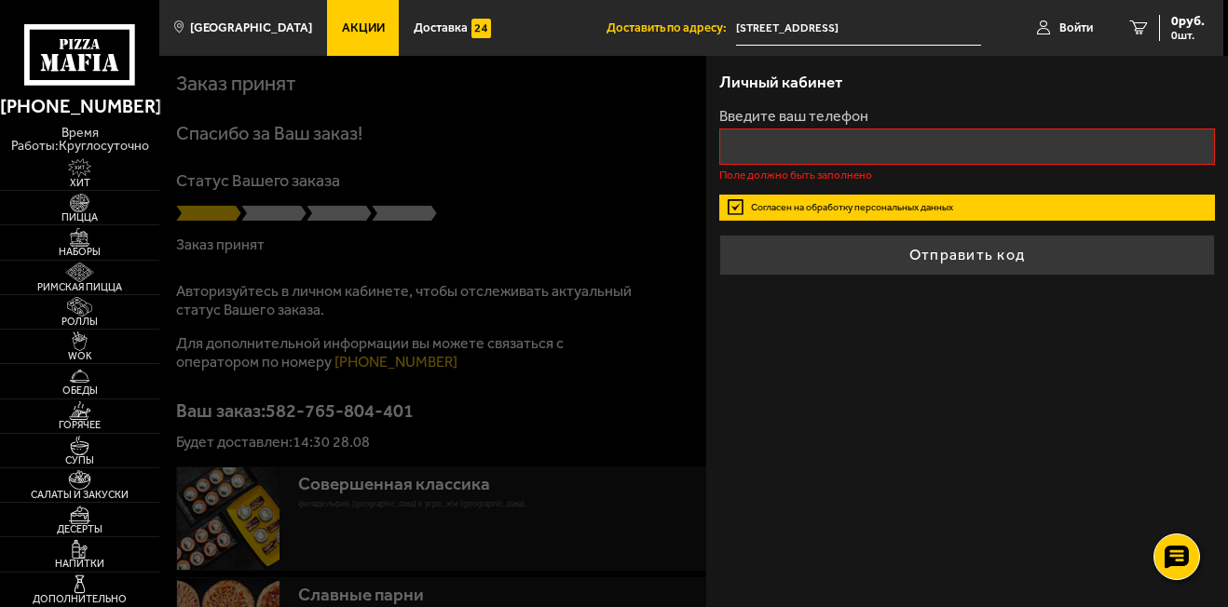
click at [850, 189] on form "Введите ваш телефон Поле должно быть заполнено Согласен на обработку персональн…" at bounding box center [967, 192] width 497 height 166
click at [745, 143] on input "+7 ( ) - -" at bounding box center [967, 147] width 497 height 36
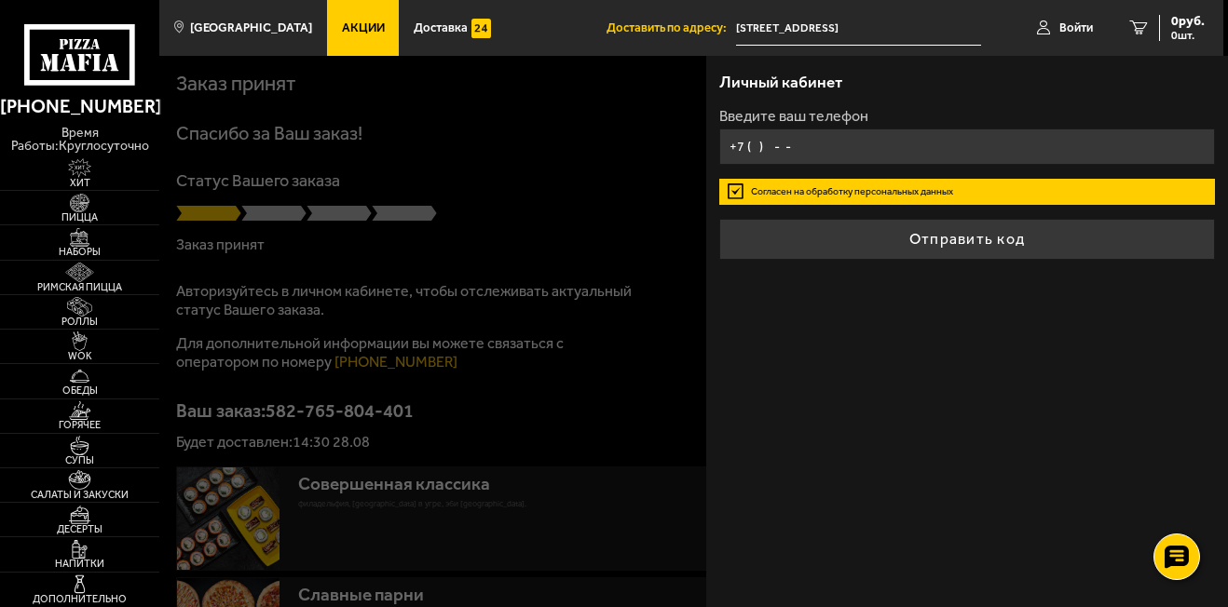
click at [813, 143] on input "+7 ( ) - -" at bounding box center [967, 147] width 497 height 36
click at [755, 147] on input "+7 ( ) - -" at bounding box center [967, 147] width 497 height 36
click at [747, 144] on input "+7 ( ) - -" at bounding box center [967, 147] width 497 height 36
type input "[PHONE_NUMBER]"
click at [740, 192] on label "Согласен на обработку персональных данных" at bounding box center [967, 191] width 497 height 25
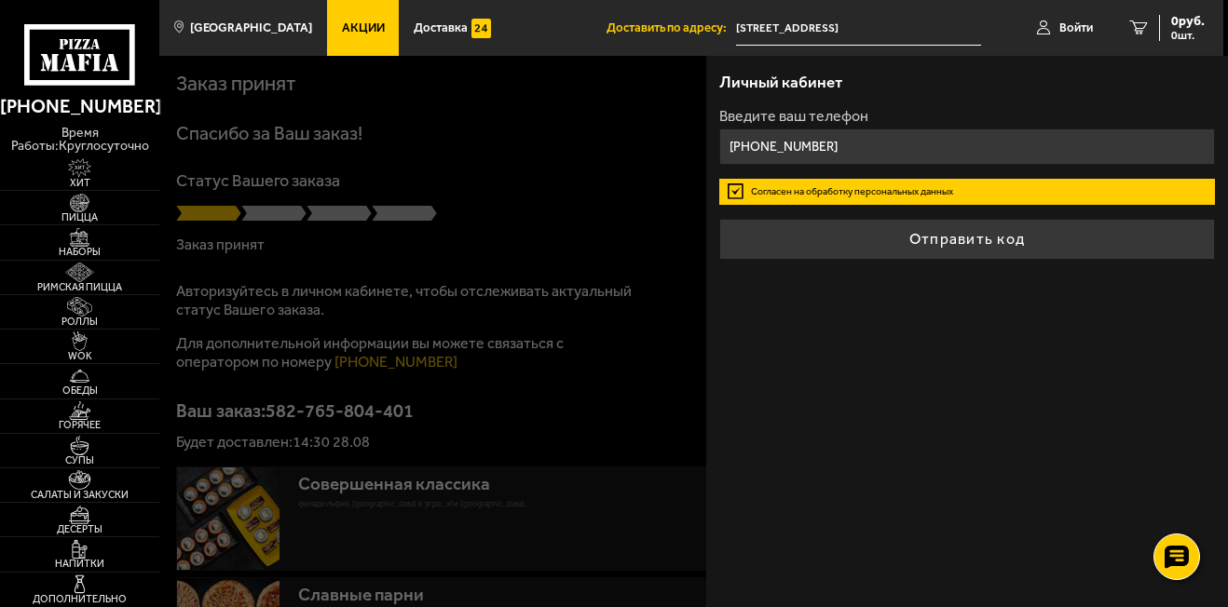
click at [0, 0] on input "Согласен на обработку персональных данных" at bounding box center [0, 0] width 0 height 0
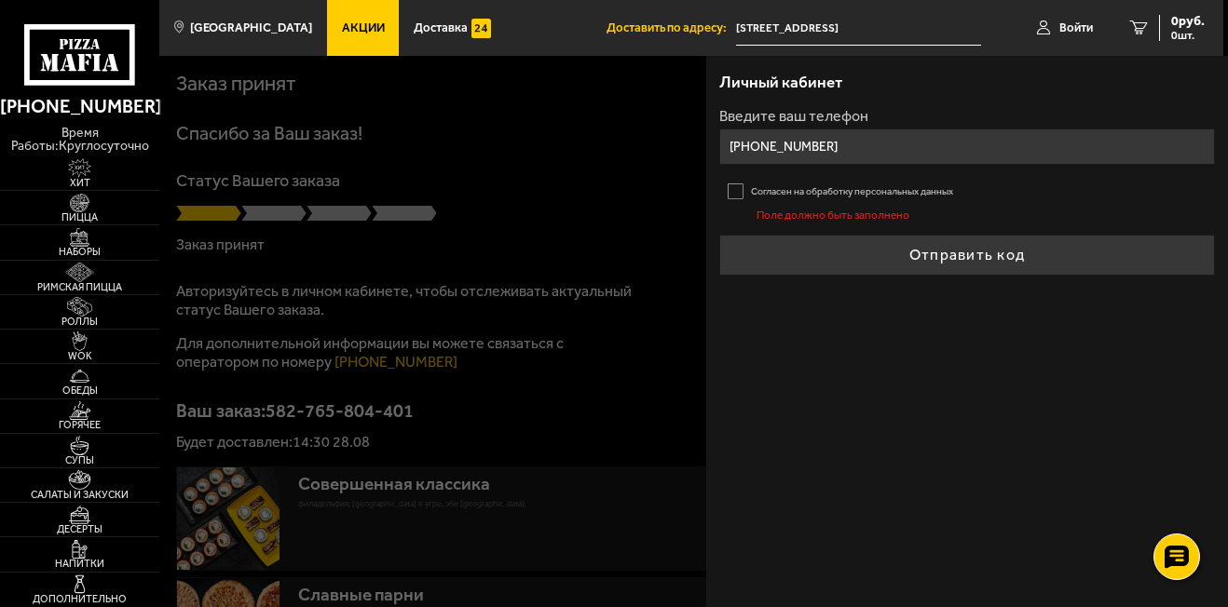
click at [740, 192] on label "Согласен на обработку персональных данных" at bounding box center [967, 191] width 497 height 25
click at [0, 0] on input "Согласен на обработку персональных данных" at bounding box center [0, 0] width 0 height 0
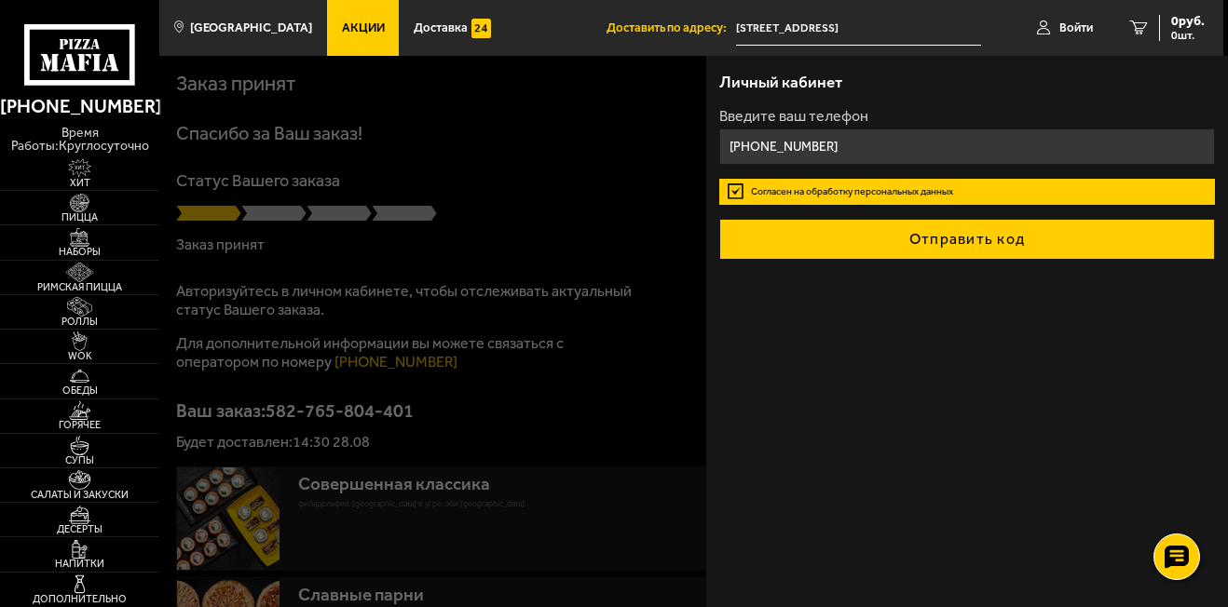
click at [972, 249] on button "Отправить код" at bounding box center [967, 239] width 497 height 41
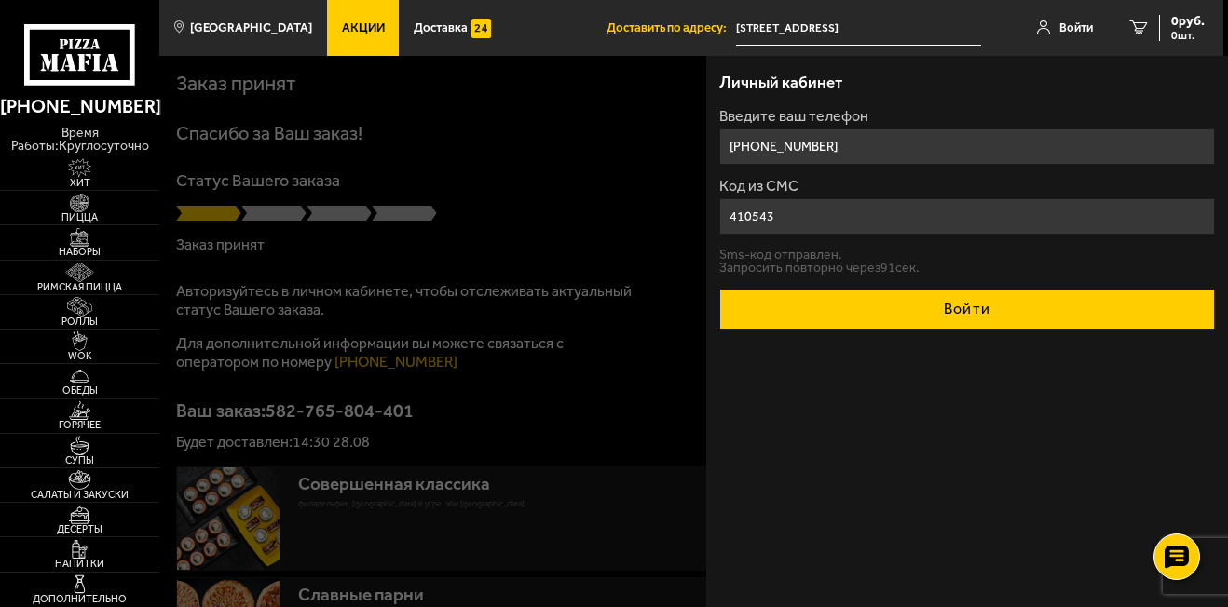
type input "410543"
click at [961, 305] on button "Войти" at bounding box center [967, 309] width 497 height 41
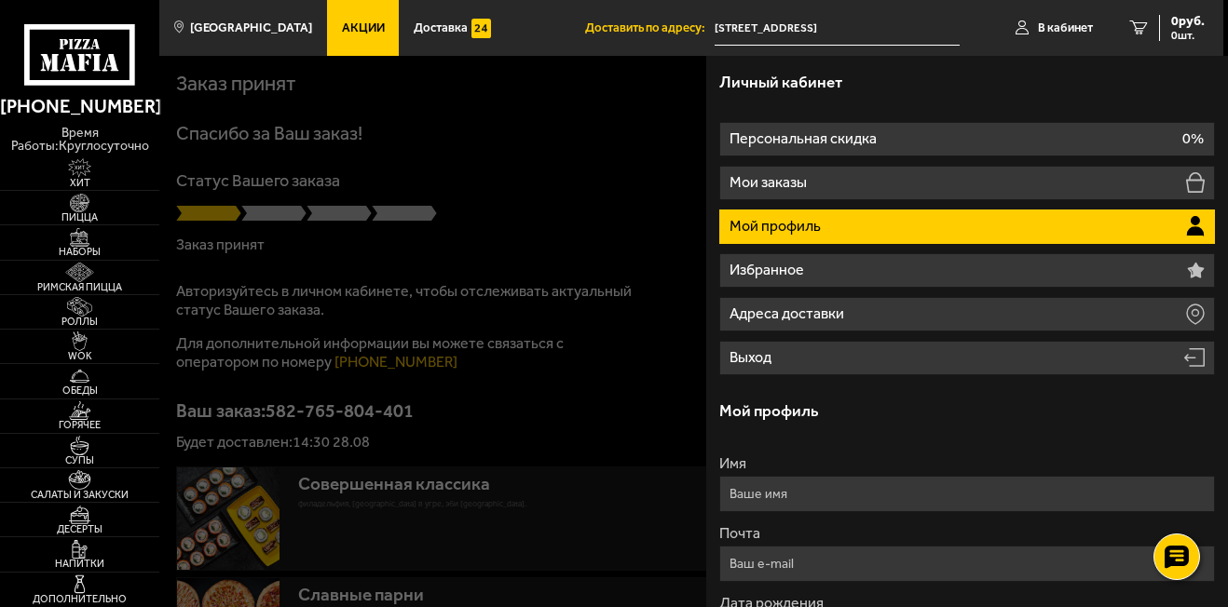
scroll to position [186, 0]
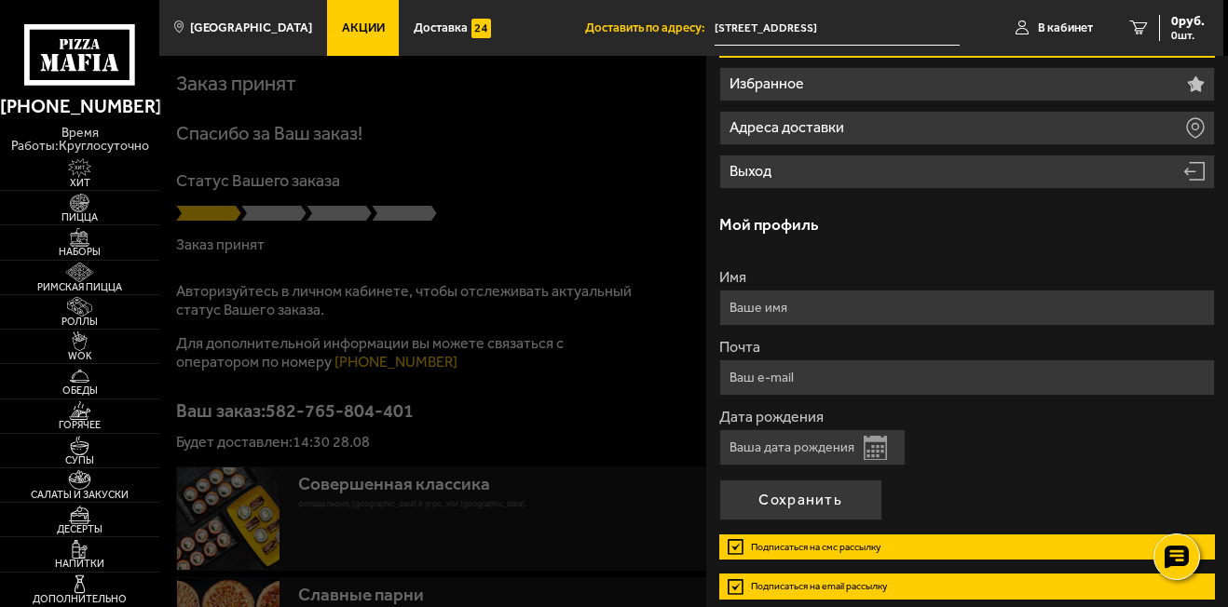
click at [733, 307] on input "Имя" at bounding box center [967, 308] width 497 height 36
type input "[PERSON_NAME]"
type input "[EMAIL_ADDRESS][DOMAIN_NAME]"
click at [1052, 461] on div "Дата рождения Открыть календарь" at bounding box center [967, 438] width 497 height 56
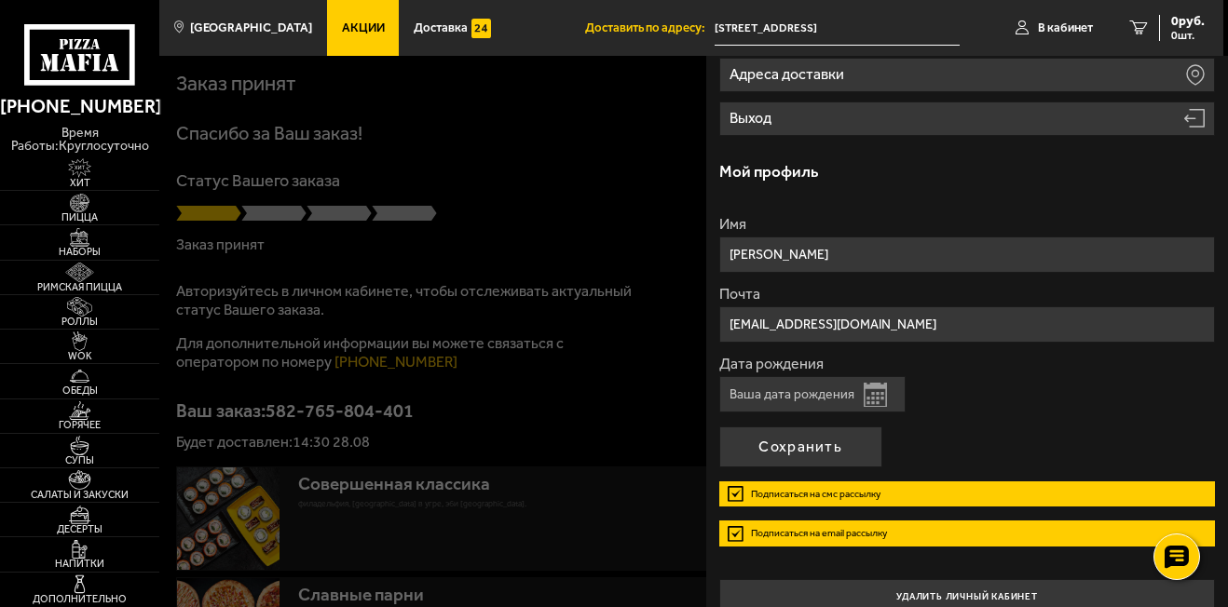
scroll to position [267, 0]
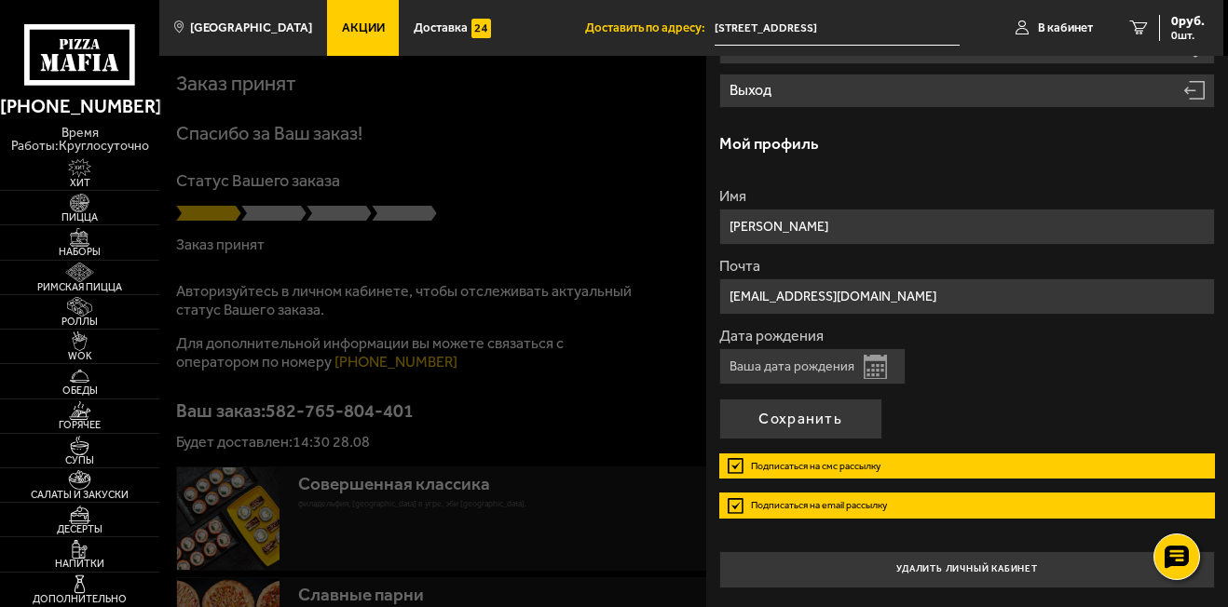
click at [872, 366] on button "Открыть календарь" at bounding box center [875, 367] width 23 height 24
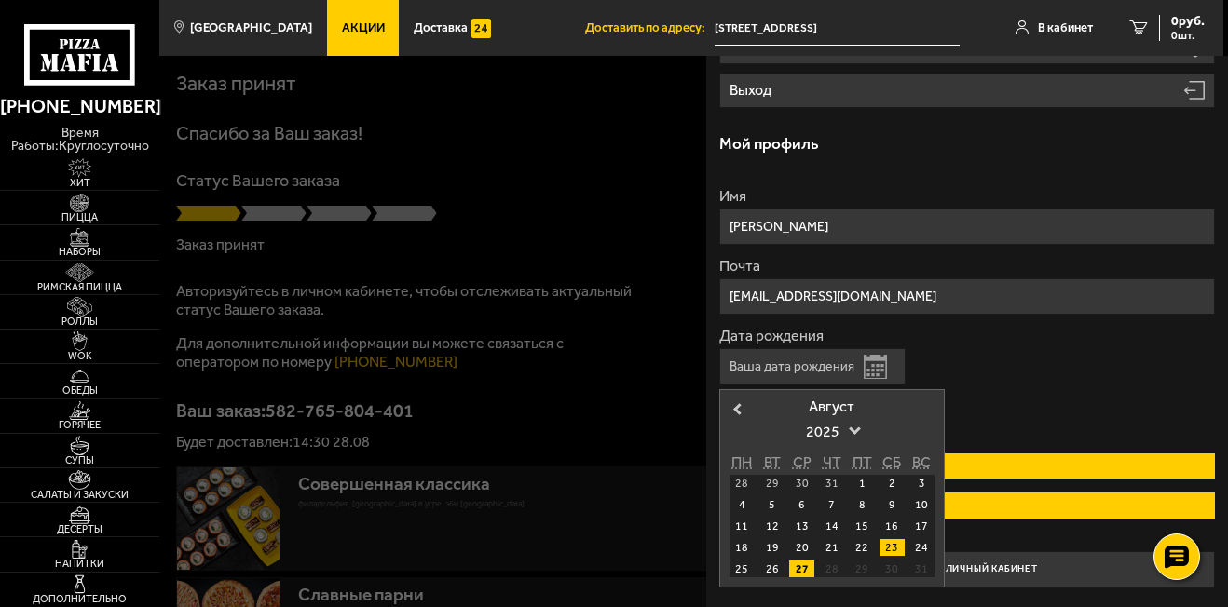
click at [894, 546] on div "23" at bounding box center [892, 547] width 25 height 17
type input "[DATE]"
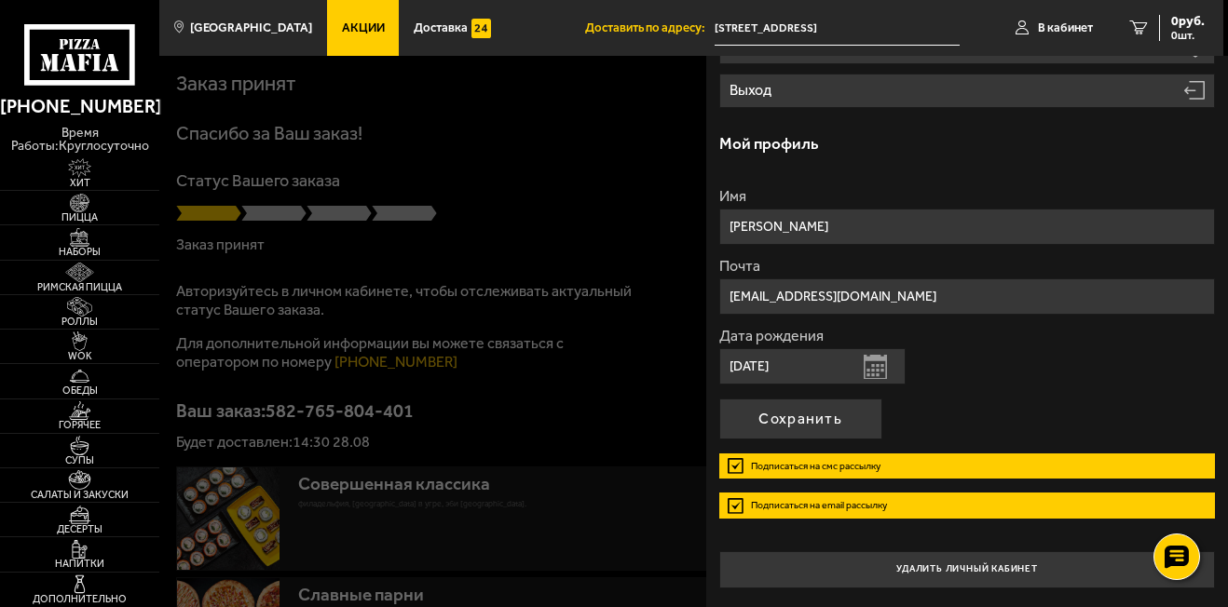
click at [738, 467] on label "Подписаться на смс рассылку" at bounding box center [967, 466] width 497 height 25
click at [0, 0] on input "Подписаться на смс рассылку" at bounding box center [0, 0] width 0 height 0
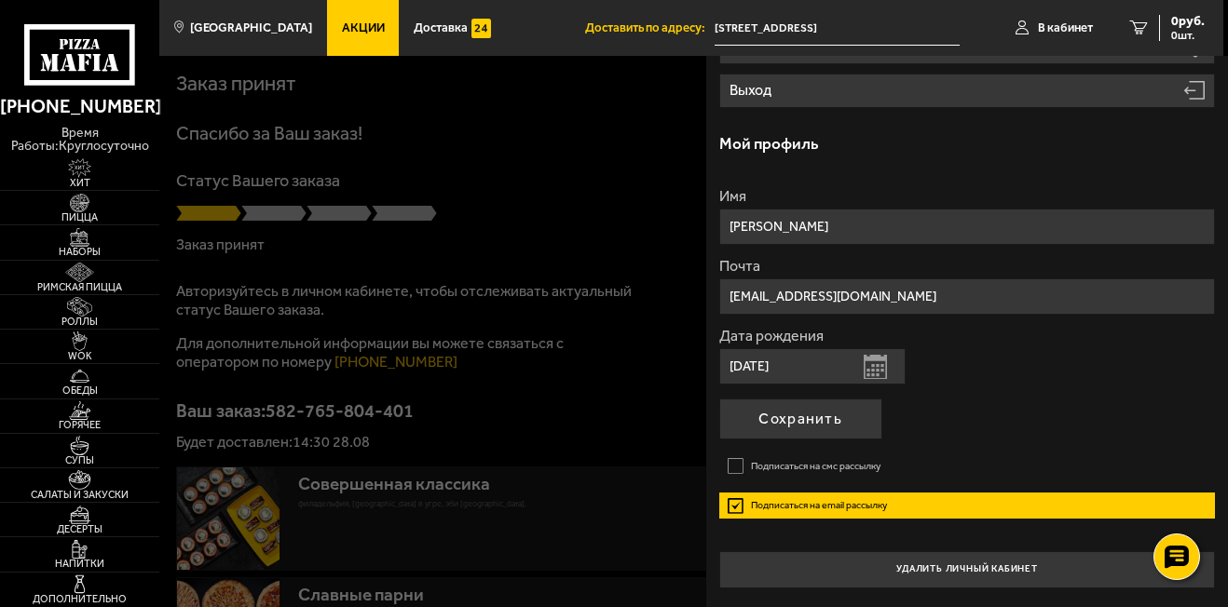
click at [743, 501] on label "Подписаться на email рассылку" at bounding box center [967, 505] width 497 height 25
click at [0, 0] on input "Подписаться на email рассылку" at bounding box center [0, 0] width 0 height 0
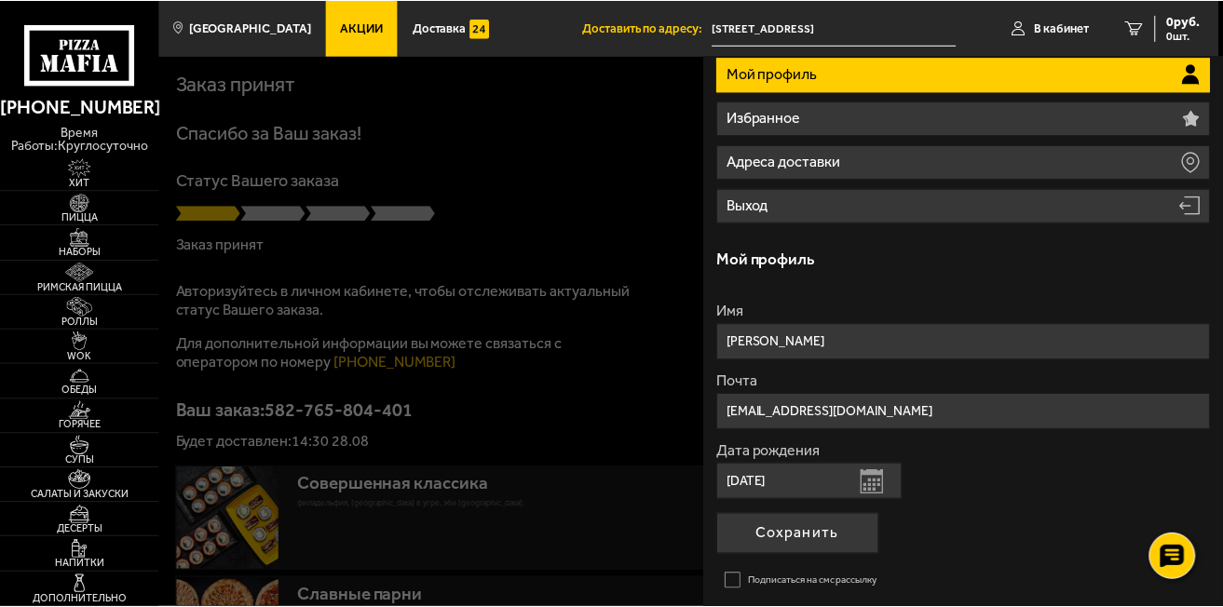
scroll to position [0, 0]
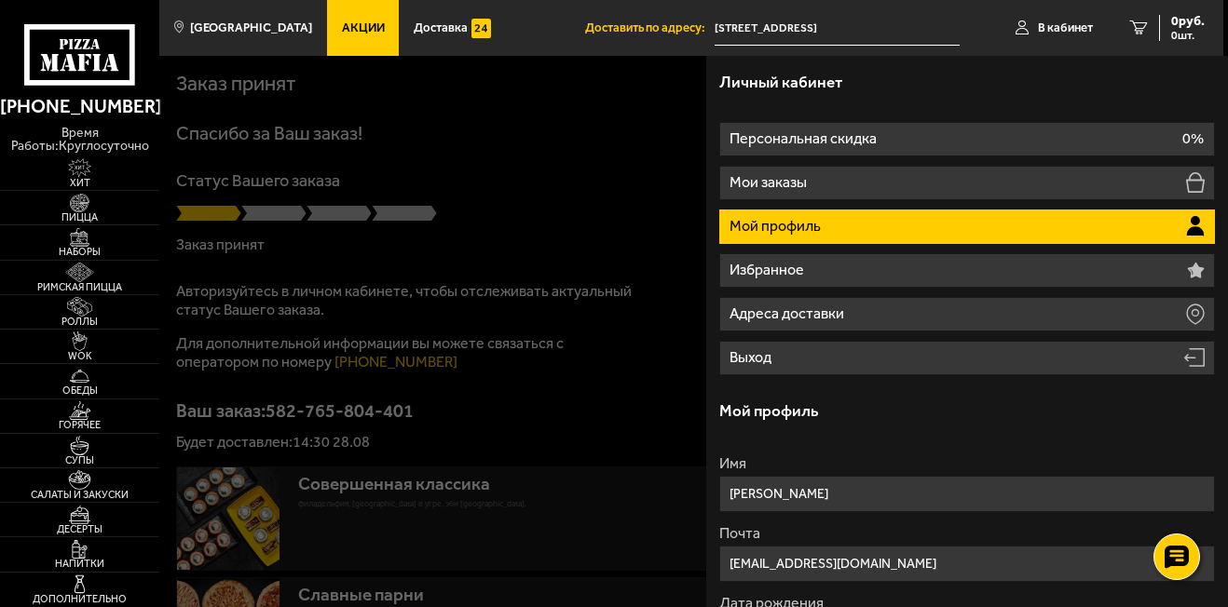
click at [1115, 218] on li "Мой профиль" at bounding box center [967, 227] width 497 height 34
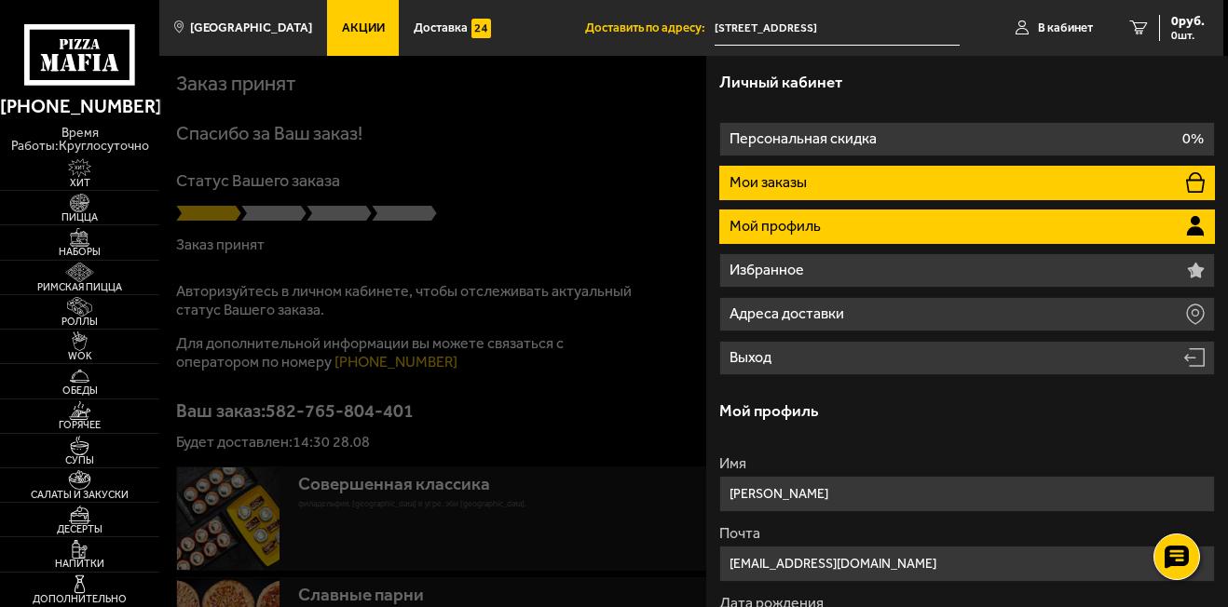
click at [1198, 182] on icon at bounding box center [1195, 182] width 19 height 20
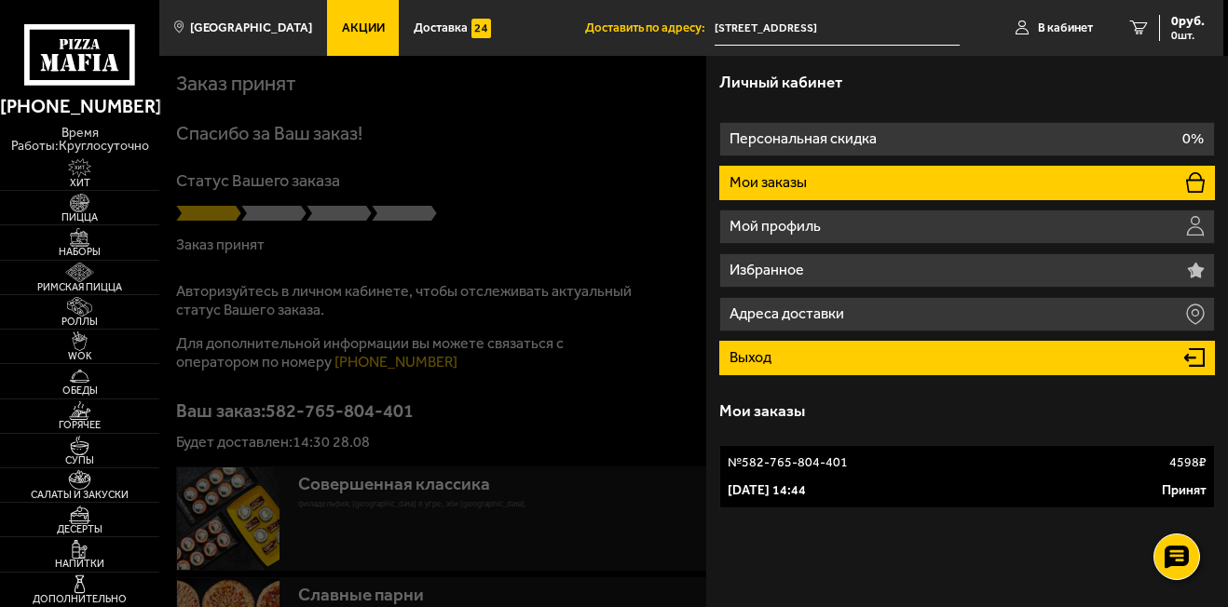
click at [763, 361] on p "Выход" at bounding box center [752, 357] width 45 height 15
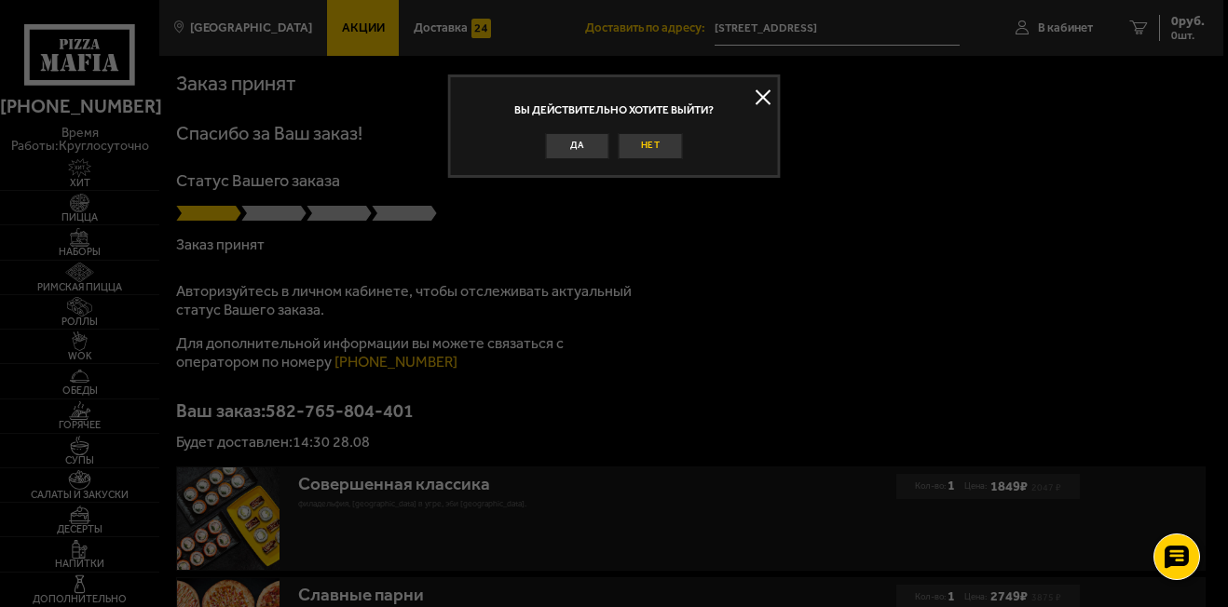
click at [664, 134] on button "Нет" at bounding box center [651, 145] width 64 height 25
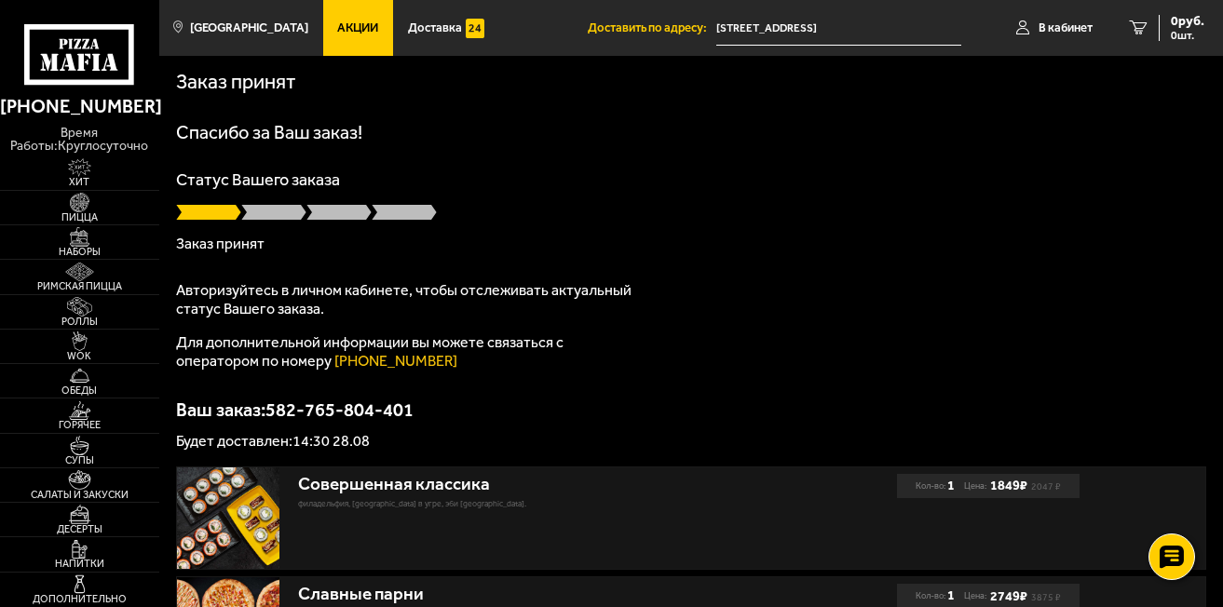
scroll to position [93, 0]
